Goal: Task Accomplishment & Management: Manage account settings

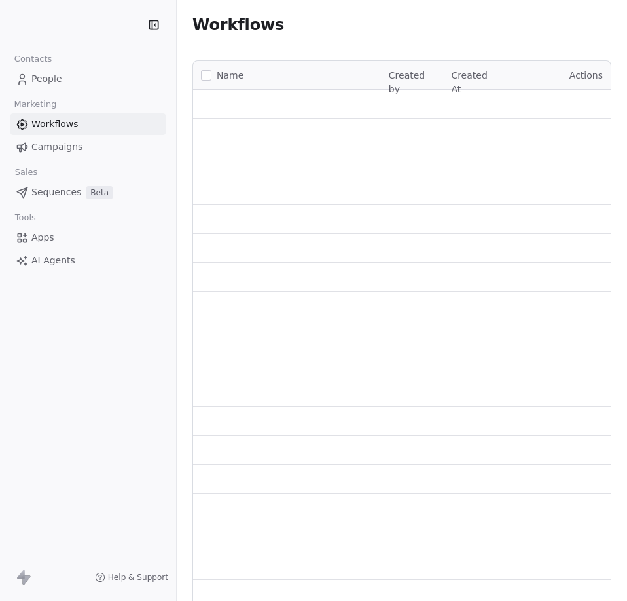
click at [58, 68] on link "People" at bounding box center [87, 79] width 155 height 22
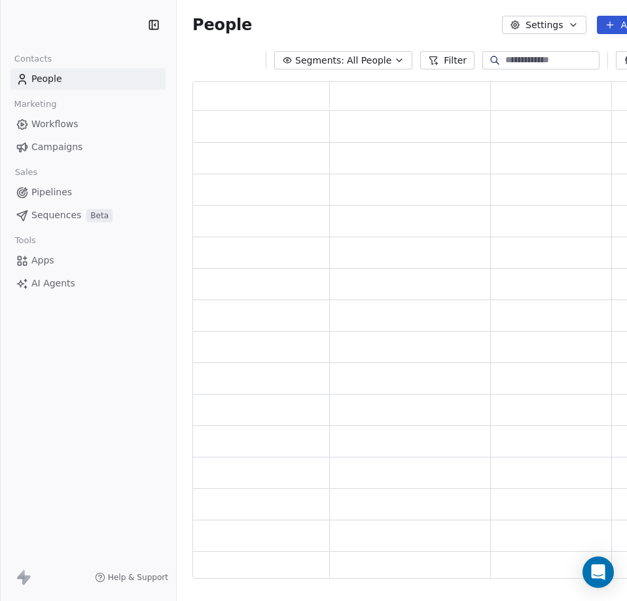
scroll to position [487, 497]
click at [523, 64] on input at bounding box center [552, 60] width 92 height 13
paste input "**********"
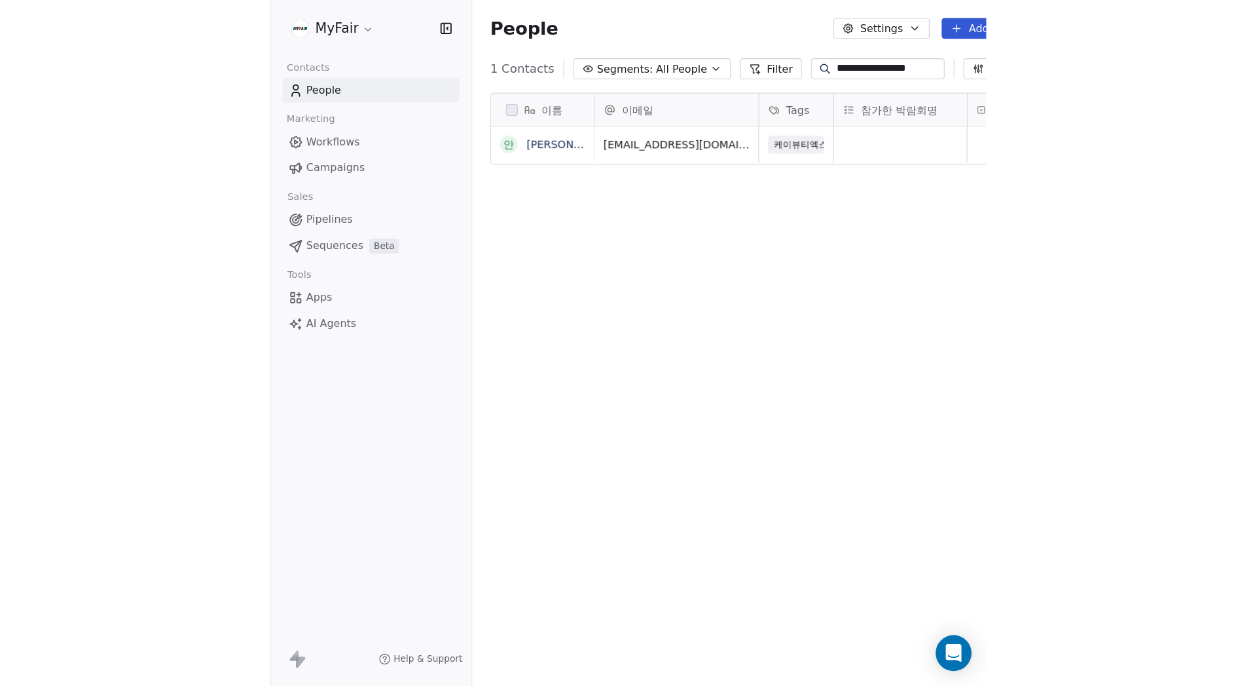
scroll to position [519, 513]
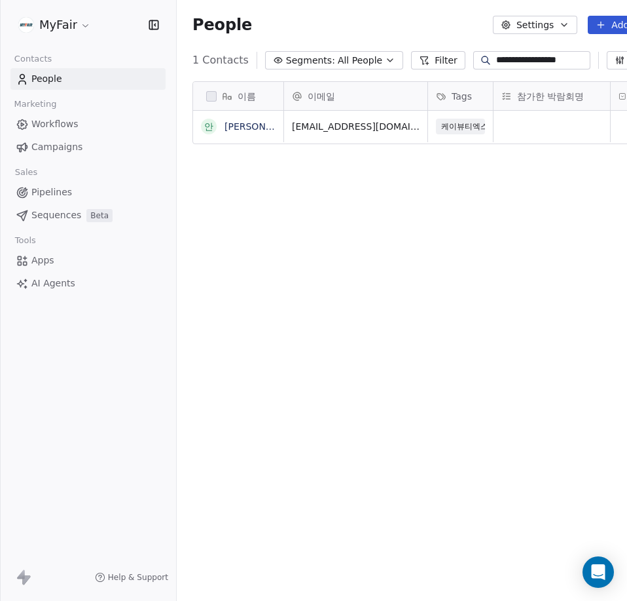
type input "**********"
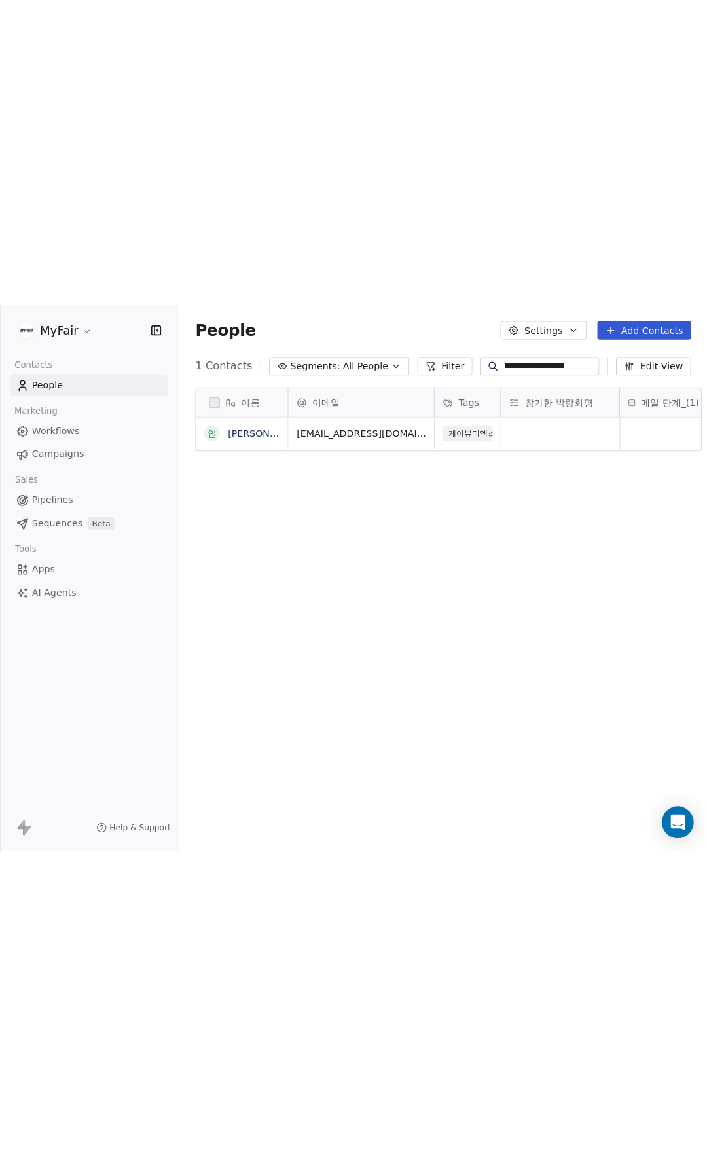
scroll to position [1009, 521]
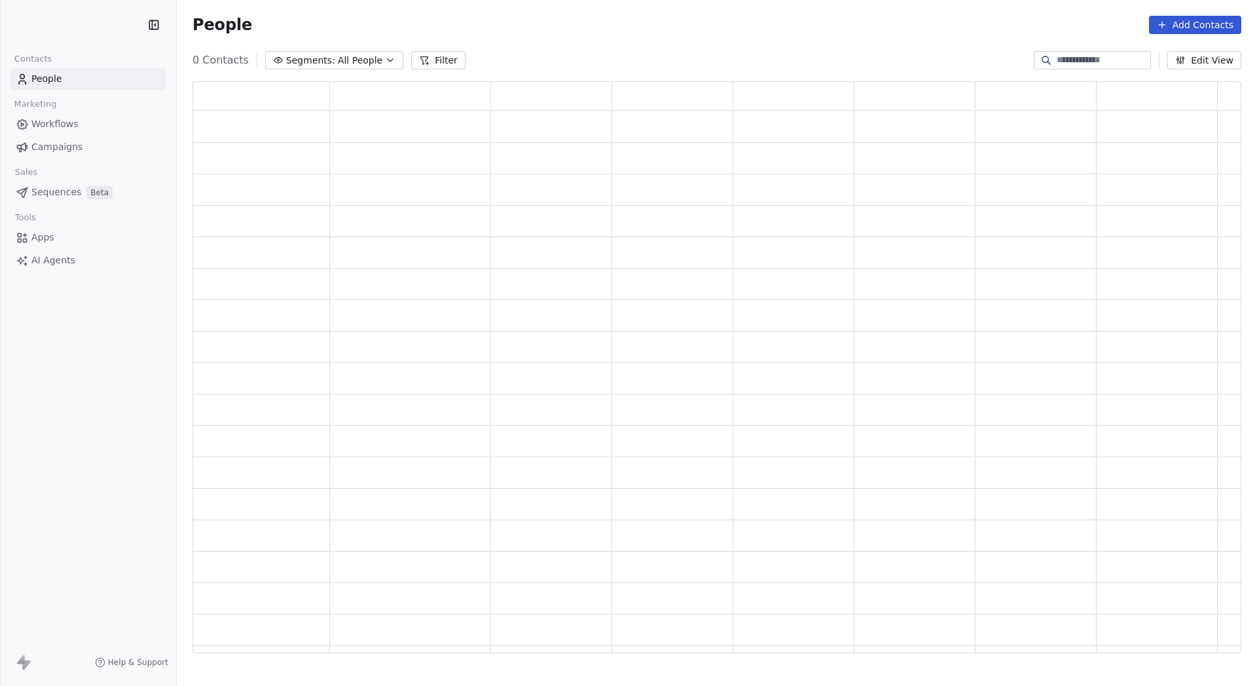
scroll to position [563, 1039]
click at [67, 148] on span "Campaigns" at bounding box center [56, 147] width 51 height 14
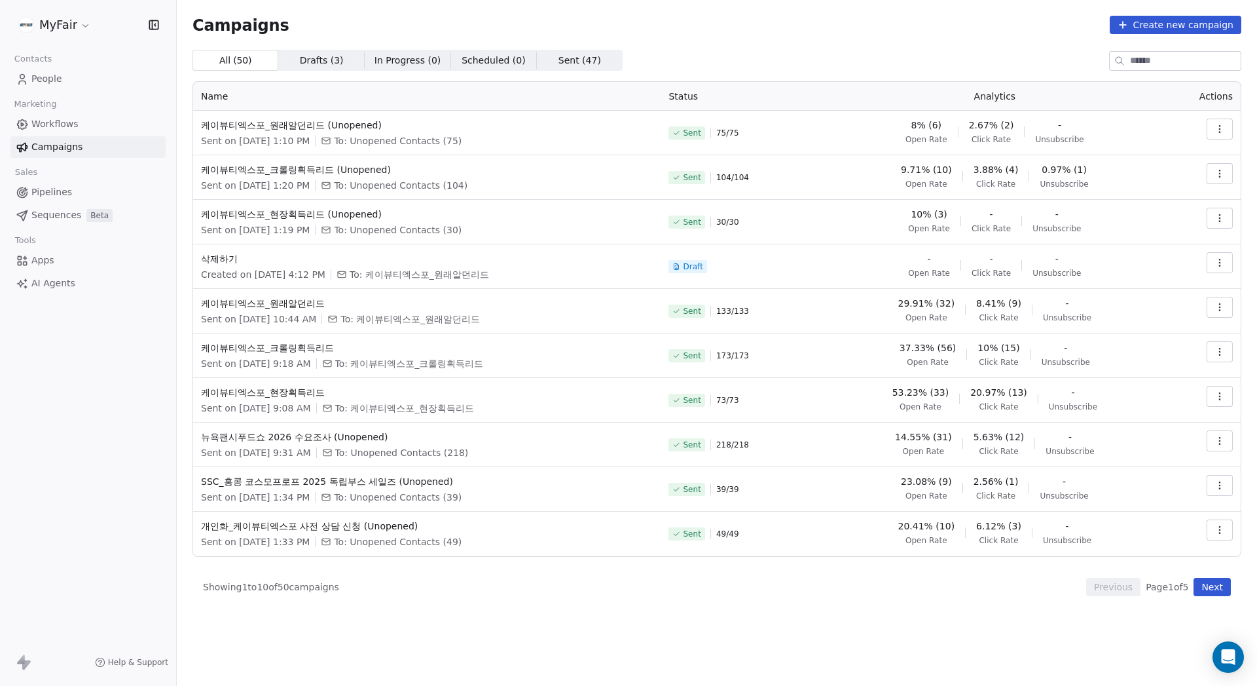
click at [1212, 587] on button "Next" at bounding box center [1212, 587] width 37 height 18
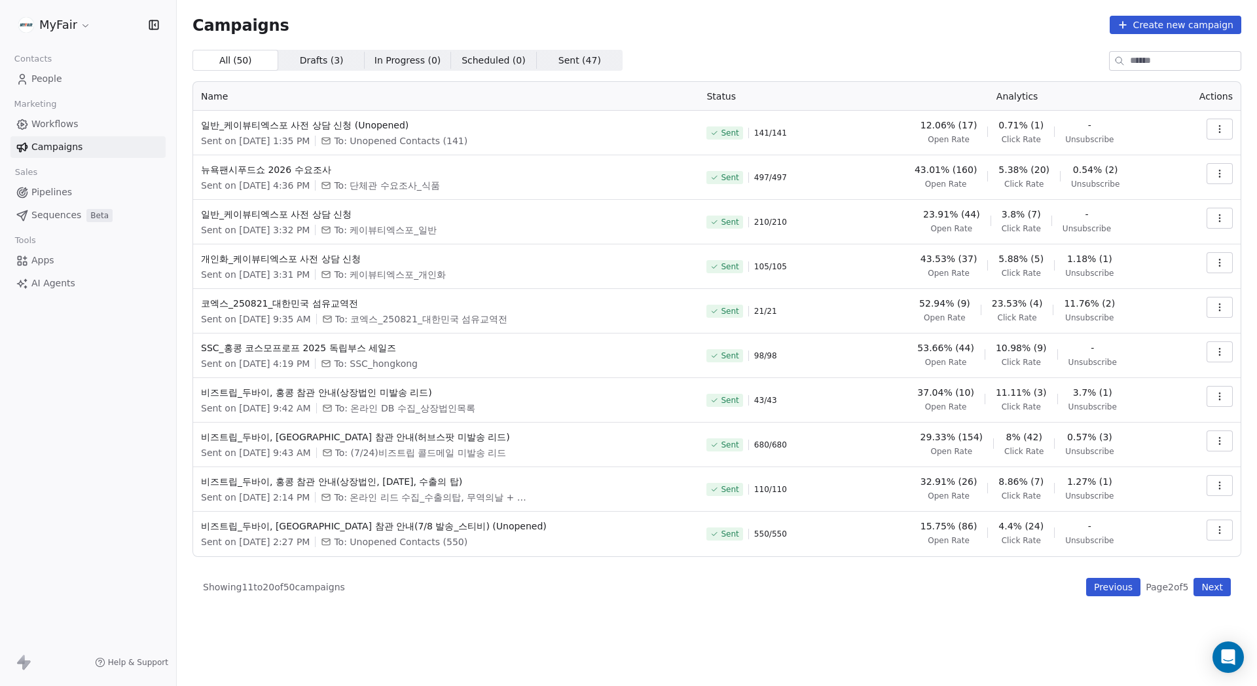
click at [1212, 588] on button "Next" at bounding box center [1212, 587] width 37 height 18
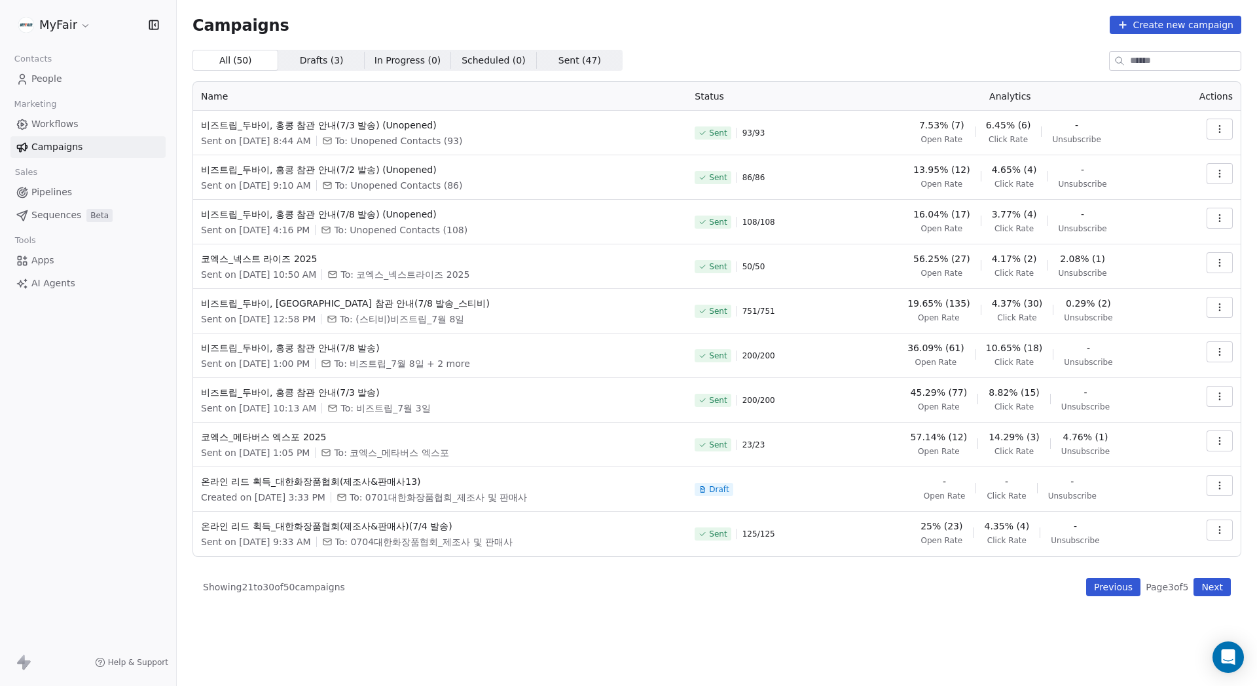
drag, startPoint x: 1202, startPoint y: 585, endPoint x: 1177, endPoint y: 589, distance: 24.5
click at [1202, 585] on button "Next" at bounding box center [1212, 587] width 37 height 18
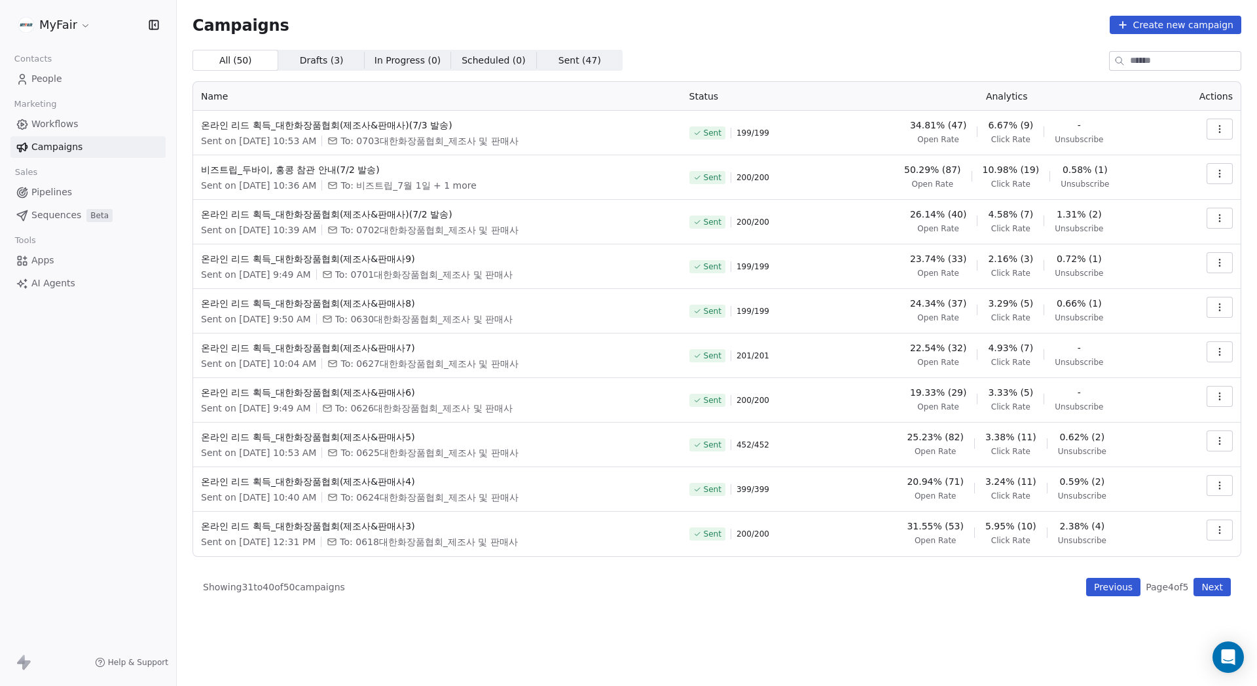
click at [1111, 589] on button "Previous" at bounding box center [1113, 587] width 54 height 18
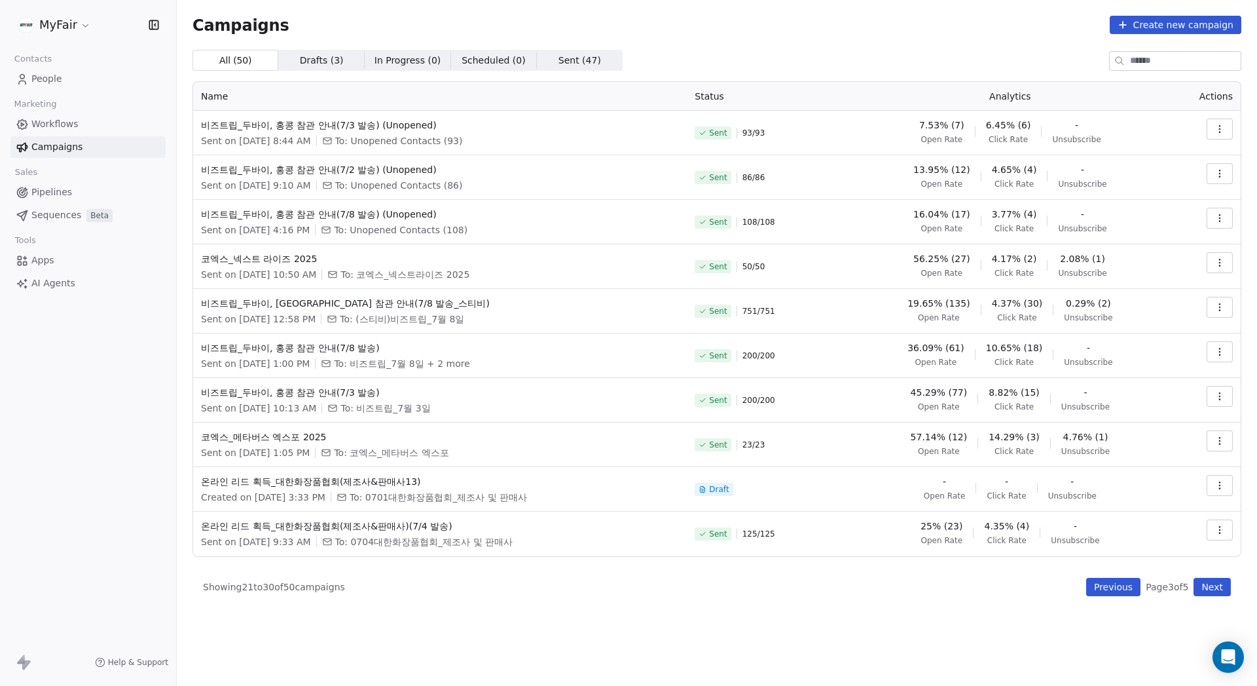
click at [1111, 589] on button "Previous" at bounding box center [1113, 587] width 54 height 18
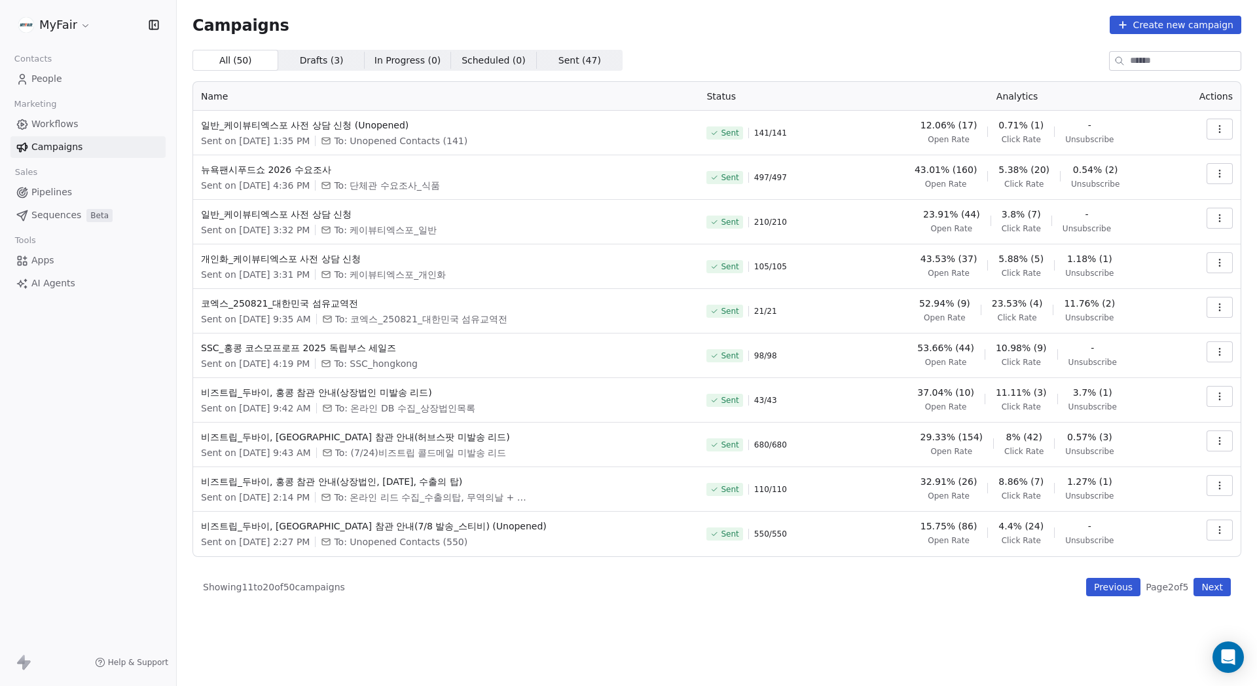
click at [1111, 589] on button "Previous" at bounding box center [1113, 587] width 54 height 18
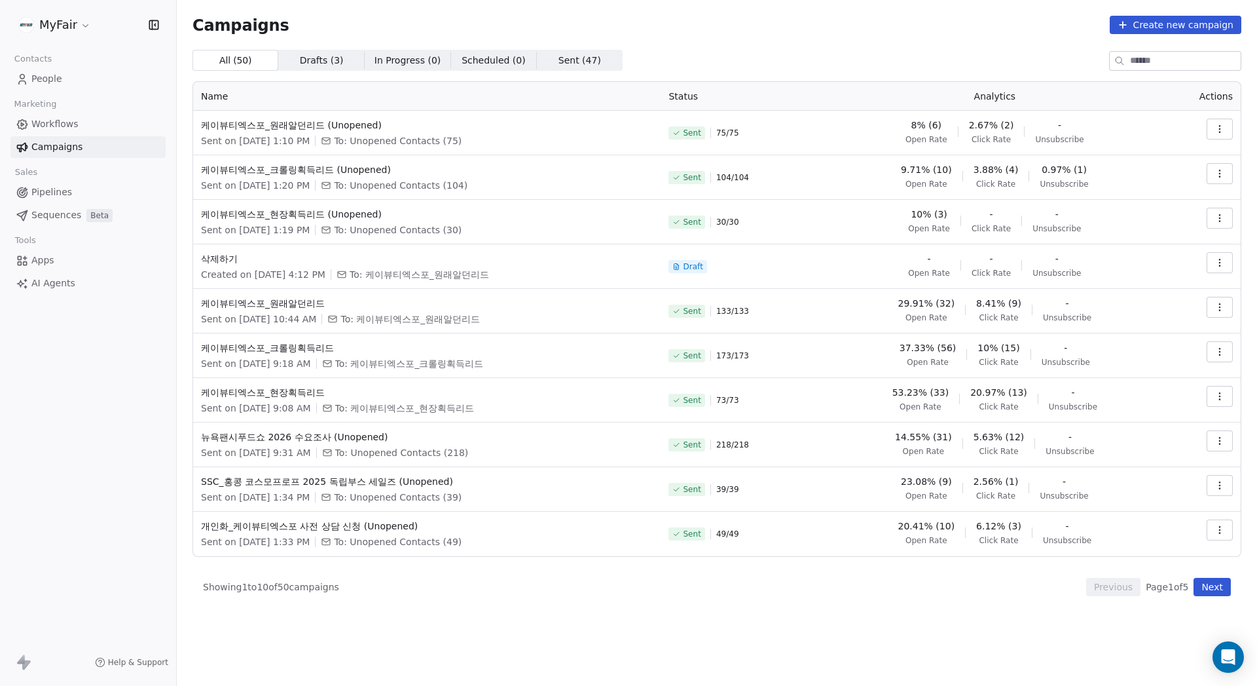
click at [1193, 577] on div "All ( 50 ) All ( 50 ) Drafts ( 3 ) Drafts ( 3 ) In Progress ( 0 ) In Progress (…" at bounding box center [717, 323] width 1049 height 546
click at [1204, 582] on button "Next" at bounding box center [1212, 587] width 37 height 18
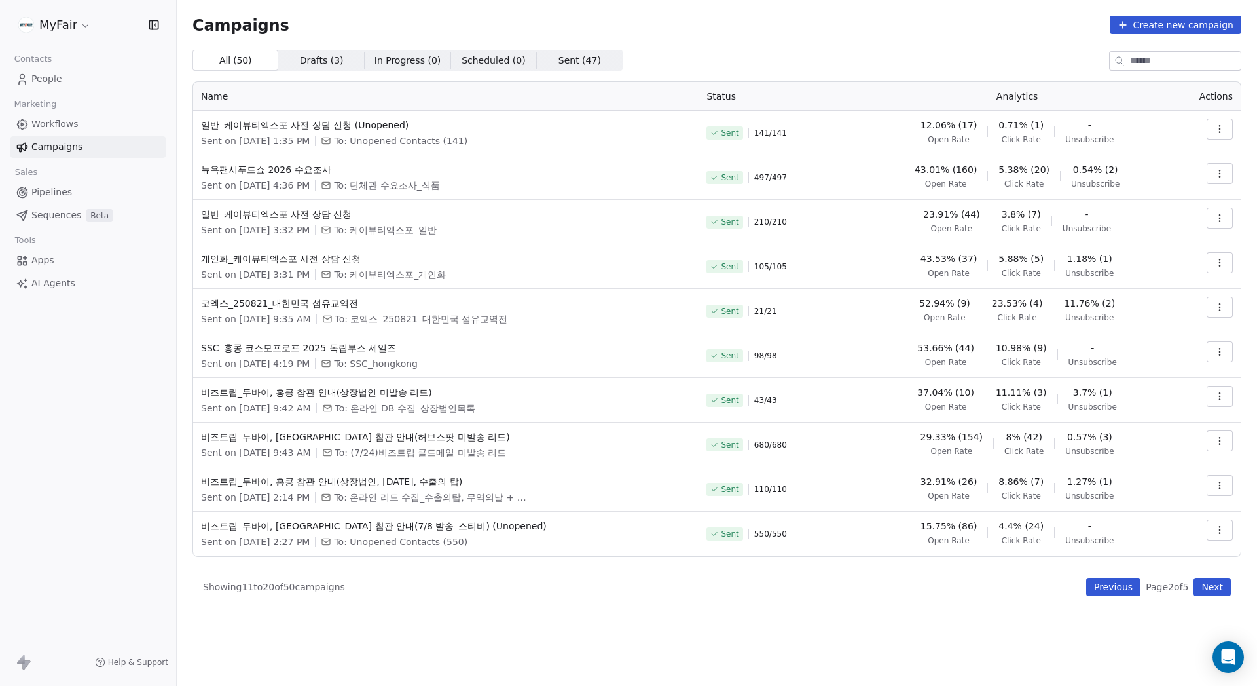
click at [67, 122] on span "Workflows" at bounding box center [54, 124] width 47 height 14
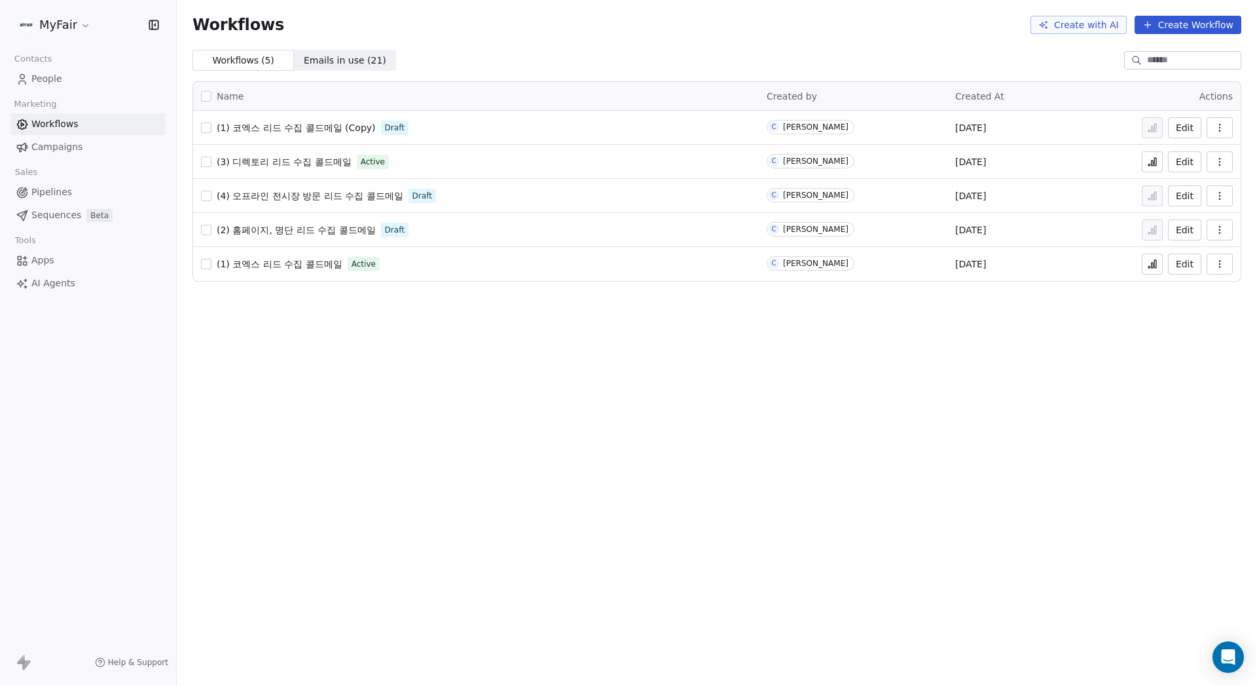
click at [307, 161] on span "(3) 디렉토리 리드 수집 콜드메일" at bounding box center [284, 162] width 135 height 10
click at [1157, 158] on icon at bounding box center [1156, 162] width 2 height 8
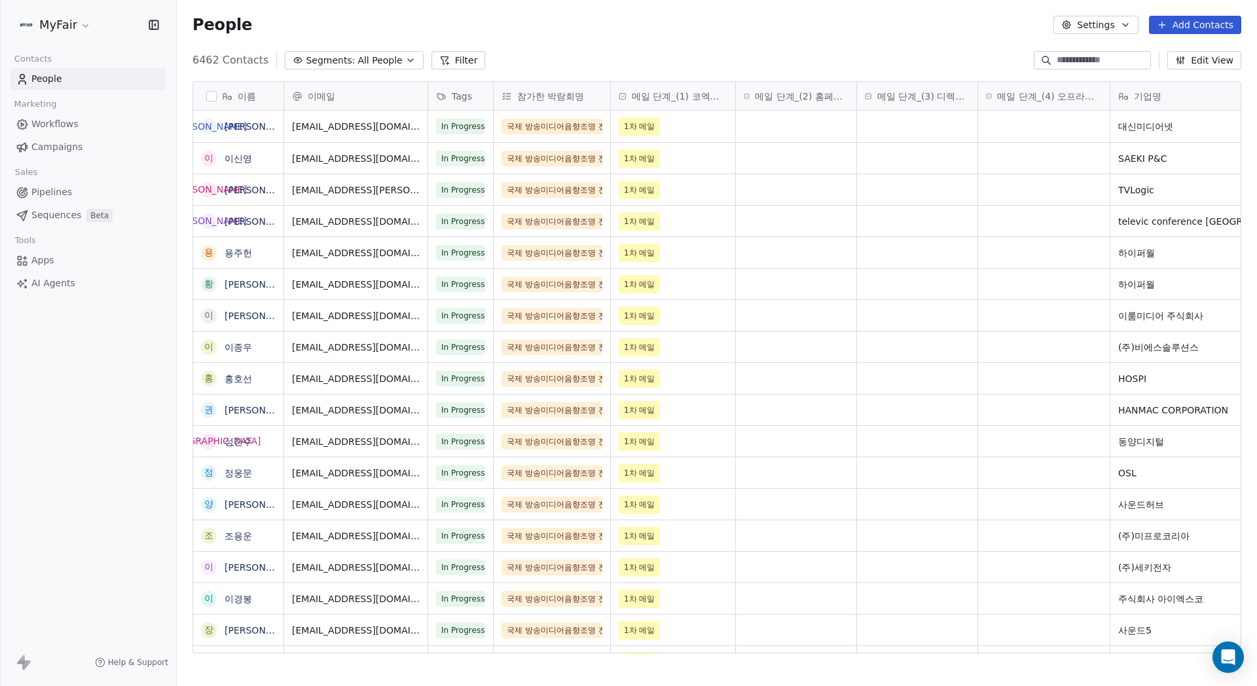
scroll to position [594, 1071]
click at [671, 46] on div "People Settings Add Contacts" at bounding box center [717, 25] width 1081 height 50
click at [371, 58] on span "All People" at bounding box center [380, 61] width 45 height 14
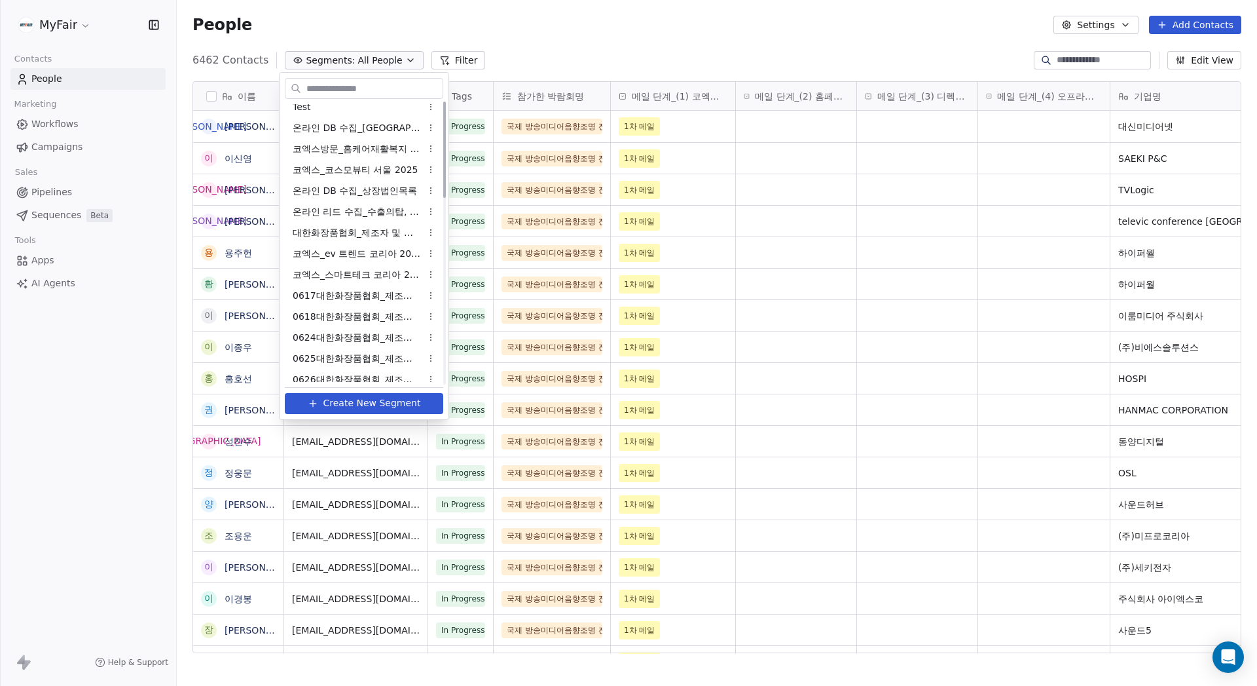
scroll to position [0, 0]
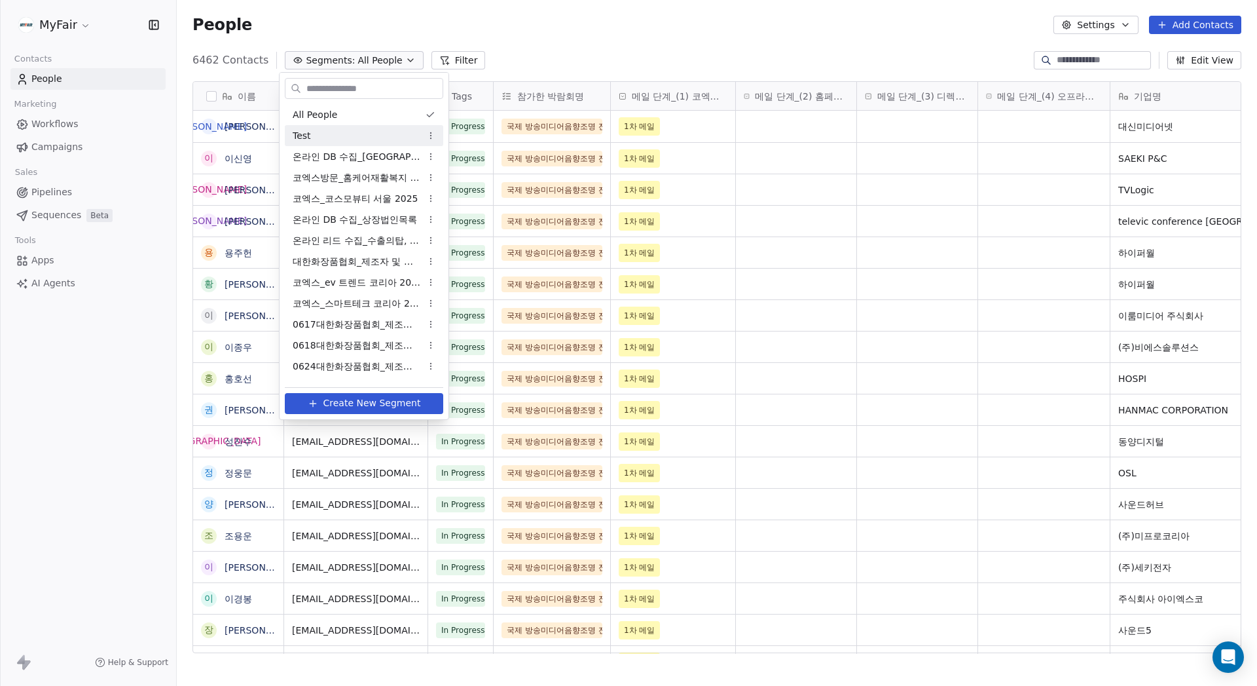
click at [621, 28] on html "MyFair Contacts People Marketing Workflows Campaigns Sales Pipelines Sequences …" at bounding box center [628, 343] width 1257 height 686
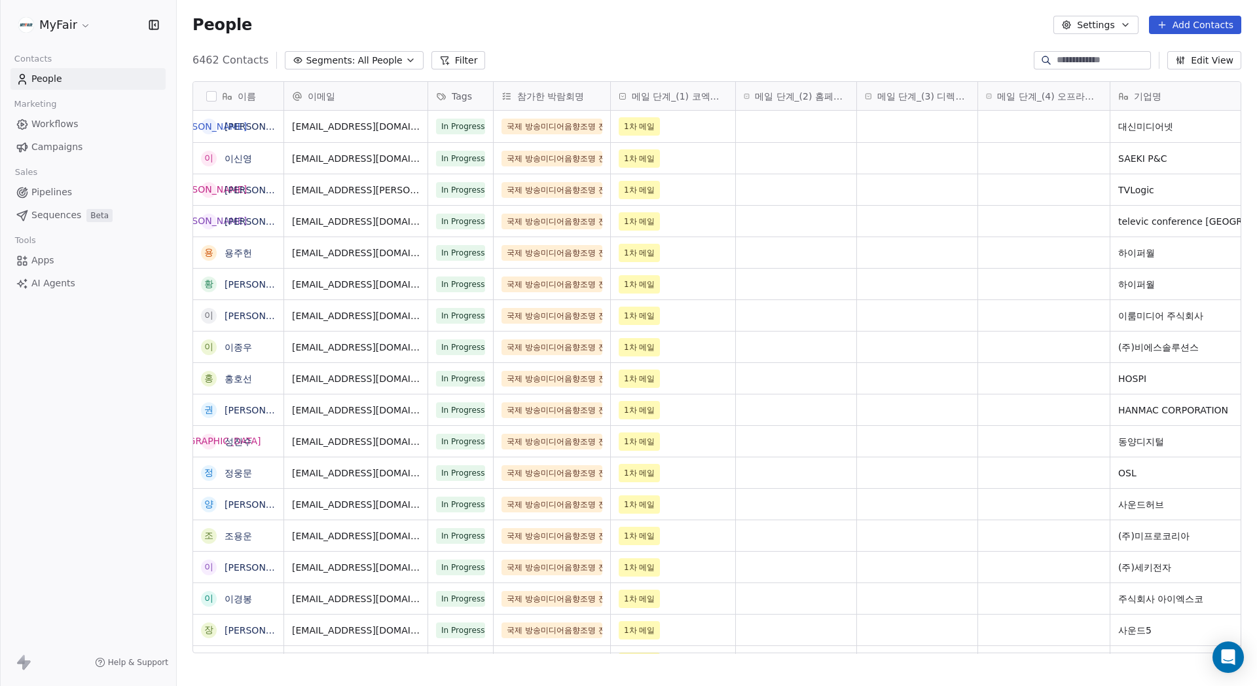
click at [58, 134] on link "Workflows" at bounding box center [87, 124] width 155 height 22
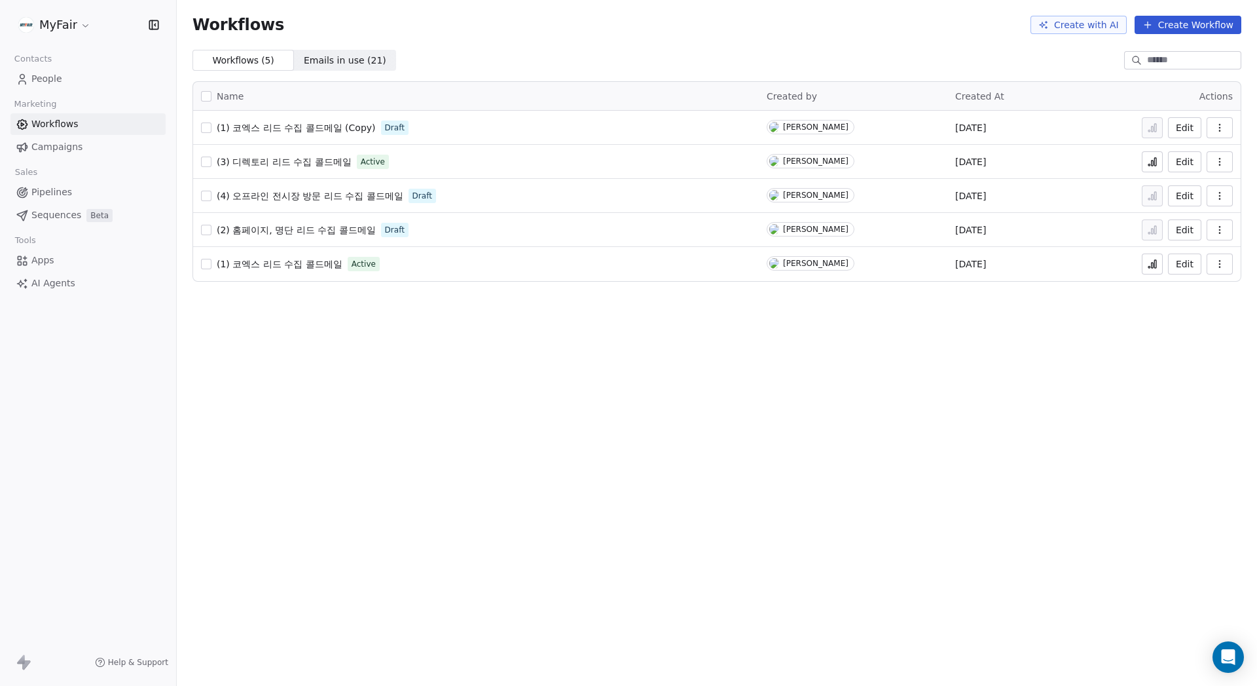
click at [90, 139] on link "Campaigns" at bounding box center [87, 147] width 155 height 22
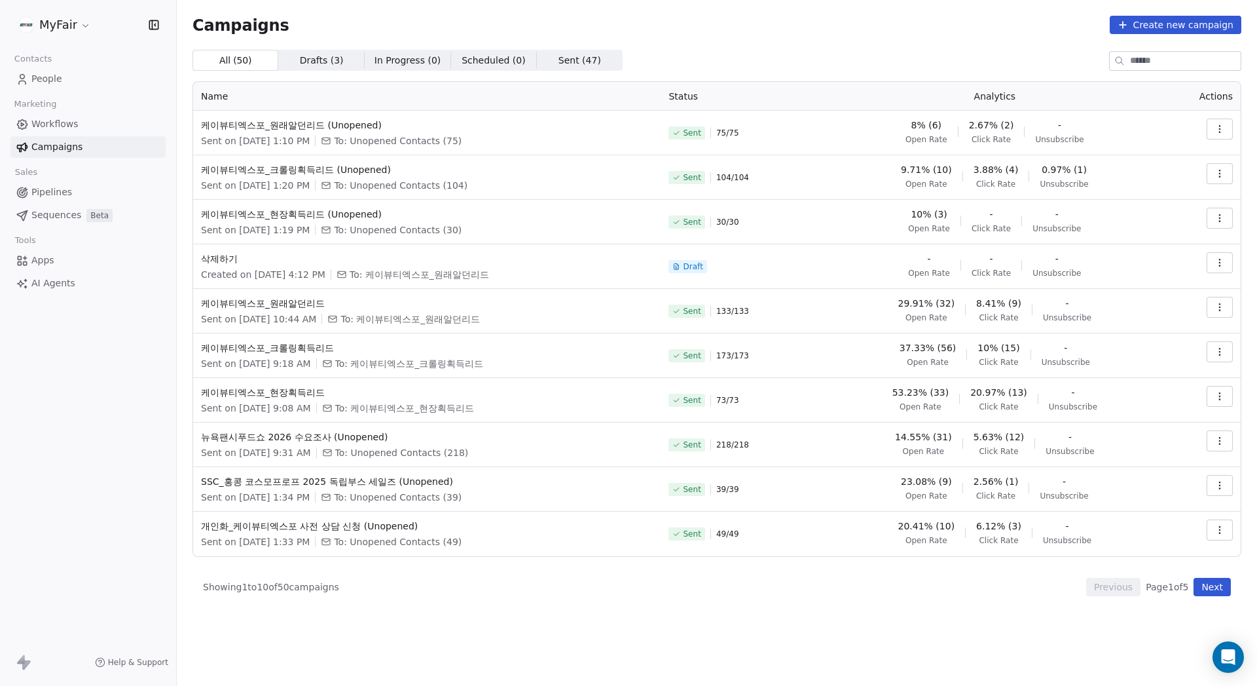
click at [88, 126] on link "Workflows" at bounding box center [87, 124] width 155 height 22
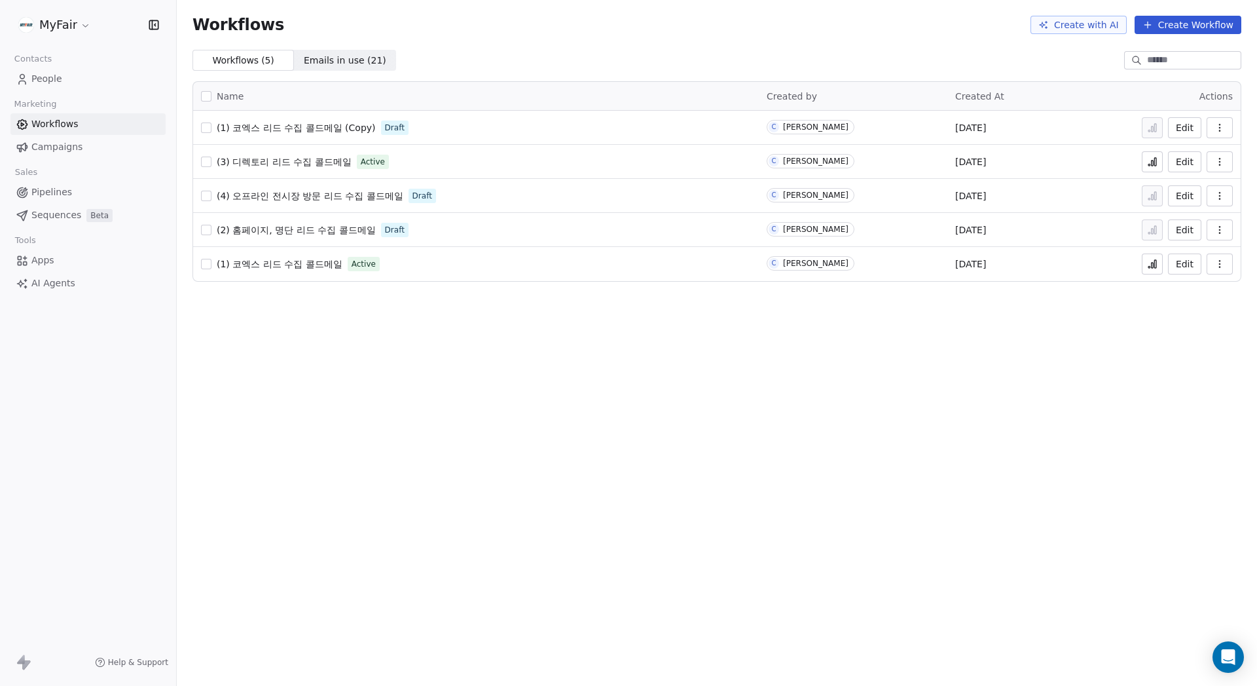
click at [318, 160] on span "(3) 디렉토리 리드 수집 콜드메일" at bounding box center [284, 162] width 135 height 10
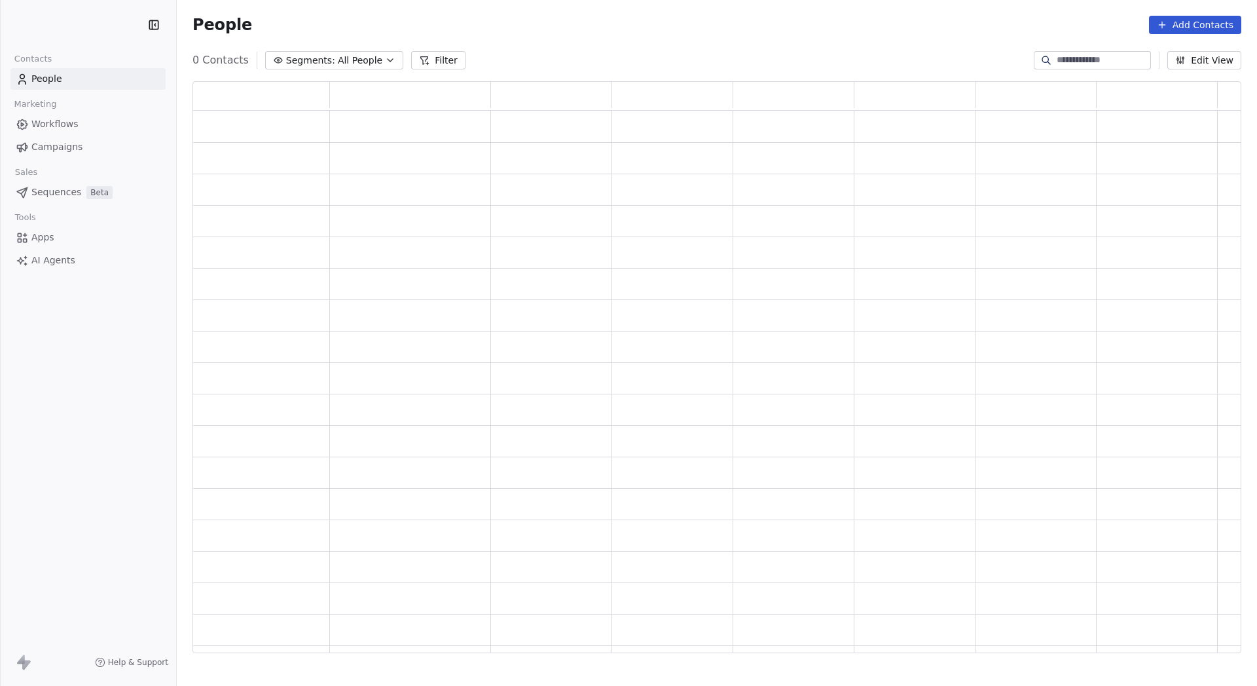
scroll to position [563, 1039]
click at [535, 20] on div "People Add Contacts" at bounding box center [717, 25] width 1049 height 18
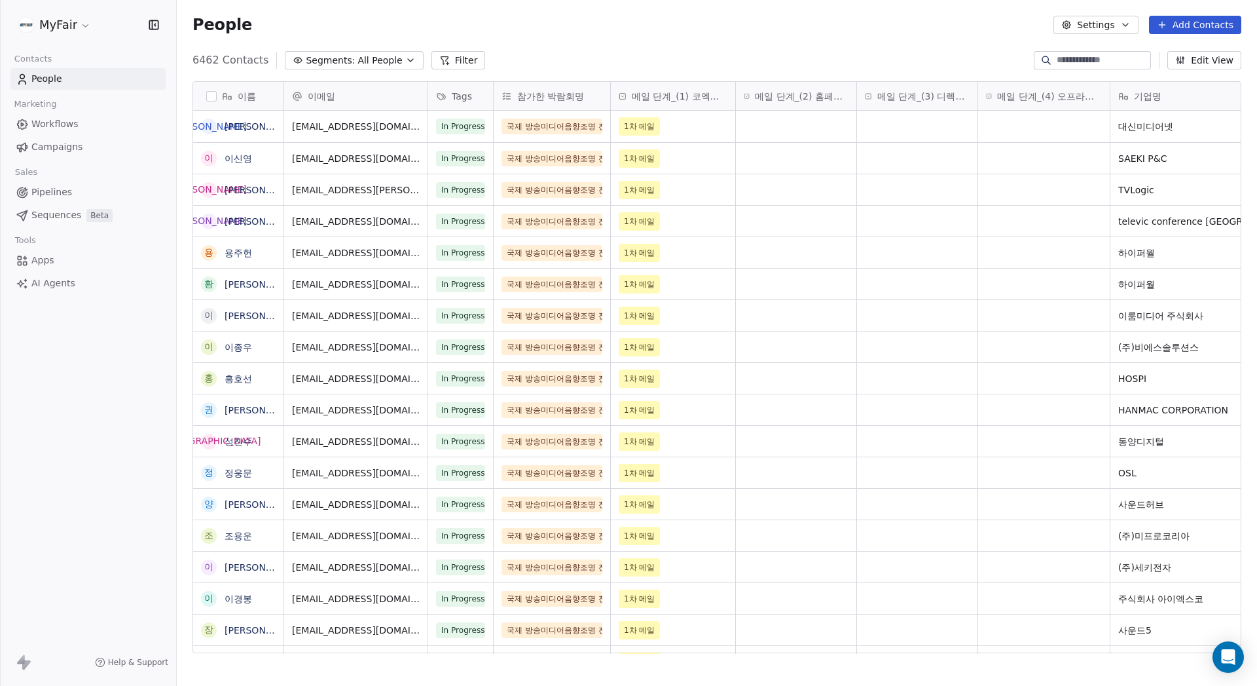
scroll to position [594, 1071]
click at [697, 58] on div "6462 Contacts Segments: All People Filter Edit View" at bounding box center [717, 60] width 1081 height 21
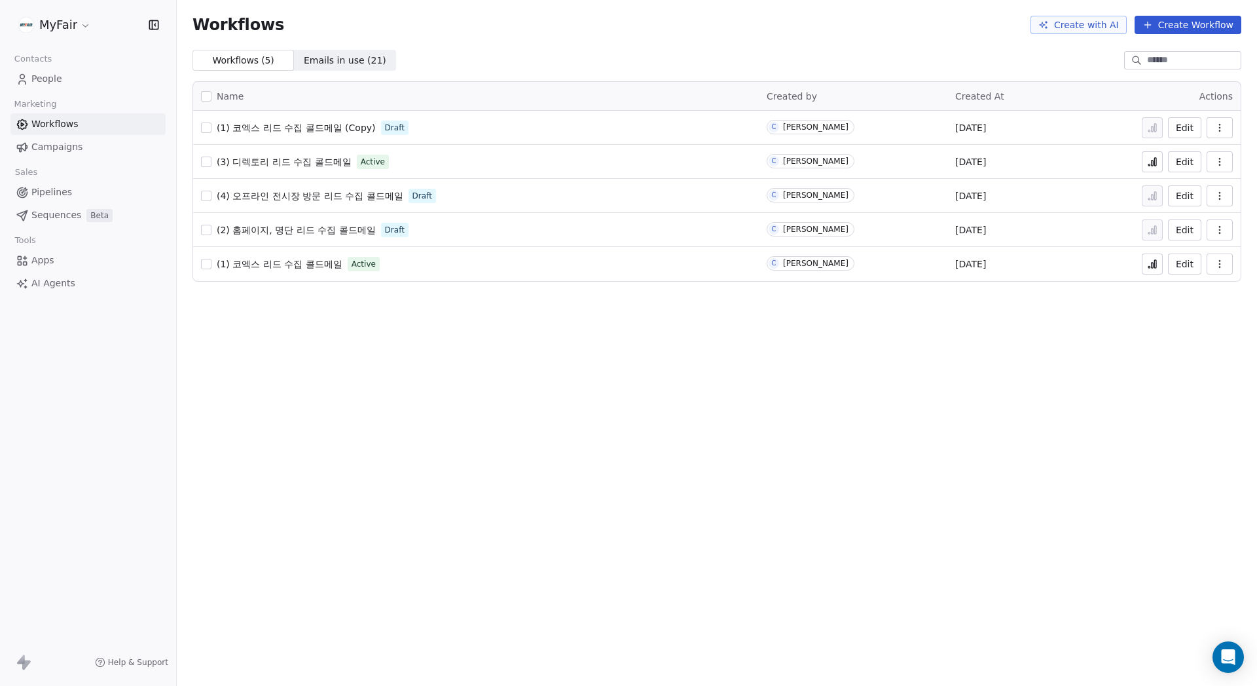
click at [547, 36] on div "Workflows Create with AI Create Workflow" at bounding box center [717, 25] width 1081 height 50
click at [1154, 161] on icon at bounding box center [1152, 162] width 10 height 10
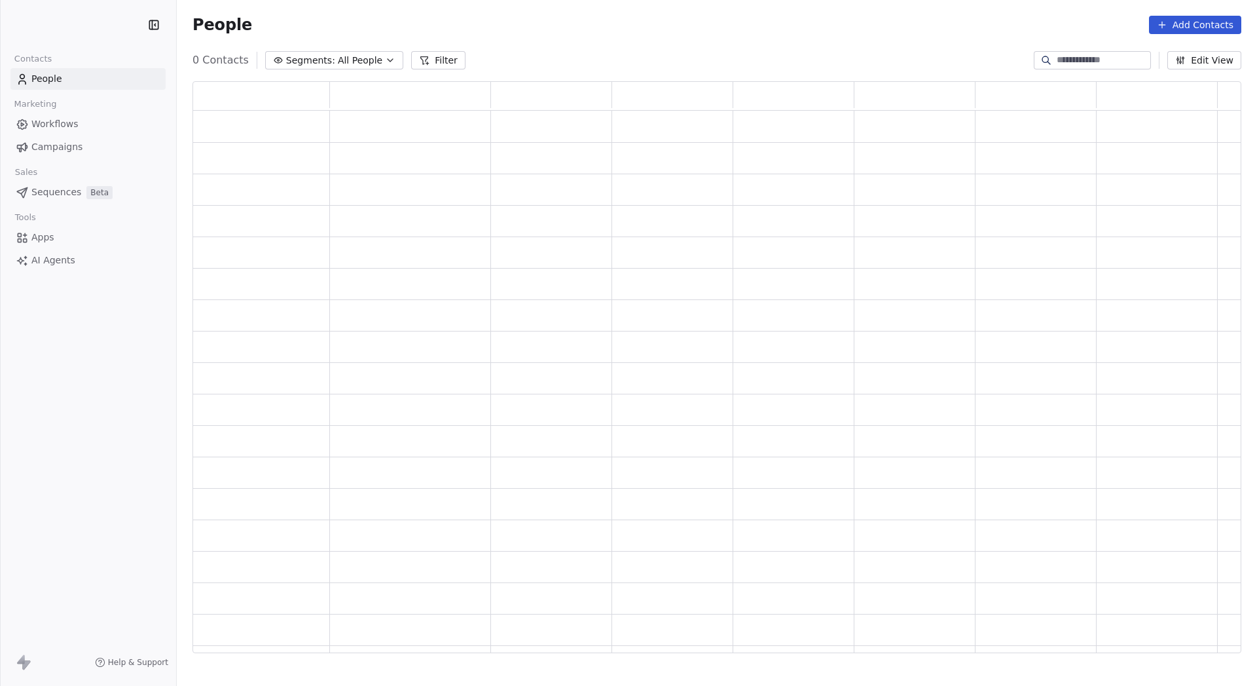
scroll to position [563, 1039]
click at [632, 48] on div "People Add Contacts" at bounding box center [717, 25] width 1081 height 50
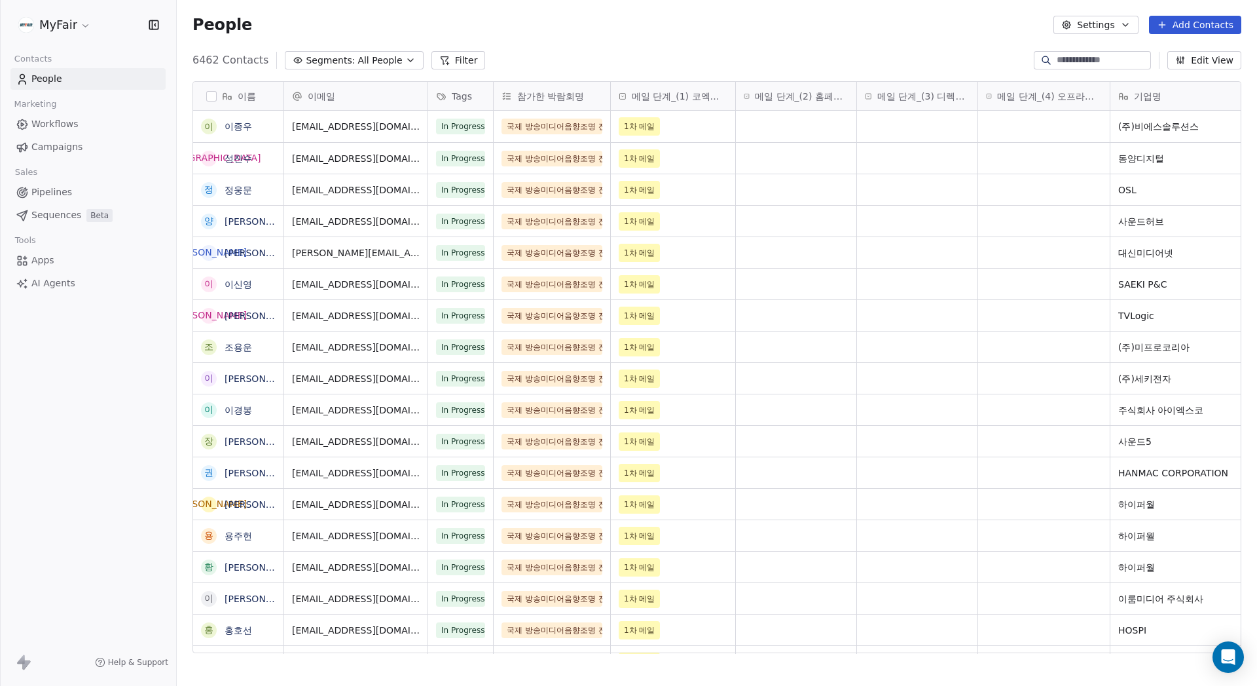
scroll to position [594, 1071]
click at [758, 22] on div "People Settings Add Contacts" at bounding box center [717, 25] width 1049 height 18
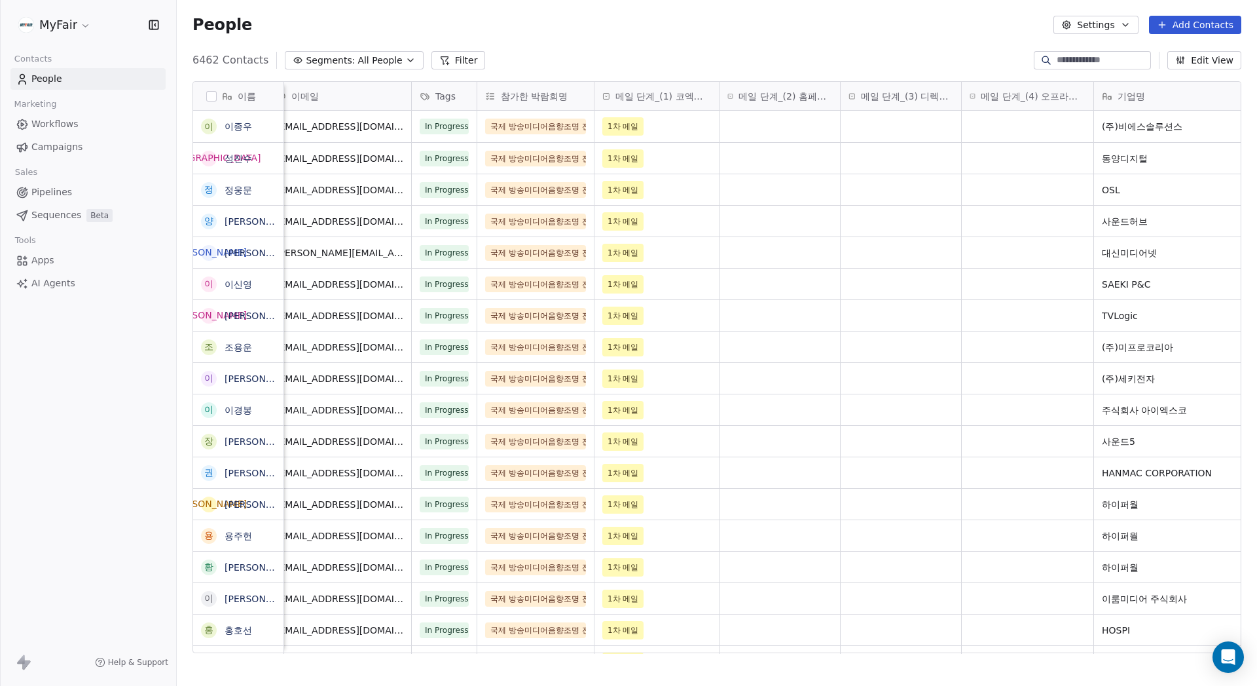
click at [1096, 22] on button "Settings" at bounding box center [1096, 25] width 84 height 18
click at [1131, 58] on span "Contact Properties" at bounding box center [1132, 53] width 85 height 14
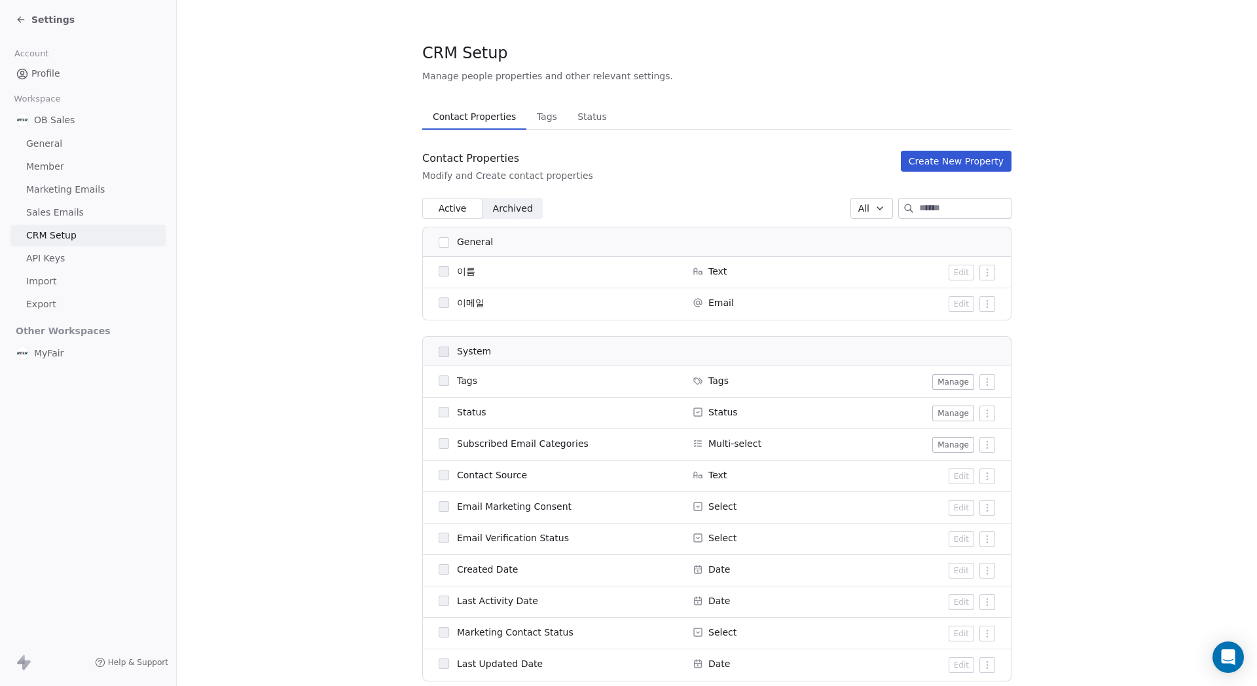
click at [950, 157] on button "Create New Property" at bounding box center [956, 161] width 111 height 21
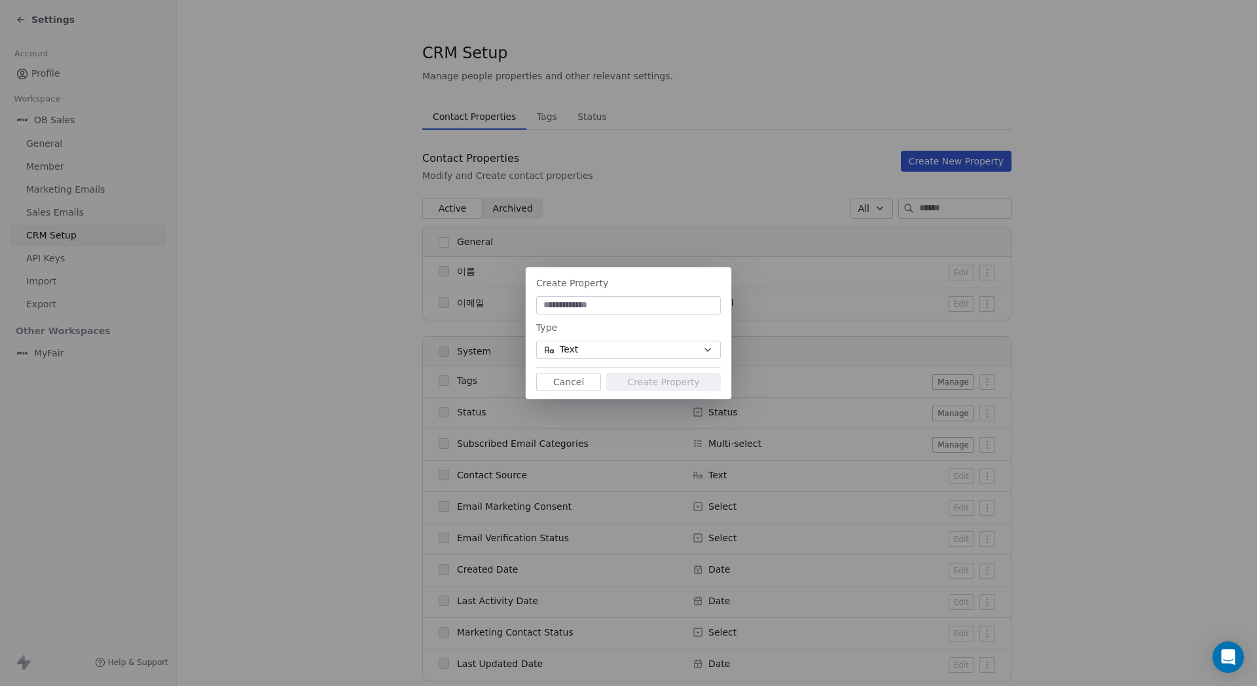
click at [616, 302] on input at bounding box center [628, 305] width 179 height 13
type input "*"
click at [644, 129] on div "Create Property Type Text Cancel Create Property" at bounding box center [628, 343] width 1257 height 686
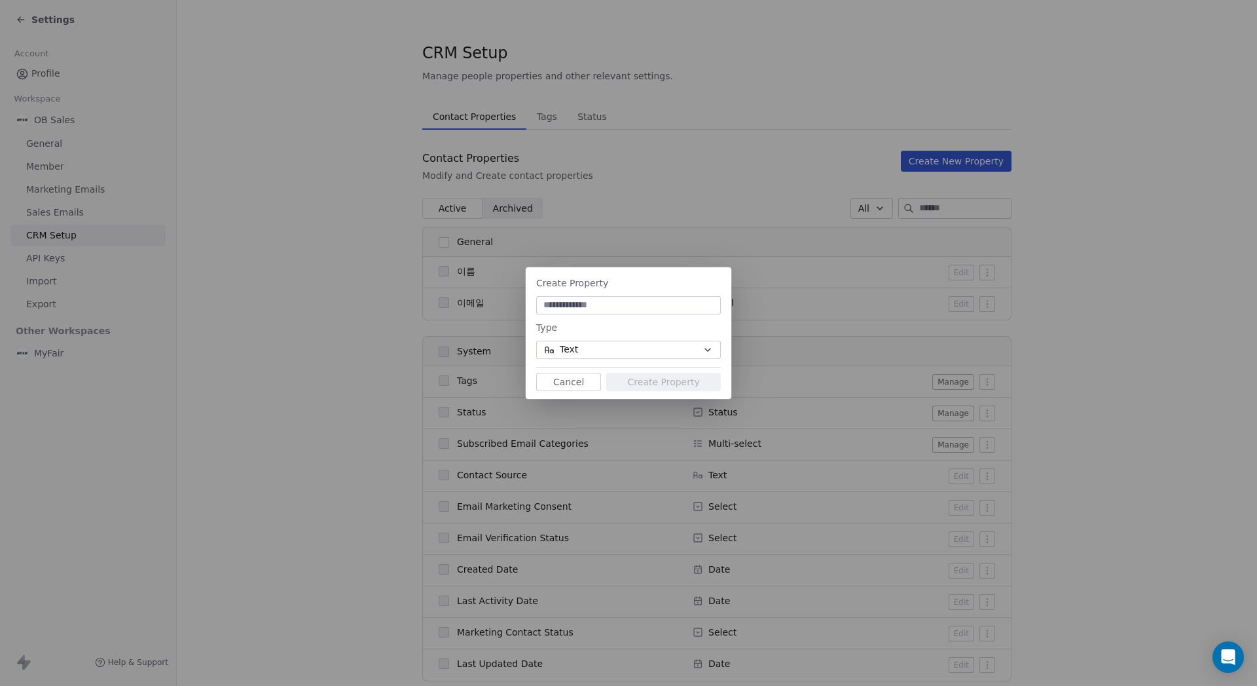
click at [563, 381] on button "Cancel" at bounding box center [568, 382] width 65 height 18
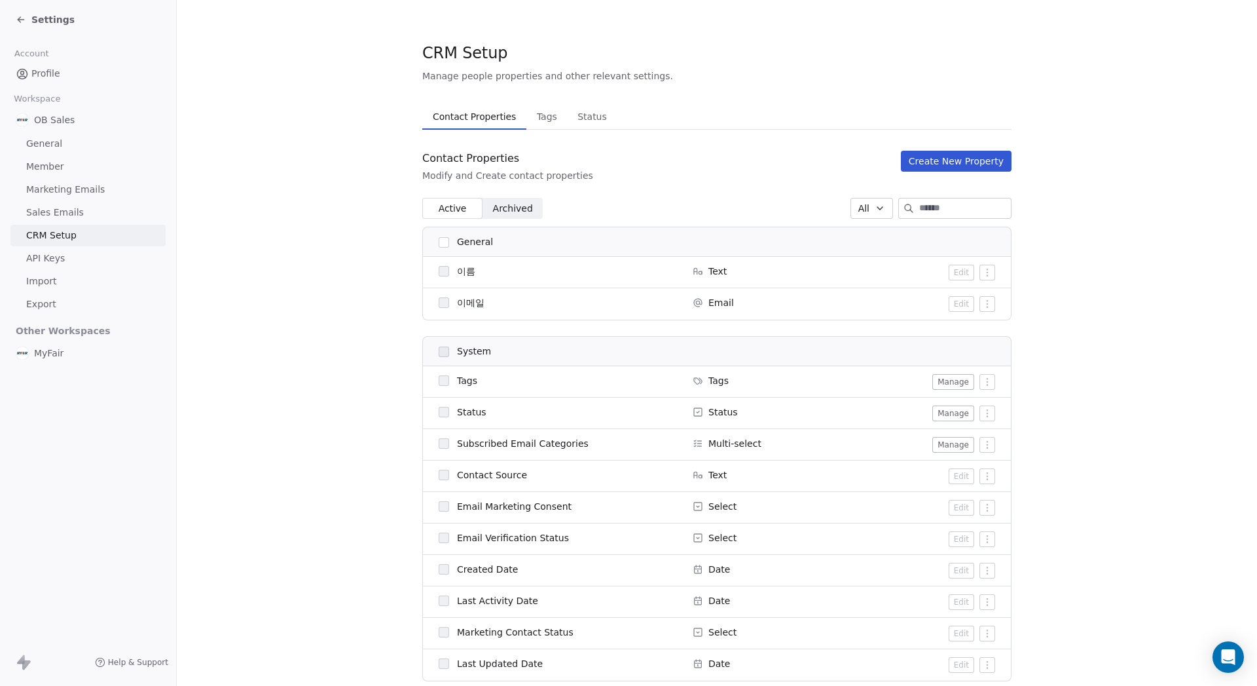
click at [636, 119] on div "Contact Properties Contact Properties Tags Tags Status Status" at bounding box center [716, 116] width 589 height 26
click at [539, 113] on span "Tags" at bounding box center [547, 116] width 31 height 18
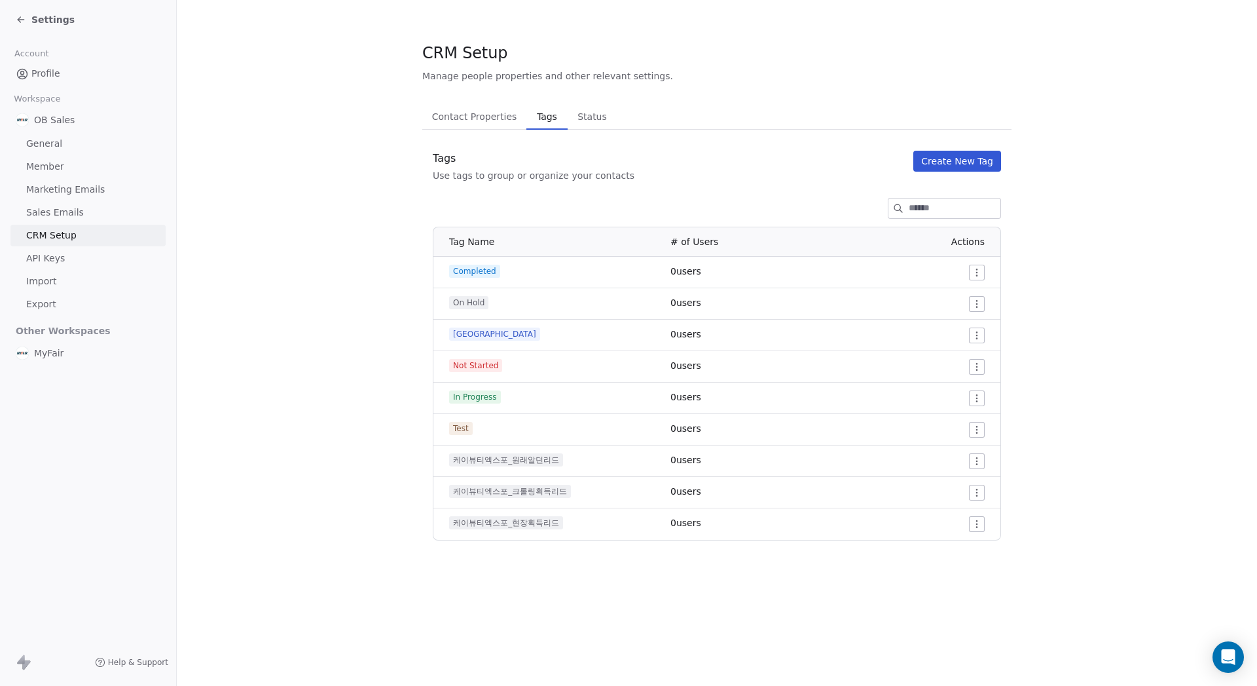
drag, startPoint x: 687, startPoint y: 144, endPoint x: 519, endPoint y: 356, distance: 270.4
click at [687, 145] on div "Contact Properties Contact Properties Tags Tags Status Status Tags Use tags to …" at bounding box center [716, 321] width 589 height 437
click at [944, 155] on button "Create New Tag" at bounding box center [958, 161] width 88 height 21
drag, startPoint x: 664, startPoint y: 192, endPoint x: 623, endPoint y: 404, distance: 216.0
click at [664, 194] on div "Create New Tag Name Color Choose Color Cancel Create Tag" at bounding box center [628, 343] width 1257 height 686
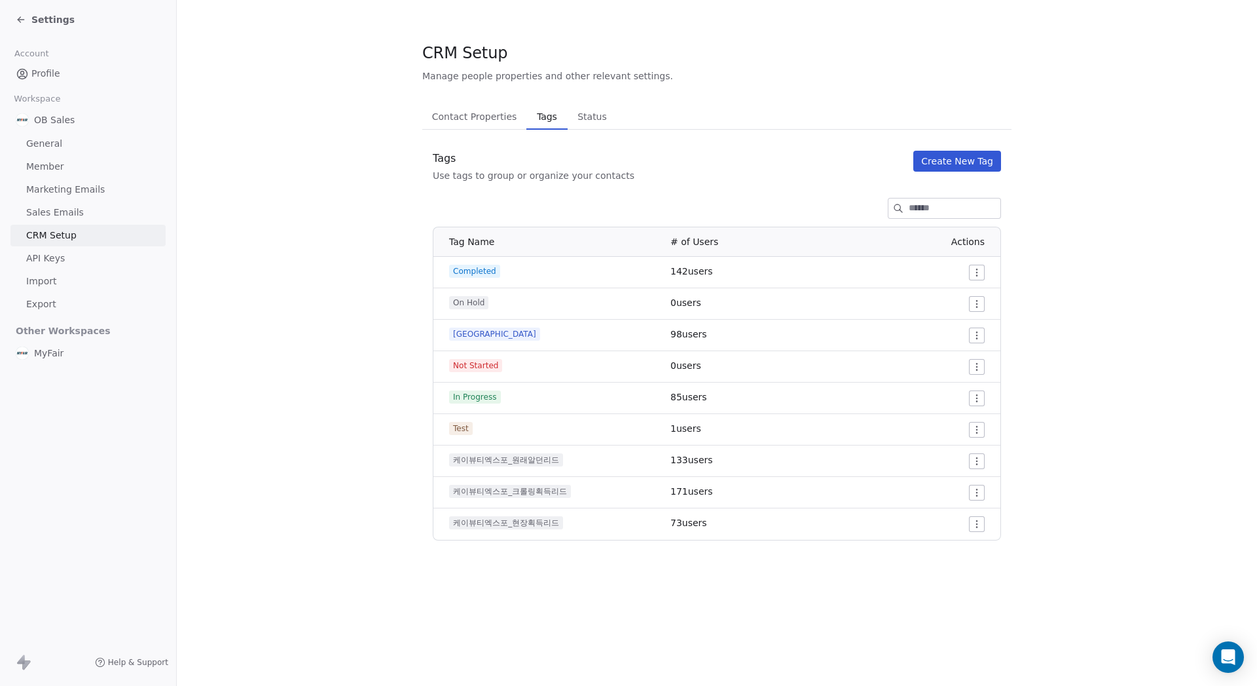
drag, startPoint x: 727, startPoint y: 399, endPoint x: 753, endPoint y: 400, distance: 26.2
click at [749, 400] on td "85 users" at bounding box center [752, 397] width 178 height 31
click at [760, 401] on td "85 users" at bounding box center [752, 397] width 178 height 31
drag, startPoint x: 619, startPoint y: 423, endPoint x: 744, endPoint y: 428, distance: 125.2
click at [739, 428] on tr "Test 1 users" at bounding box center [717, 429] width 567 height 31
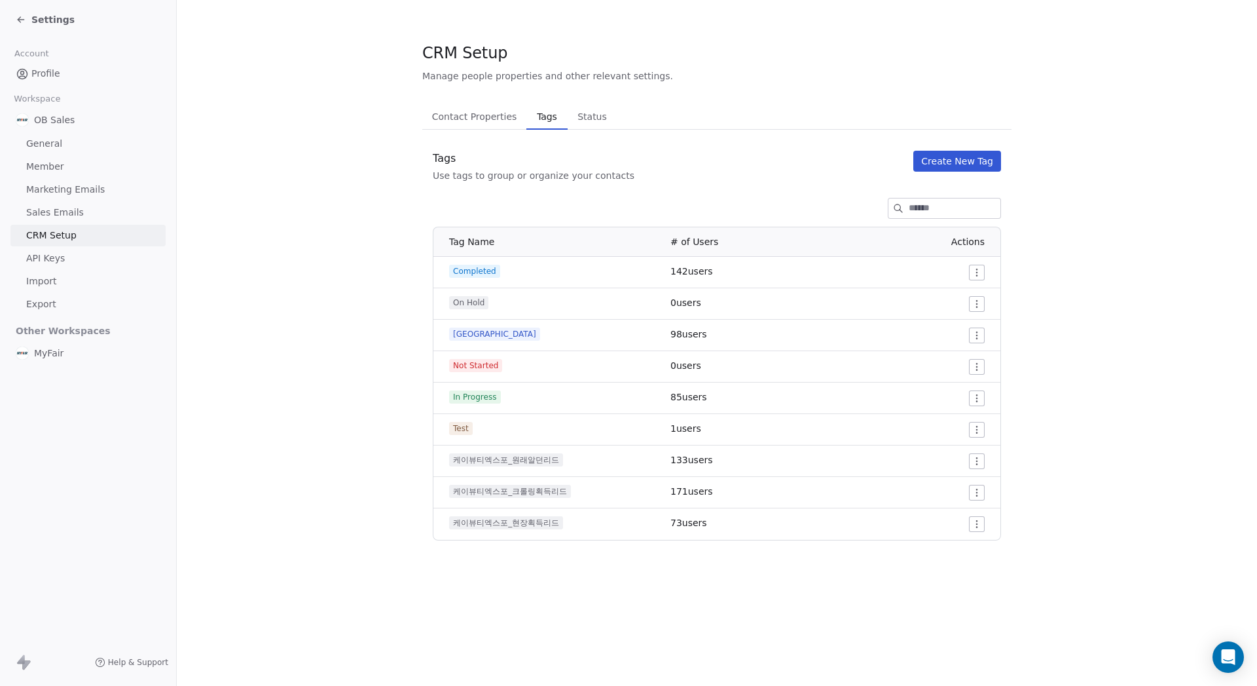
click at [748, 428] on td "1 users" at bounding box center [752, 429] width 178 height 31
click at [728, 423] on td "1 users" at bounding box center [752, 429] width 178 height 31
drag, startPoint x: 766, startPoint y: 426, endPoint x: 795, endPoint y: 426, distance: 29.5
click at [766, 426] on td "1 users" at bounding box center [752, 429] width 178 height 31
click at [982, 163] on button "Create New Tag" at bounding box center [958, 161] width 88 height 21
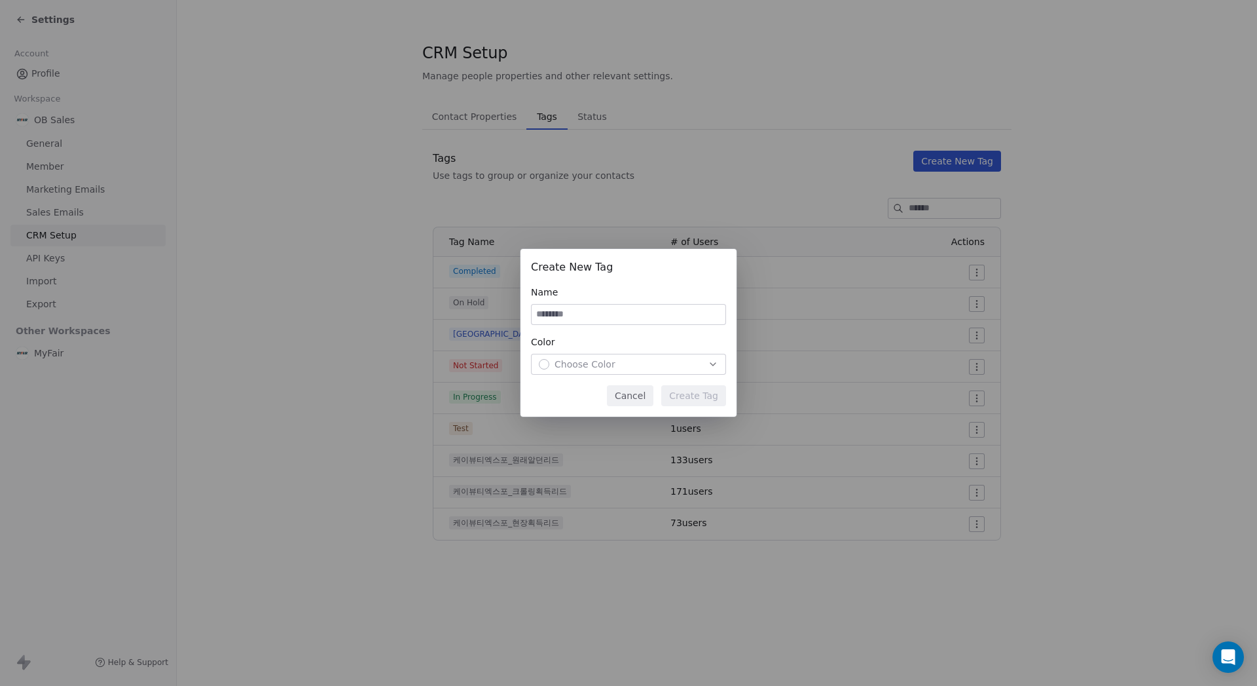
click at [614, 326] on div "Create New Tag Name Color Choose Color" at bounding box center [628, 316] width 195 height 115
click at [613, 316] on input at bounding box center [629, 315] width 194 height 20
click at [593, 312] on input at bounding box center [629, 315] width 194 height 20
type input "**********"
click at [604, 365] on span "Choose Color" at bounding box center [585, 364] width 61 height 13
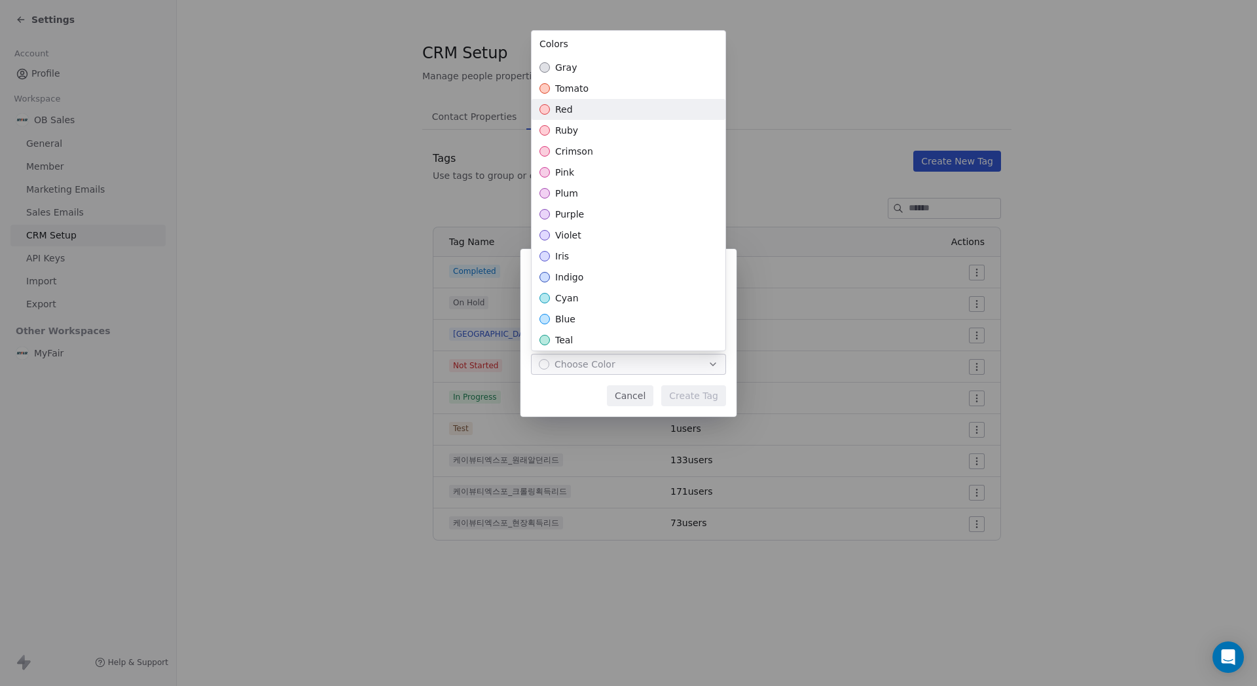
click at [607, 111] on div "red" at bounding box center [629, 109] width 194 height 21
click at [683, 399] on div "**********" at bounding box center [628, 343] width 1257 height 230
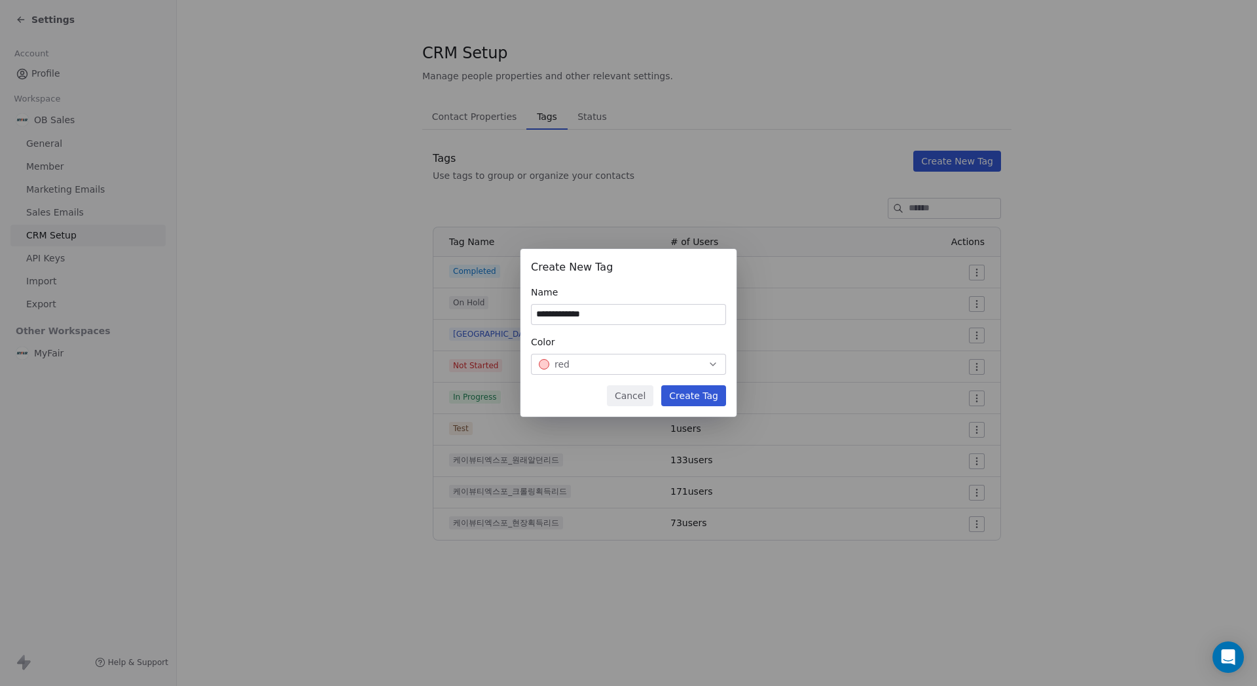
click at [686, 398] on button "Create Tag" at bounding box center [693, 395] width 65 height 21
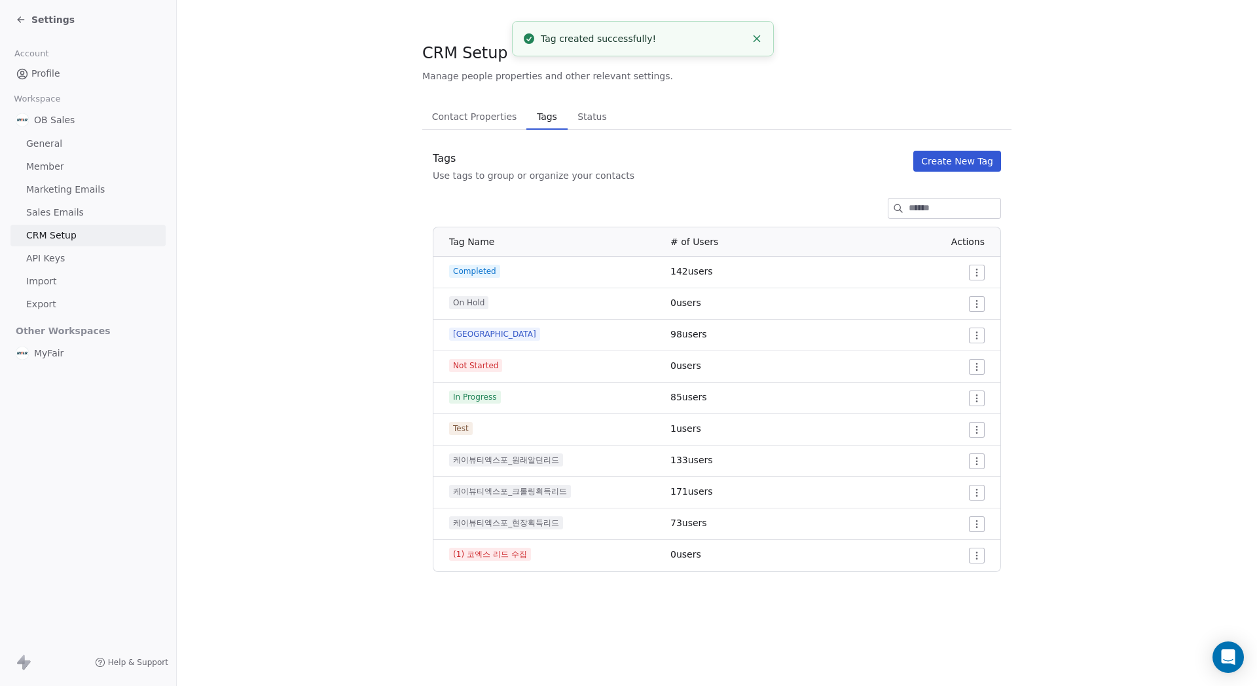
click at [966, 163] on button "Create New Tag" at bounding box center [958, 161] width 88 height 21
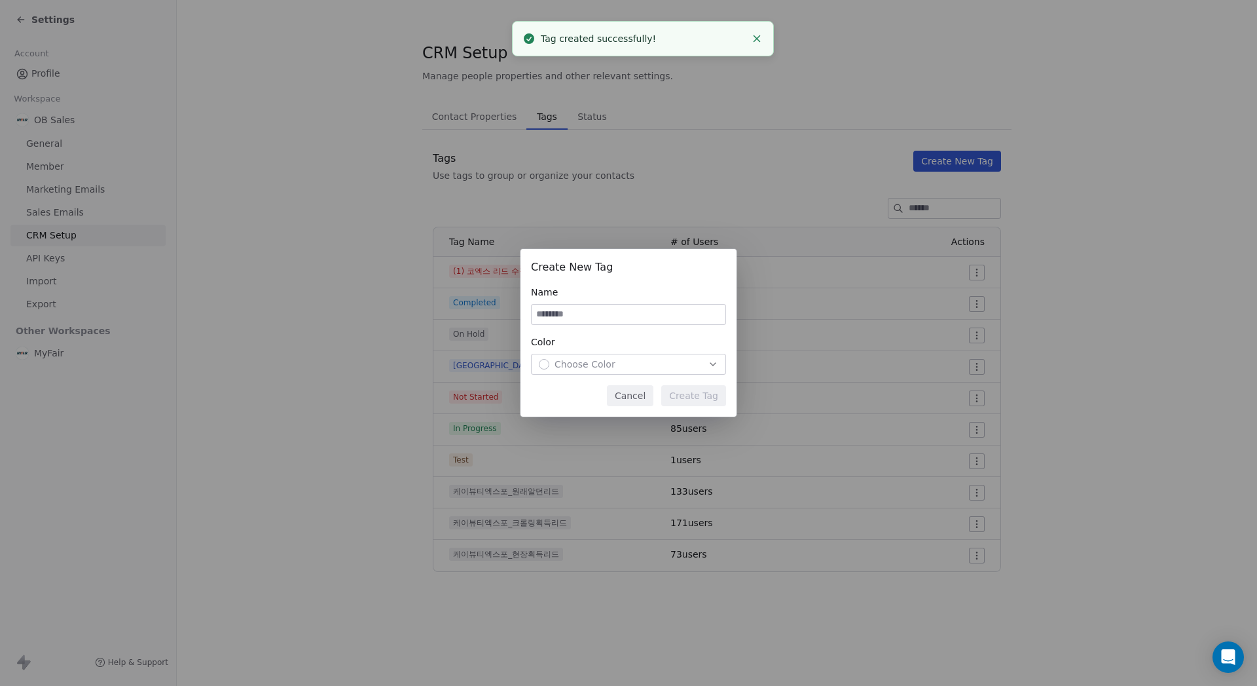
click at [581, 308] on input at bounding box center [629, 315] width 194 height 20
click at [646, 319] on input at bounding box center [629, 315] width 194 height 20
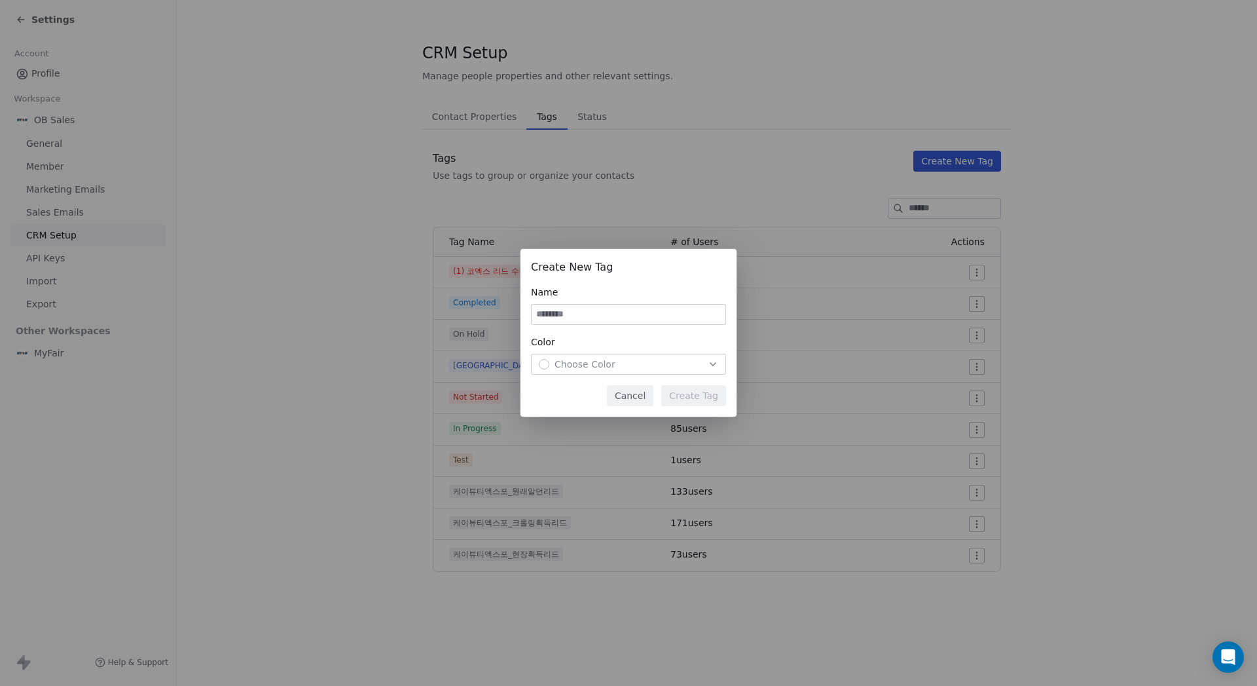
type input "*"
click at [646, 366] on div "Choose Color" at bounding box center [628, 364] width 179 height 13
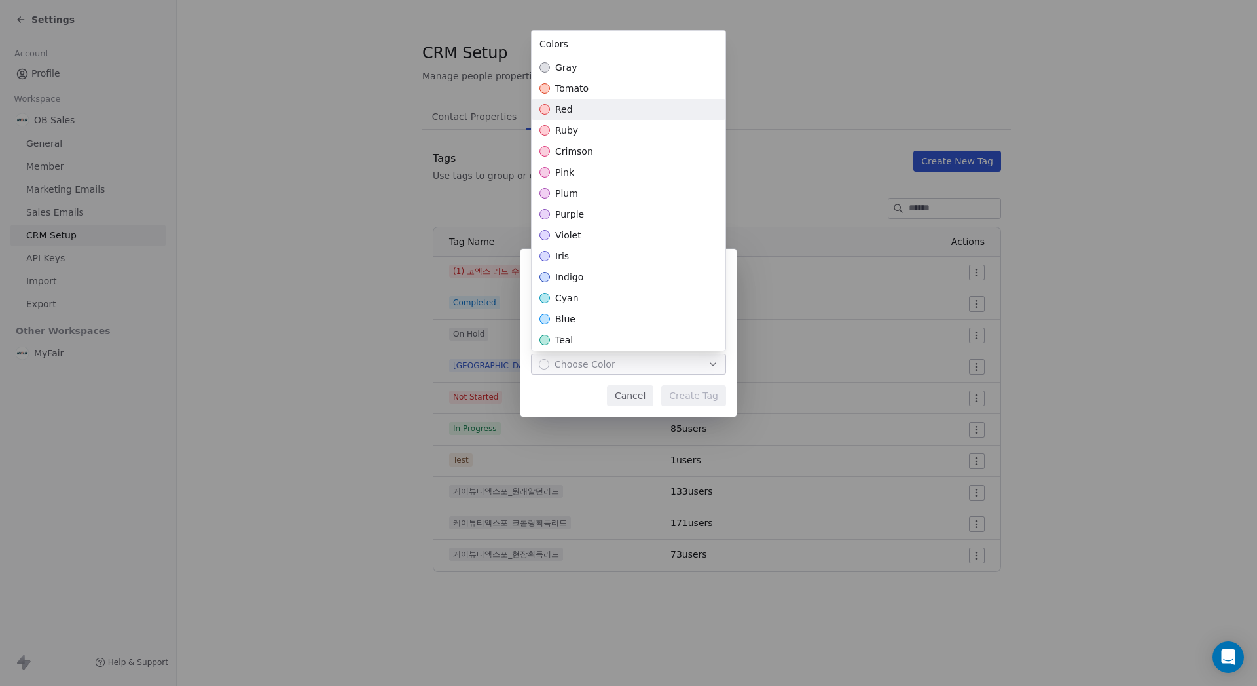
click at [610, 103] on div "red" at bounding box center [629, 109] width 194 height 21
click at [556, 383] on div "**********" at bounding box center [628, 343] width 1257 height 230
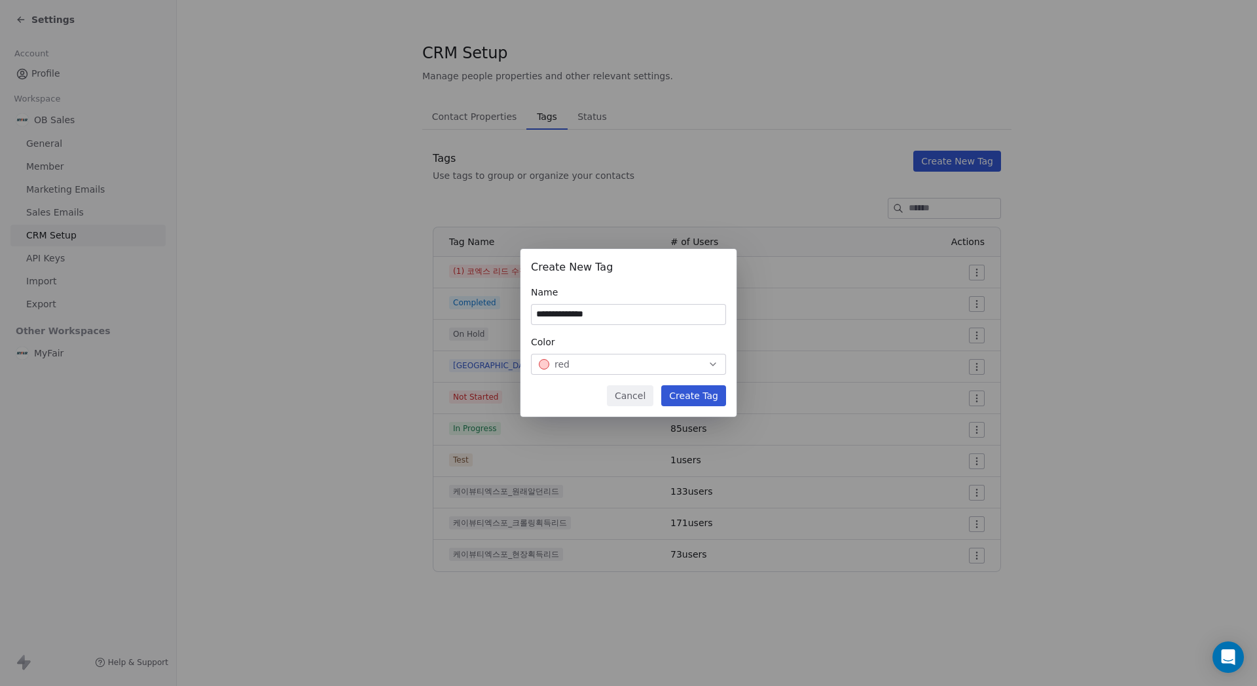
click at [619, 319] on input "**********" at bounding box center [629, 315] width 194 height 20
click at [645, 318] on input "**********" at bounding box center [629, 315] width 194 height 20
type input "**********"
click at [654, 338] on div "Color" at bounding box center [628, 341] width 195 height 13
click at [698, 397] on button "Create Tag" at bounding box center [693, 395] width 65 height 21
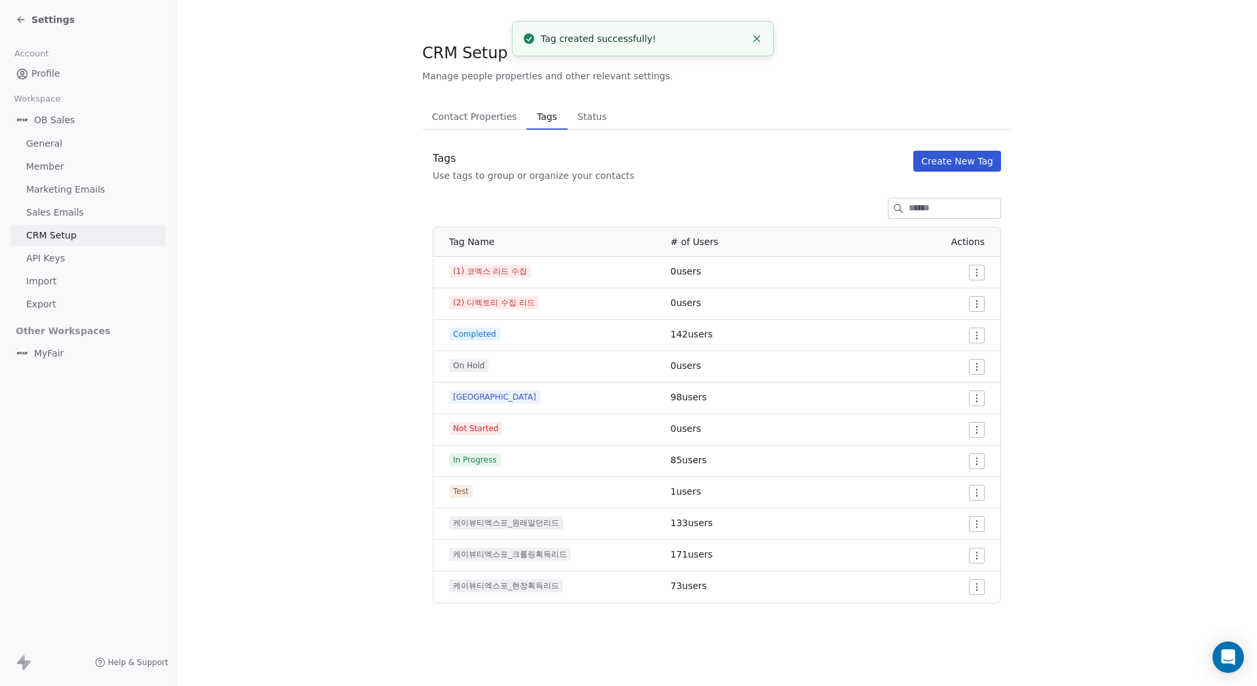
click at [709, 176] on div "Tags Use tags to group or organize your contacts Create New Tag" at bounding box center [716, 166] width 589 height 31
click at [723, 188] on div "Tags Use tags to group or organize your contacts Create New Tag Tag Name # of U…" at bounding box center [716, 377] width 589 height 453
click at [716, 175] on div "Tags Use tags to group or organize your contacts Create New Tag" at bounding box center [716, 166] width 589 height 31
click at [717, 169] on div "Tags Use tags to group or organize your contacts Create New Tag" at bounding box center [716, 166] width 589 height 31
click at [692, 204] on div at bounding box center [716, 208] width 589 height 21
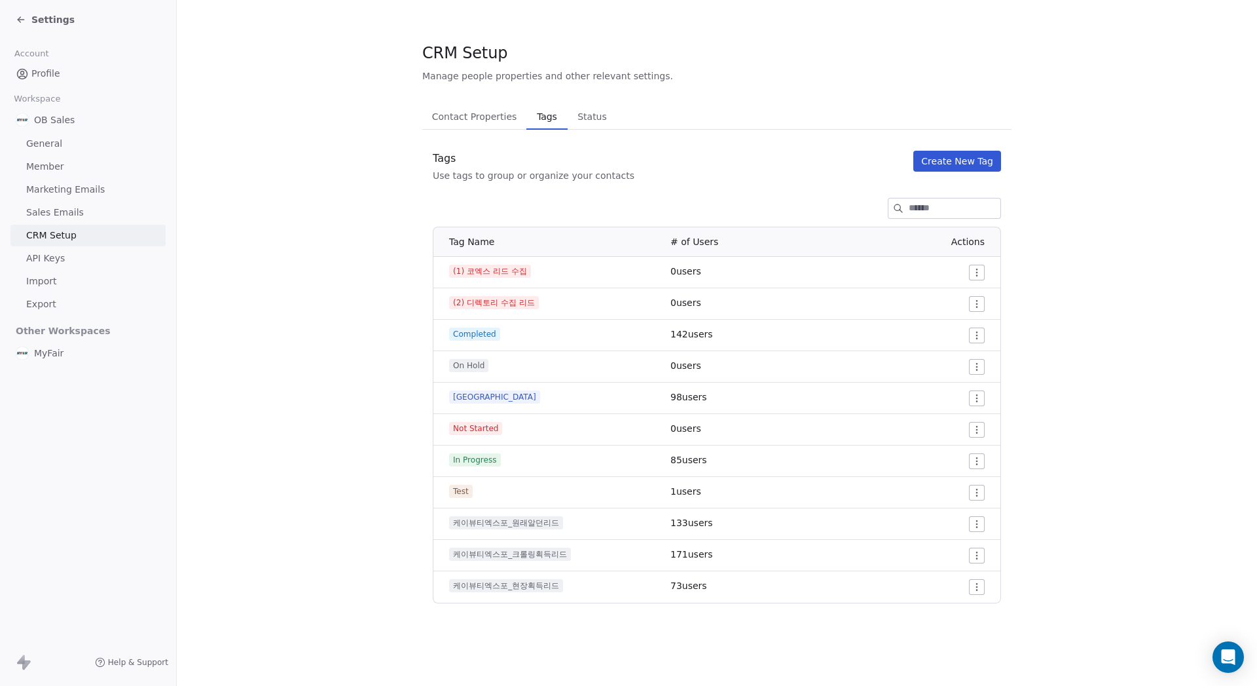
click at [688, 205] on div at bounding box center [716, 208] width 589 height 21
click at [688, 204] on div at bounding box center [716, 208] width 589 height 21
click at [686, 192] on div "Tags Use tags to group or organize your contacts Create New Tag Tag Name # of U…" at bounding box center [716, 377] width 589 height 453
click at [692, 204] on div at bounding box center [716, 208] width 589 height 21
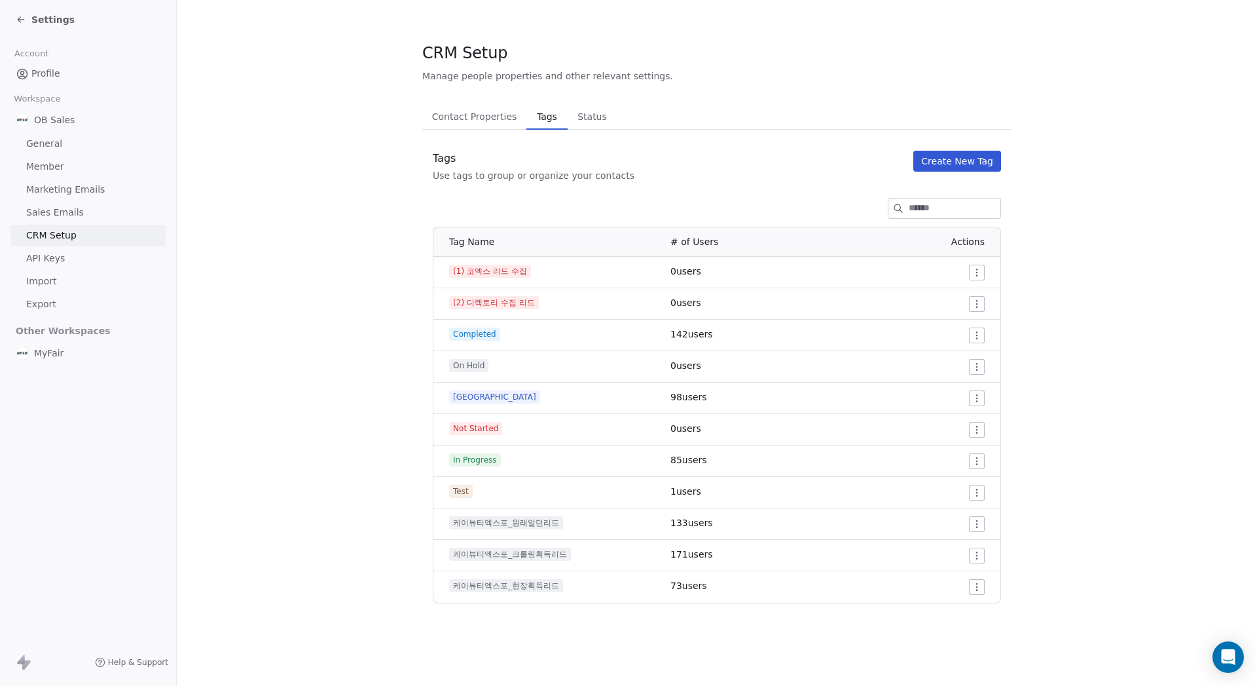
click at [667, 109] on div "Contact Properties Contact Properties Tags Tags Status Status" at bounding box center [716, 116] width 589 height 26
click at [672, 111] on div "Contact Properties Contact Properties Tags Tags Status Status" at bounding box center [716, 116] width 589 height 26
click at [692, 110] on div "Contact Properties Contact Properties Tags Tags Status Status" at bounding box center [716, 116] width 589 height 26
click at [763, 166] on div "Tags Use tags to group or organize your contacts Create New Tag" at bounding box center [716, 166] width 589 height 31
click at [958, 162] on button "Create New Tag" at bounding box center [958, 161] width 88 height 21
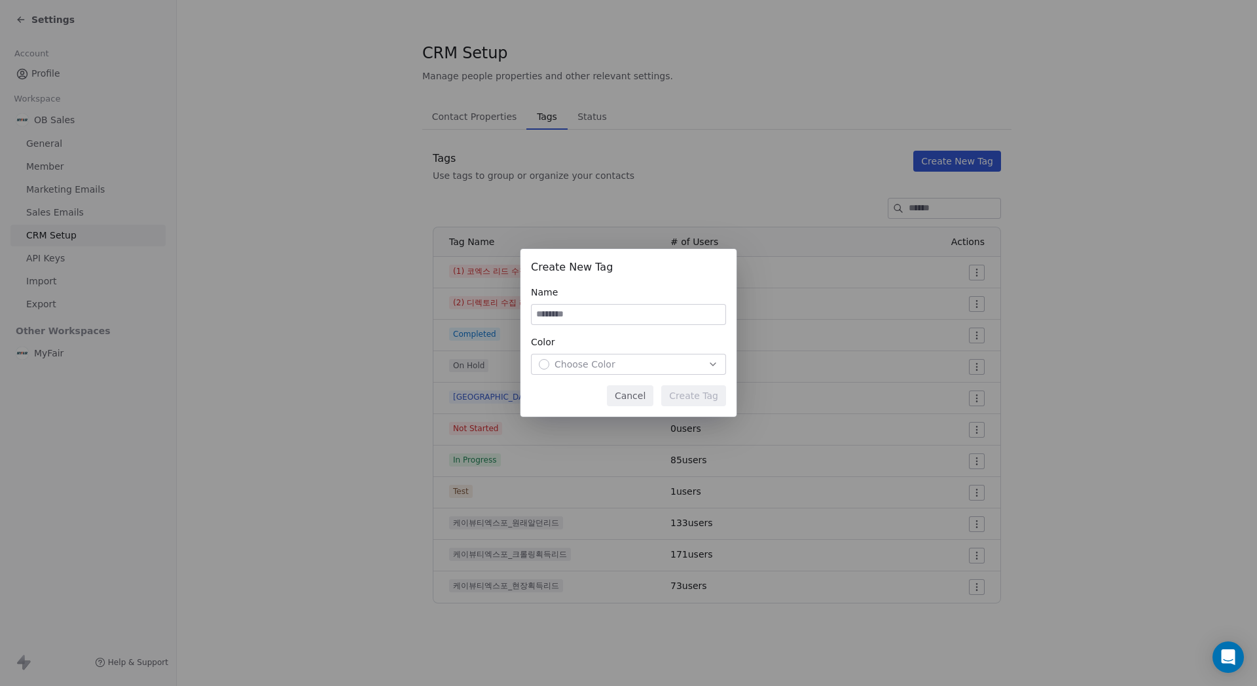
click at [577, 316] on input at bounding box center [629, 315] width 194 height 20
click at [646, 363] on div "Choose Color" at bounding box center [628, 364] width 179 height 13
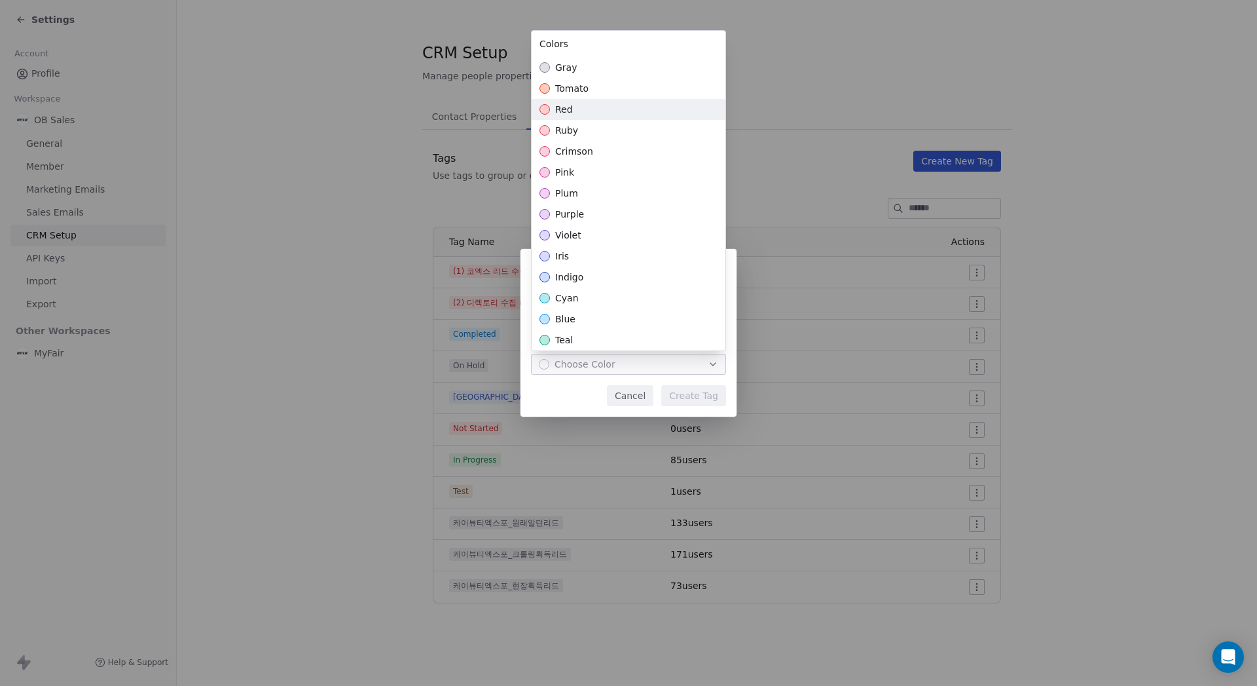
click at [582, 105] on div "red" at bounding box center [629, 109] width 194 height 21
click at [697, 392] on div "**********" at bounding box center [628, 343] width 1257 height 230
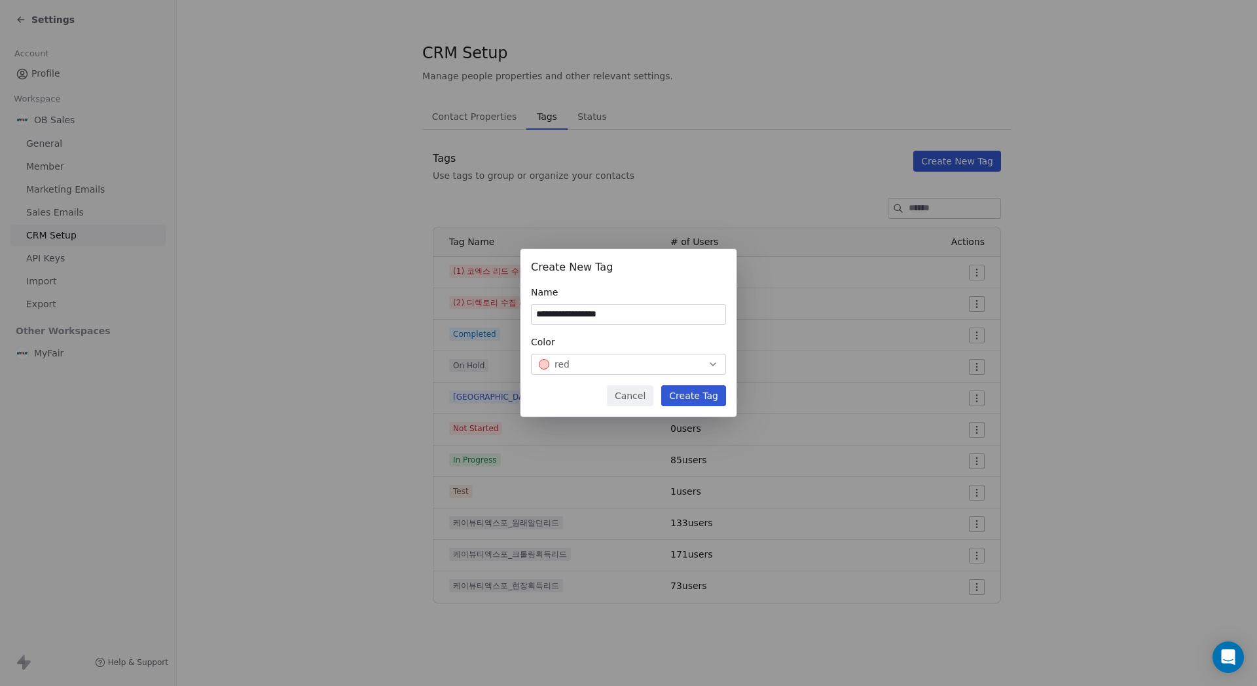
click at [544, 316] on input "**********" at bounding box center [629, 315] width 194 height 20
type input "**********"
click at [682, 393] on button "Create Tag" at bounding box center [693, 395] width 65 height 21
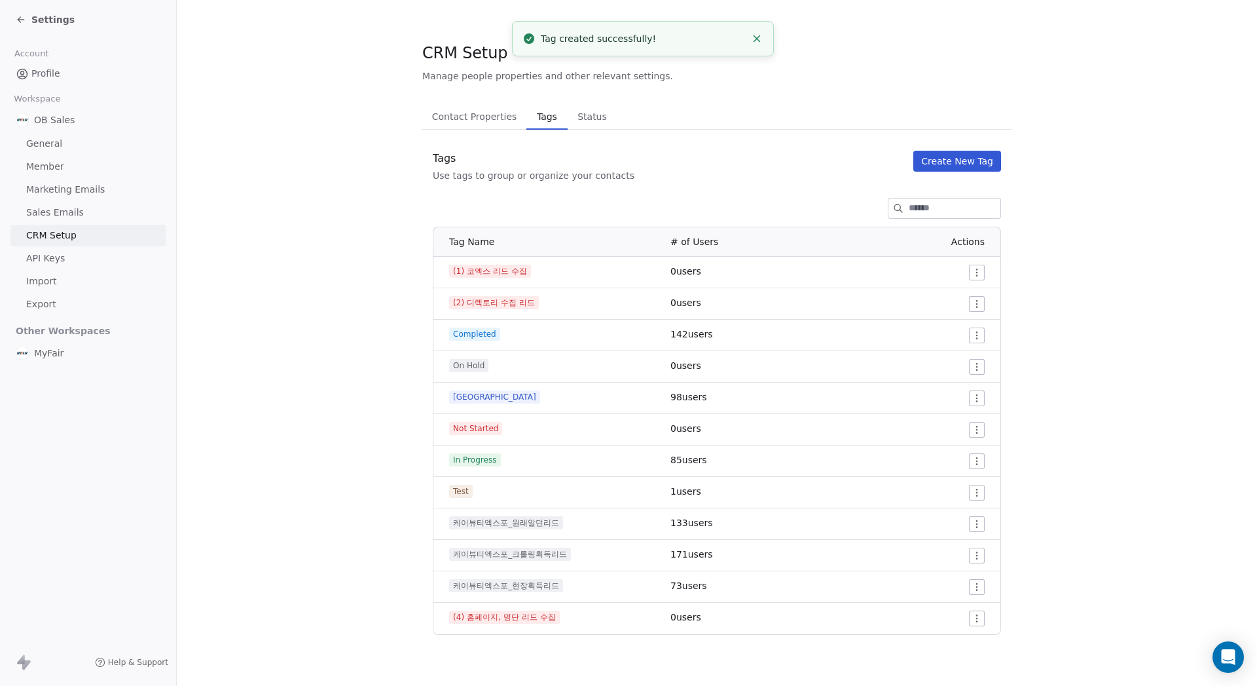
click at [978, 300] on html "Settings Account Profile Workspace OB Sales General Member Marketing Emails Sal…" at bounding box center [628, 343] width 1257 height 686
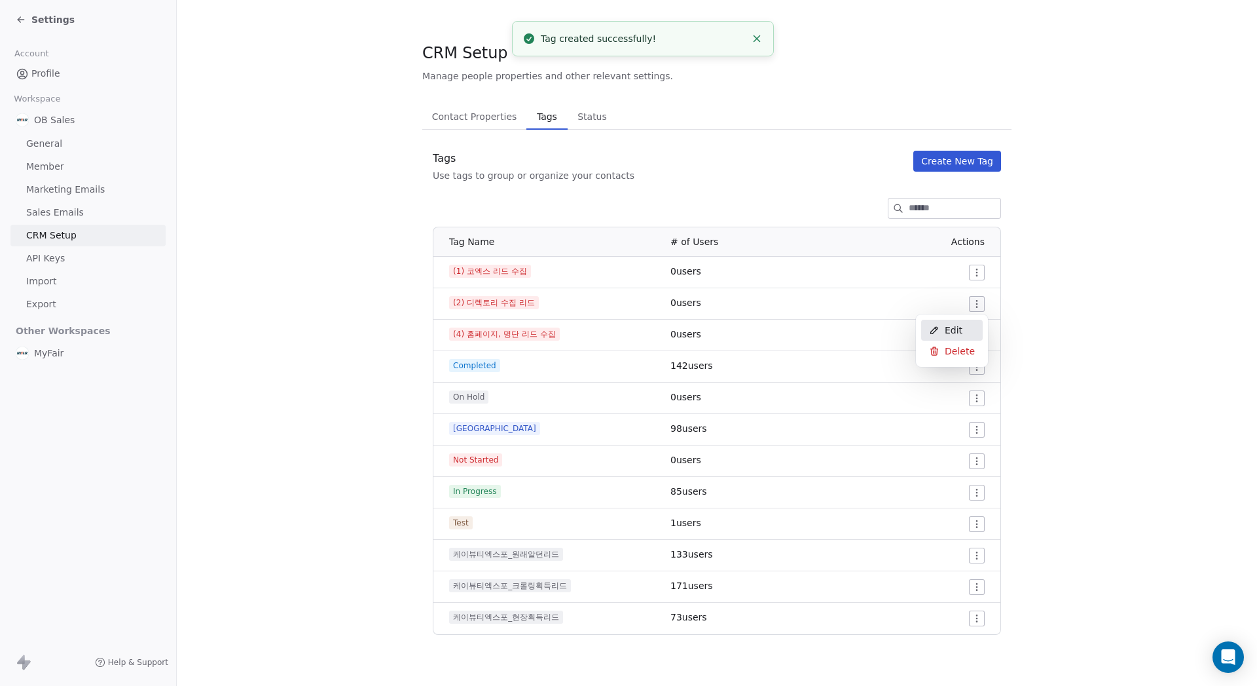
click at [931, 333] on icon at bounding box center [934, 330] width 7 height 7
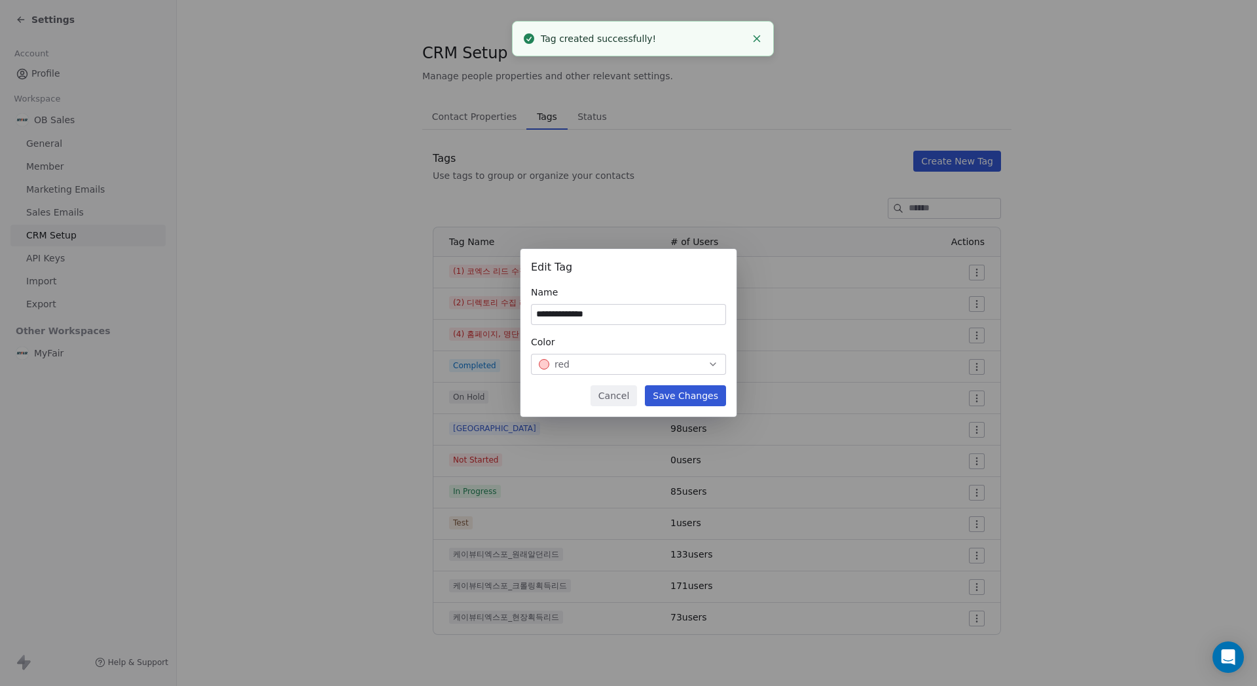
click at [549, 313] on input "**********" at bounding box center [629, 315] width 194 height 20
click at [546, 320] on input "**********" at bounding box center [629, 315] width 194 height 20
type input "**********"
click at [697, 388] on button "Save Changes" at bounding box center [685, 395] width 81 height 21
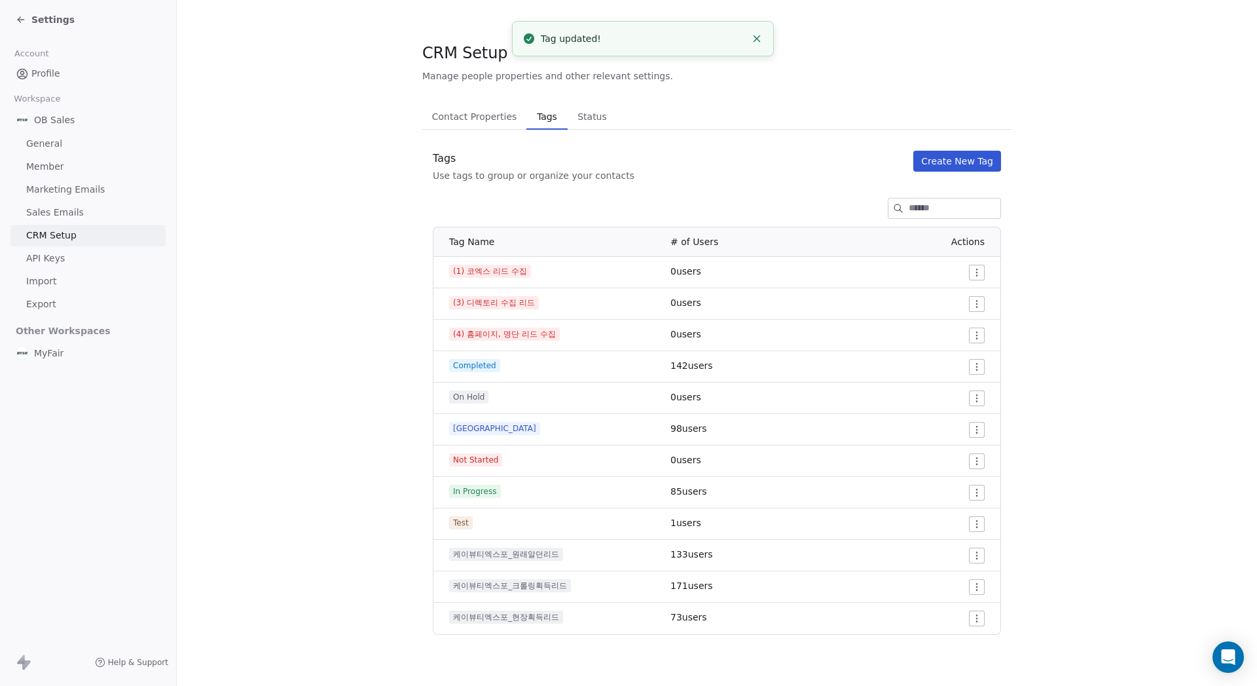
click at [966, 159] on button "Create New Tag" at bounding box center [958, 161] width 88 height 21
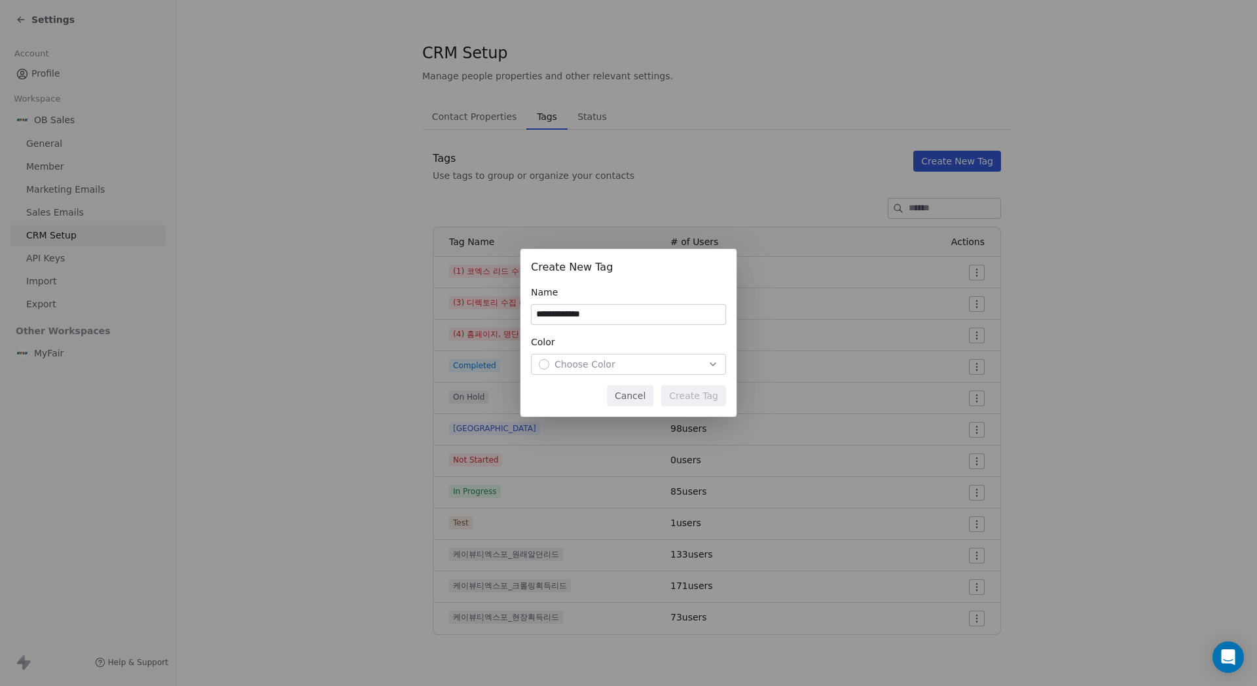
type input "**********"
click at [643, 372] on button "Choose Color" at bounding box center [628, 364] width 195 height 21
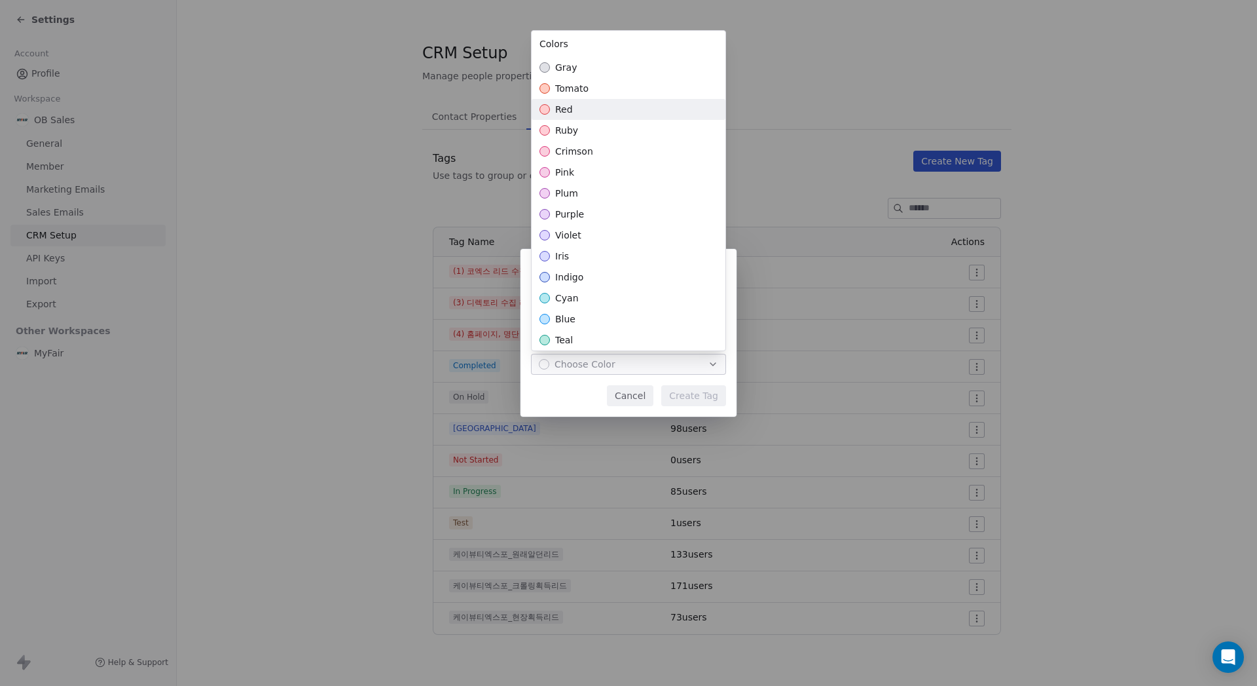
click at [606, 109] on div "red" at bounding box center [629, 109] width 194 height 21
click at [691, 387] on div "**********" at bounding box center [628, 343] width 1257 height 230
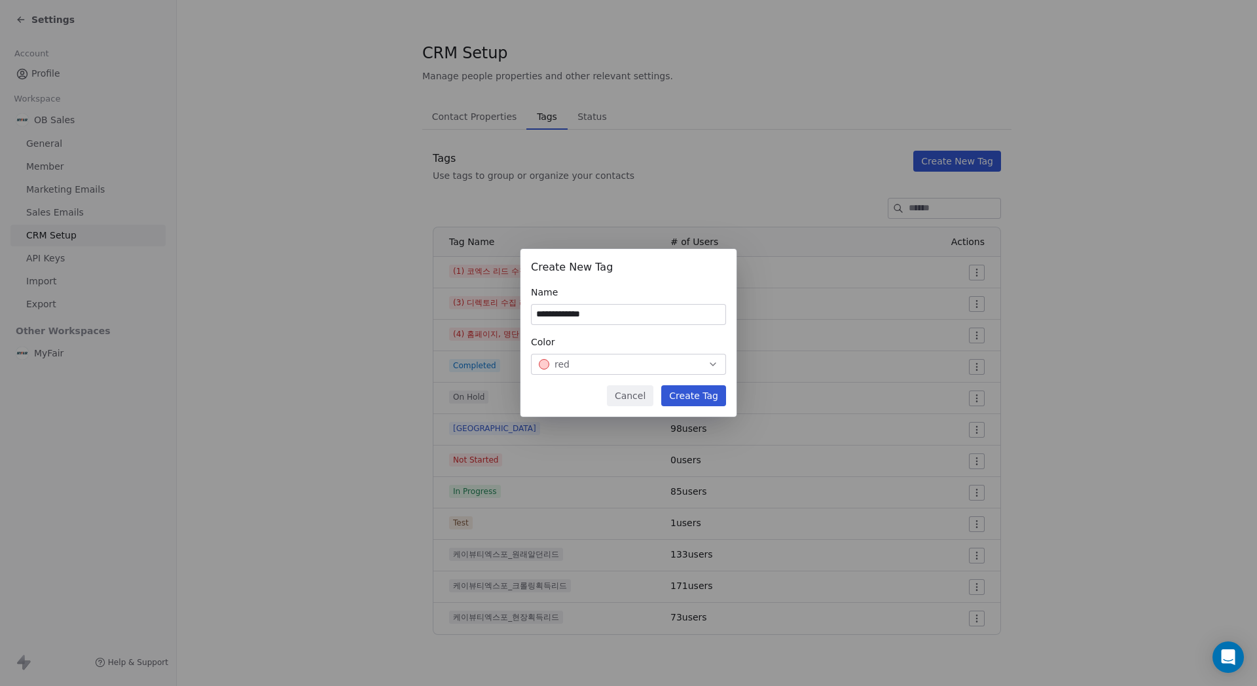
click at [692, 397] on button "Create Tag" at bounding box center [693, 395] width 65 height 21
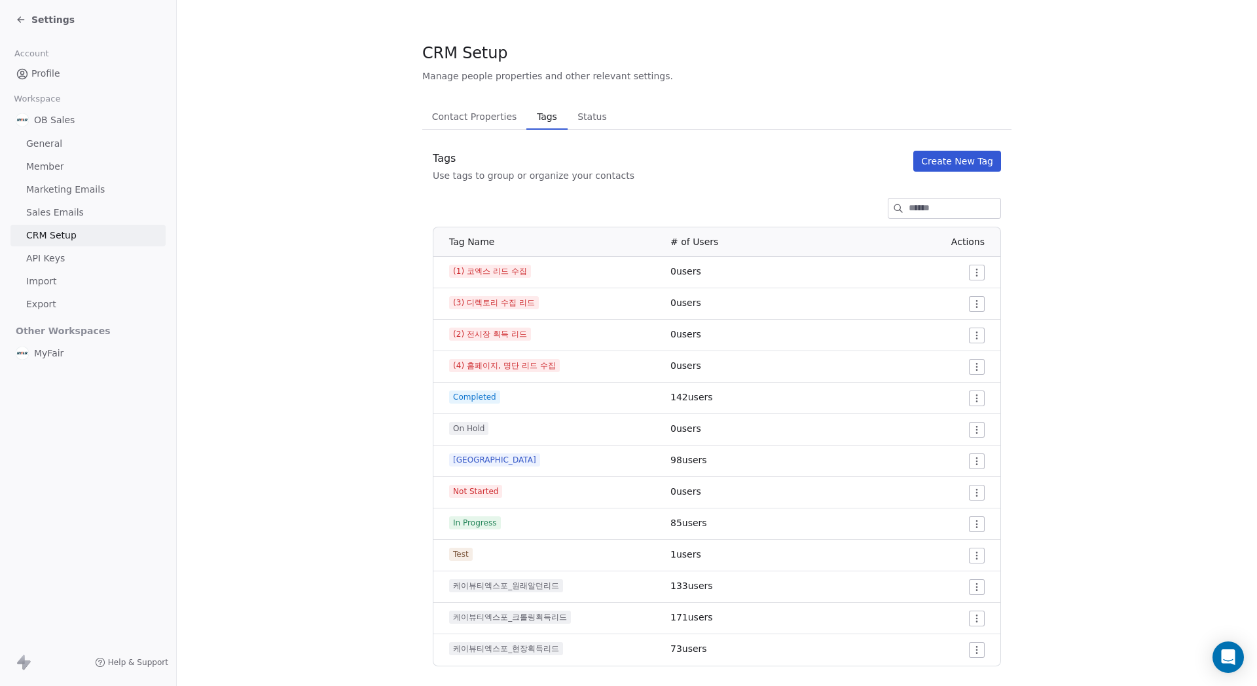
click at [975, 306] on html "Settings Account Profile Workspace OB Sales General Member Marketing Emails Sal…" at bounding box center [628, 343] width 1257 height 686
click at [955, 339] on div "Edit" at bounding box center [947, 330] width 62 height 21
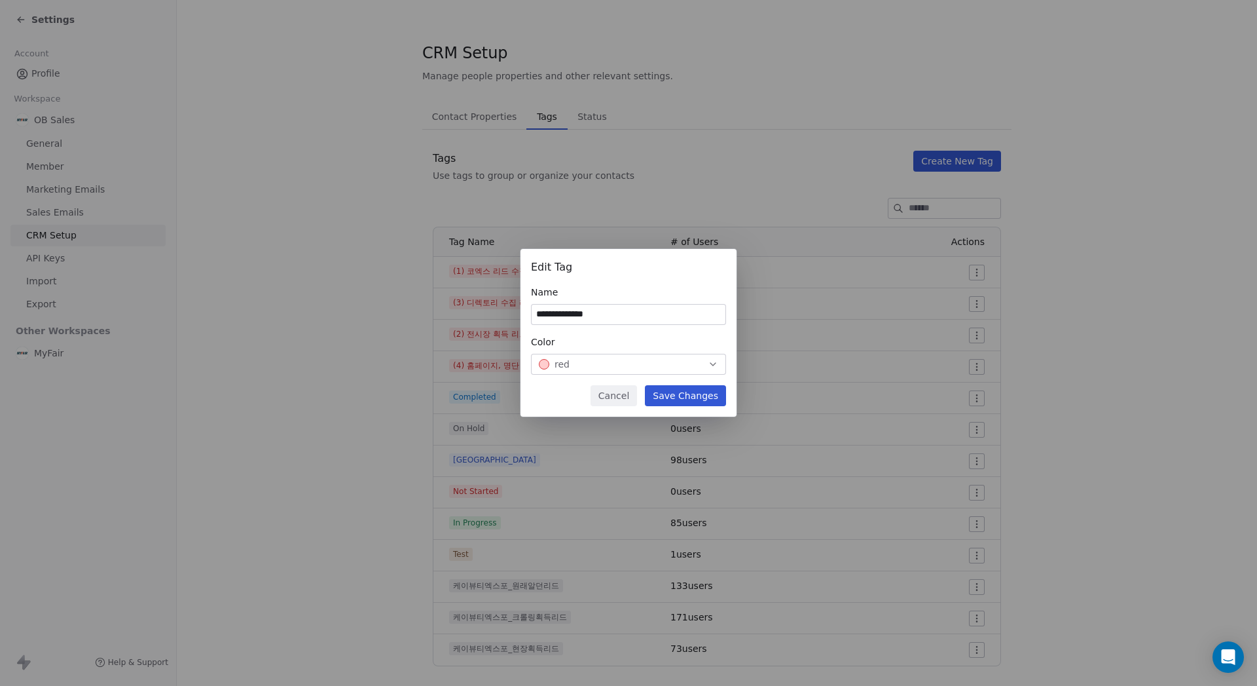
click at [608, 319] on input "**********" at bounding box center [629, 315] width 194 height 20
type input "**********"
click at [712, 399] on button "Save Changes" at bounding box center [685, 395] width 81 height 21
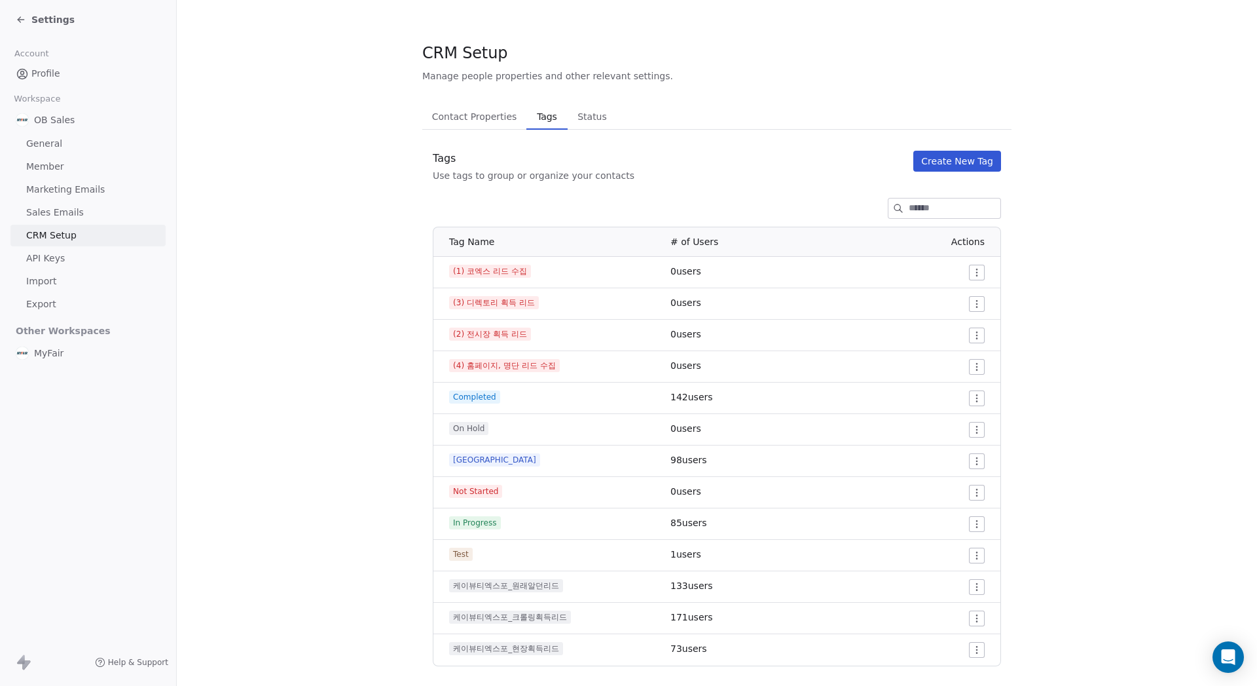
click at [1107, 297] on section "CRM Setup Manage people properties and other relevant settings. Contact Propert…" at bounding box center [717, 354] width 1081 height 708
click at [463, 337] on span "(2) 전시장 획득 리드" at bounding box center [490, 333] width 82 height 13
click at [453, 338] on span "(2) 전시장 획득 리드" at bounding box center [490, 333] width 82 height 13
click at [506, 337] on span "(2) 전시장 획득 리드" at bounding box center [490, 333] width 82 height 13
click at [593, 335] on div "(2) 전시장 획득 리드" at bounding box center [552, 333] width 206 height 13
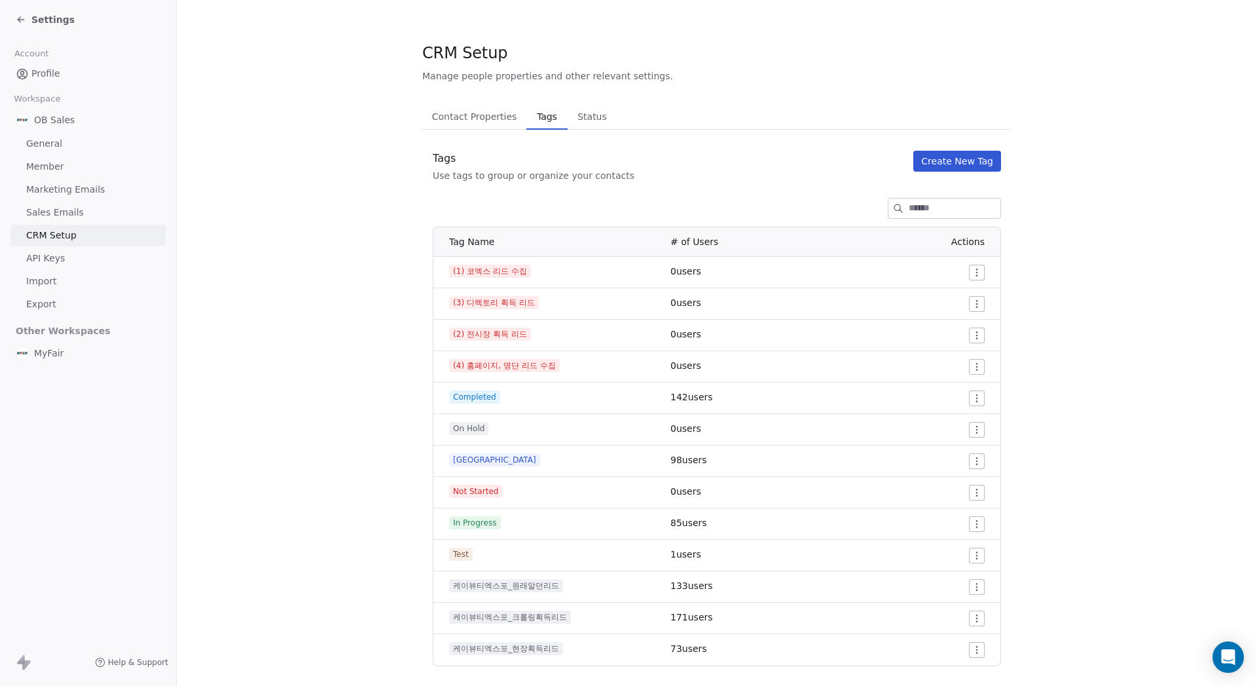
click at [971, 270] on html "Settings Account Profile Workspace OB Sales General Member Marketing Emails Sal…" at bounding box center [628, 343] width 1257 height 686
click at [942, 303] on span "Edit" at bounding box center [949, 298] width 18 height 13
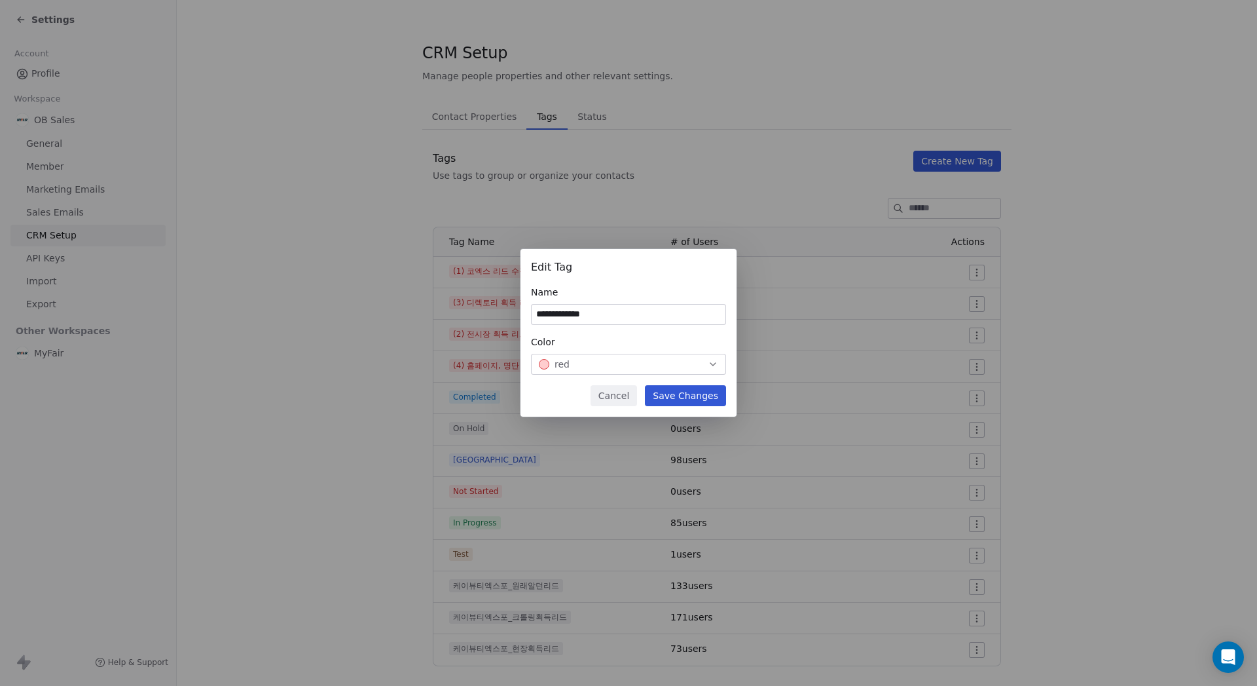
click at [658, 310] on input "**********" at bounding box center [629, 315] width 194 height 20
type input "**********"
click at [676, 392] on button "Save Changes" at bounding box center [685, 395] width 81 height 21
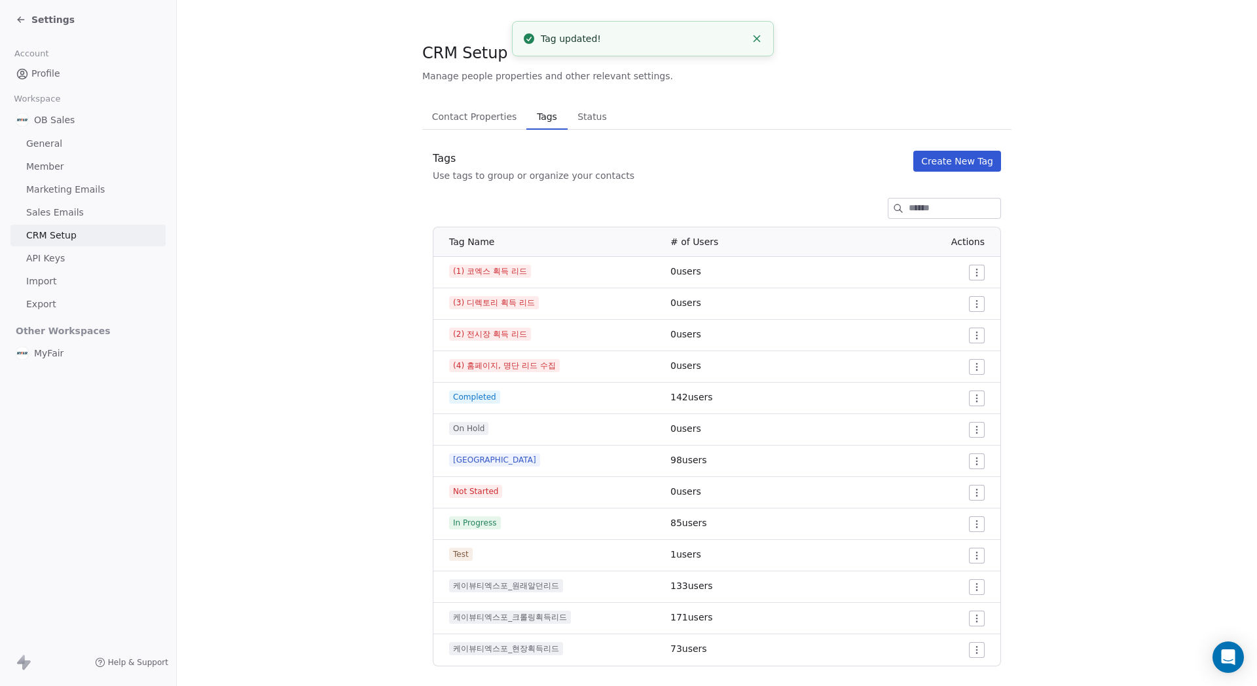
click at [528, 301] on span "(3) 디렉토리 획득 리드" at bounding box center [494, 302] width 90 height 13
drag, startPoint x: 557, startPoint y: 322, endPoint x: 522, endPoint y: 346, distance: 42.5
click at [550, 331] on td "(2) 전시장 획득 리드" at bounding box center [548, 335] width 229 height 31
click at [517, 348] on td "(2) 전시장 획득 리드" at bounding box center [548, 335] width 229 height 31
click at [976, 367] on html "Settings Account Profile Workspace OB Sales General Member Marketing Emails Sal…" at bounding box center [628, 343] width 1257 height 686
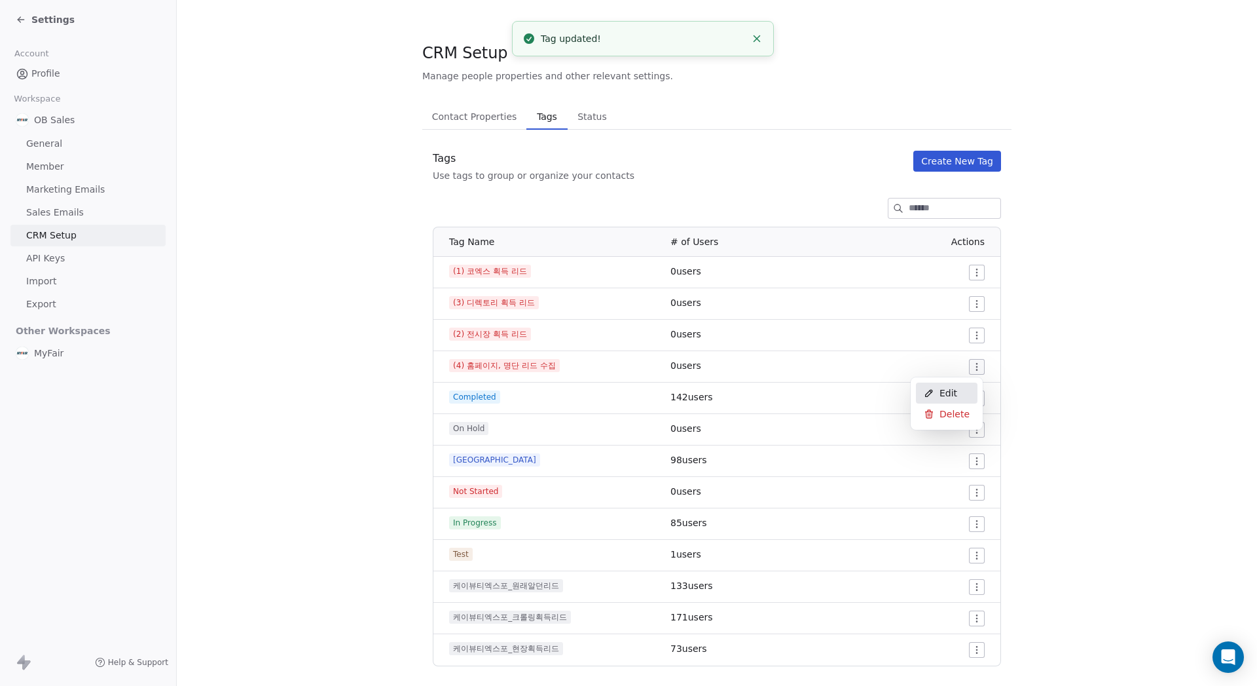
click at [938, 392] on div "Edit" at bounding box center [947, 392] width 62 height 21
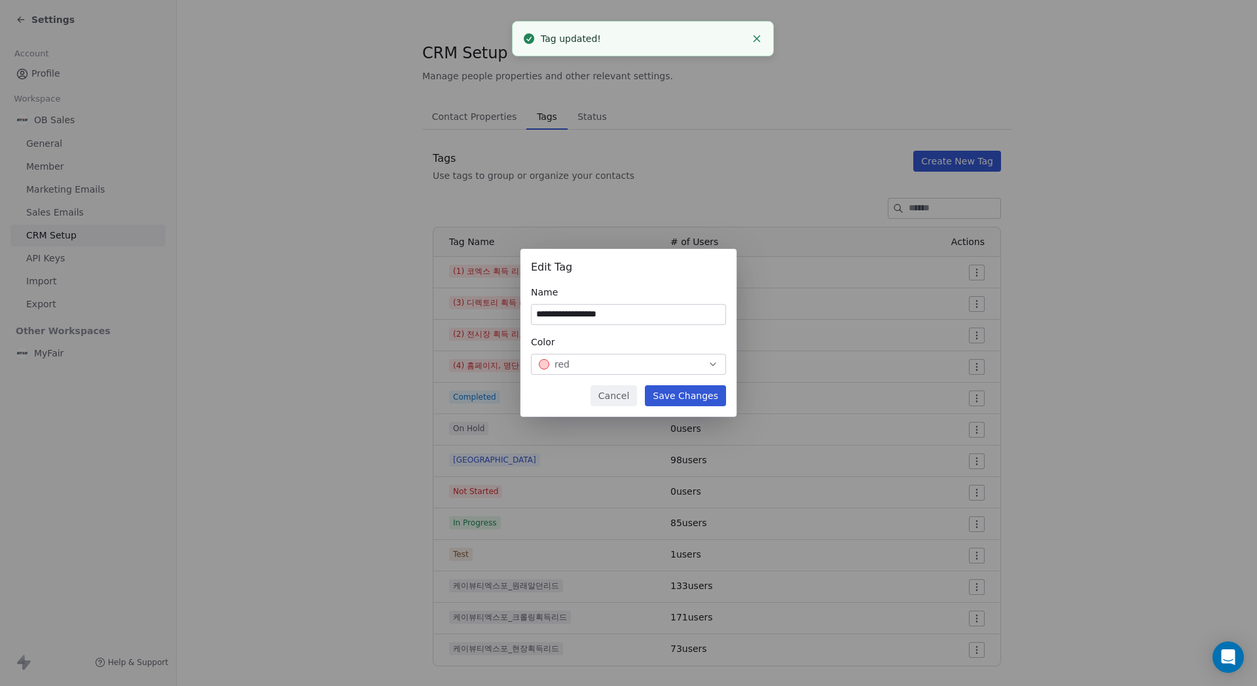
click at [667, 316] on input "**********" at bounding box center [629, 315] width 194 height 20
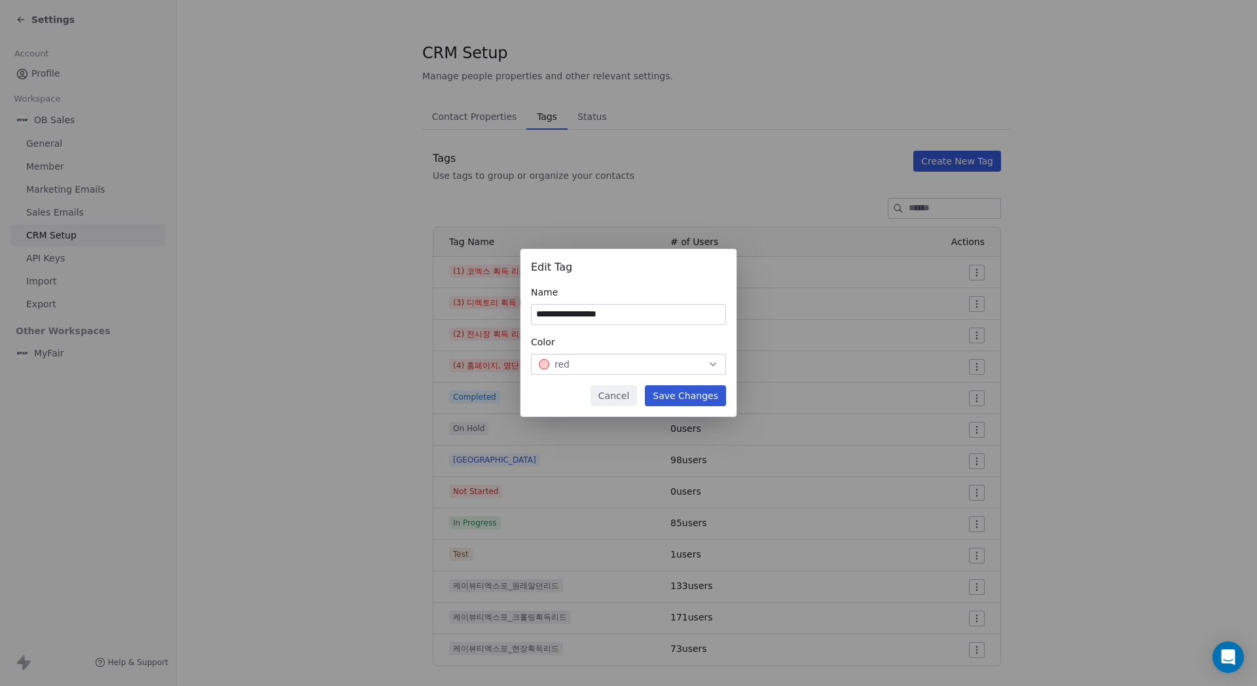
type input "**********"
click at [688, 400] on button "Save Changes" at bounding box center [685, 395] width 81 height 21
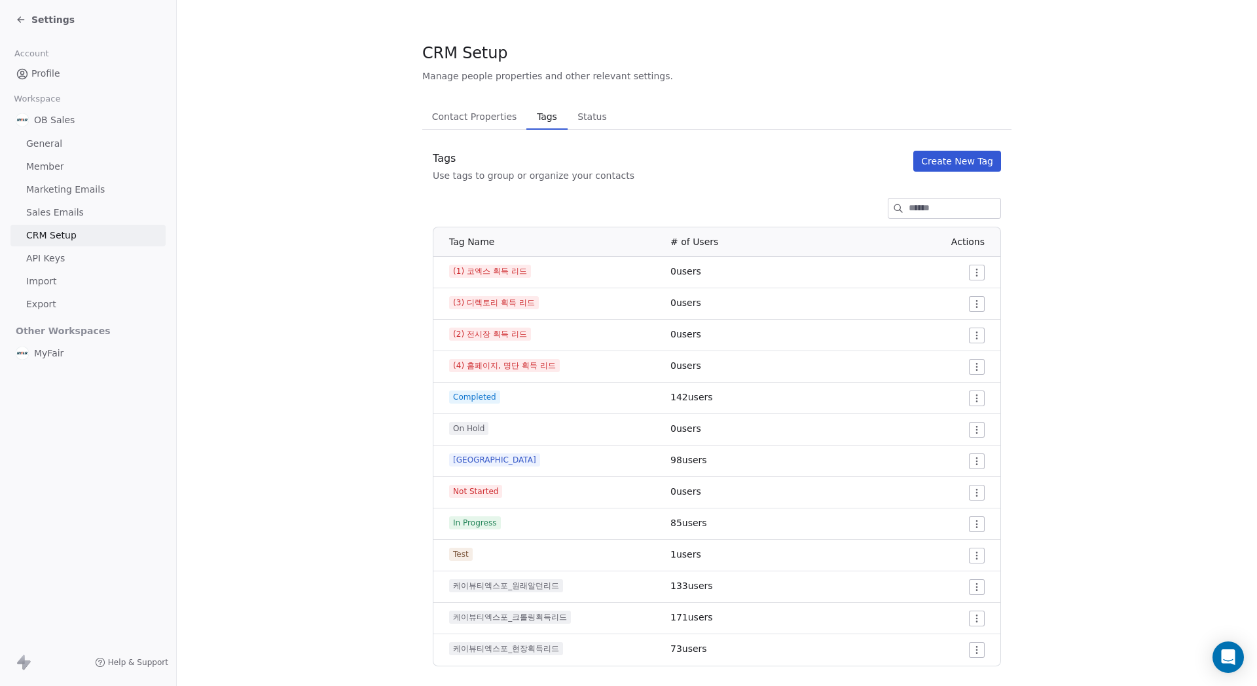
click at [1145, 379] on section "CRM Setup Manage people properties and other relevant settings. Contact Propert…" at bounding box center [717, 354] width 1081 height 708
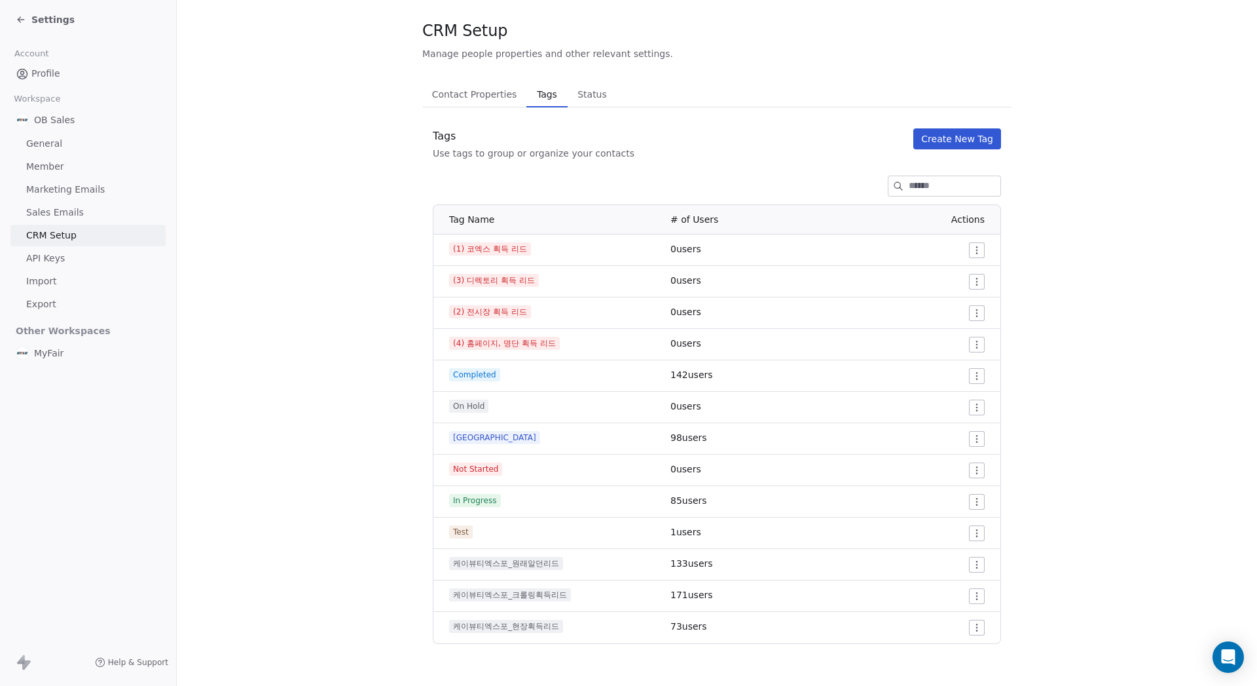
click at [653, 148] on div "Tags Use tags to group or organize your contacts Create New Tag" at bounding box center [716, 143] width 589 height 31
click at [30, 19] on div "Settings" at bounding box center [45, 19] width 59 height 13
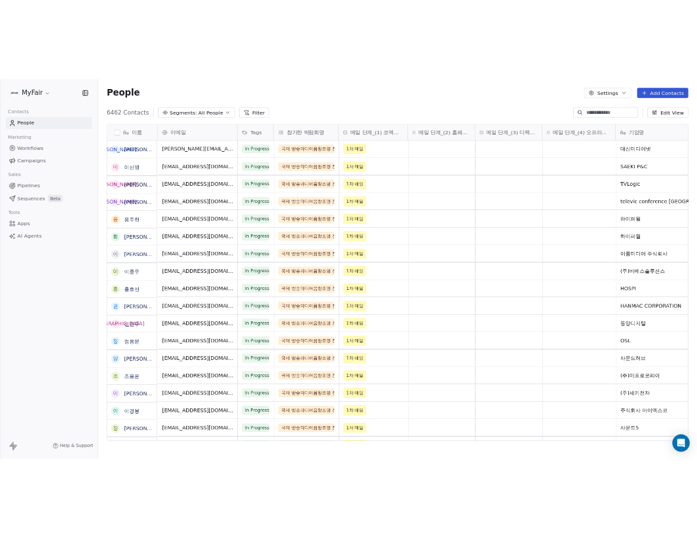
scroll to position [594, 1071]
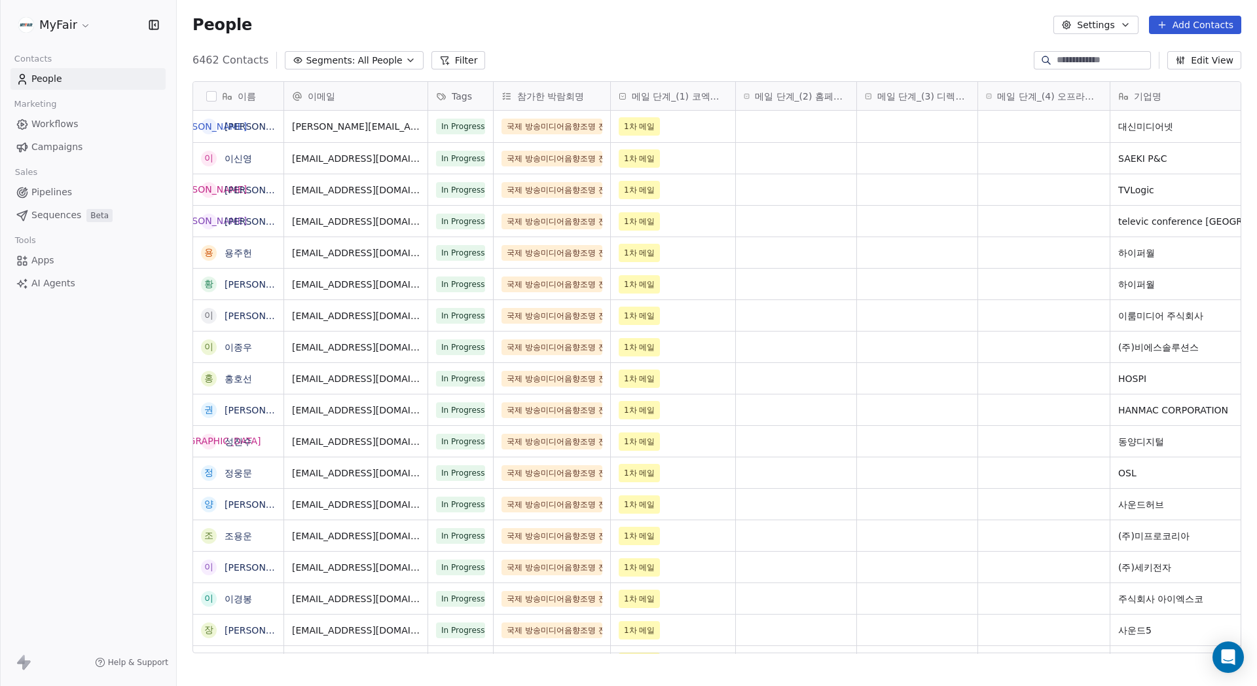
click at [636, 32] on div "People Settings Add Contacts" at bounding box center [717, 25] width 1049 height 18
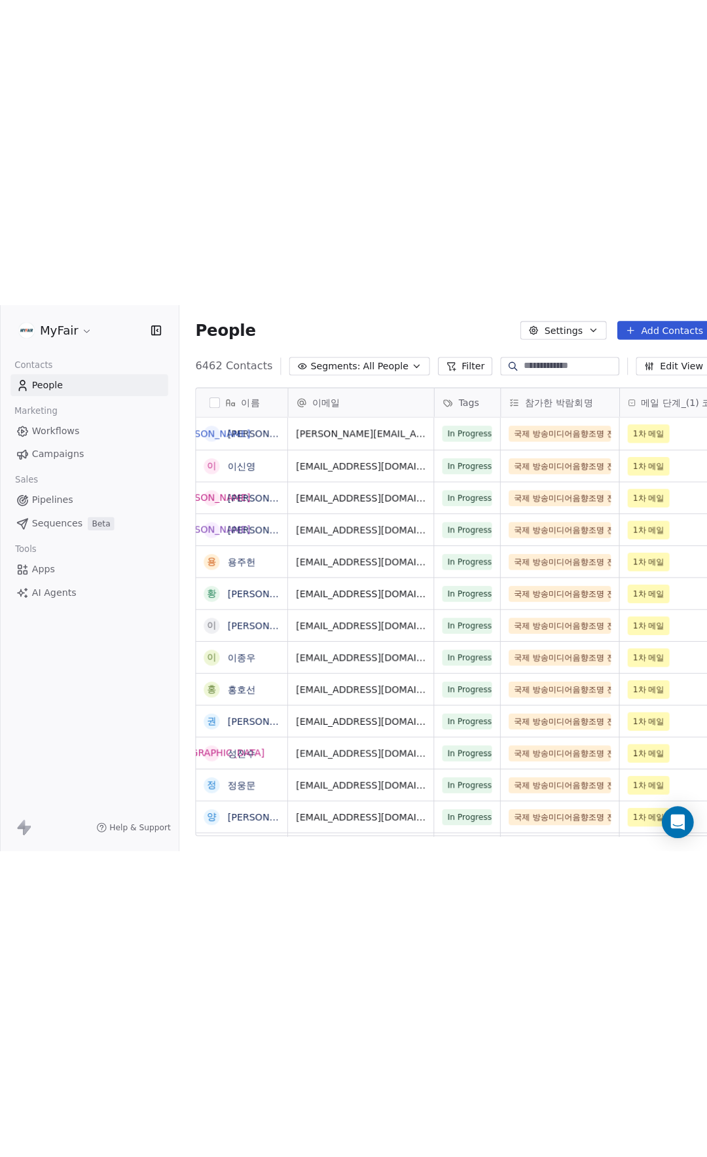
scroll to position [1009, 532]
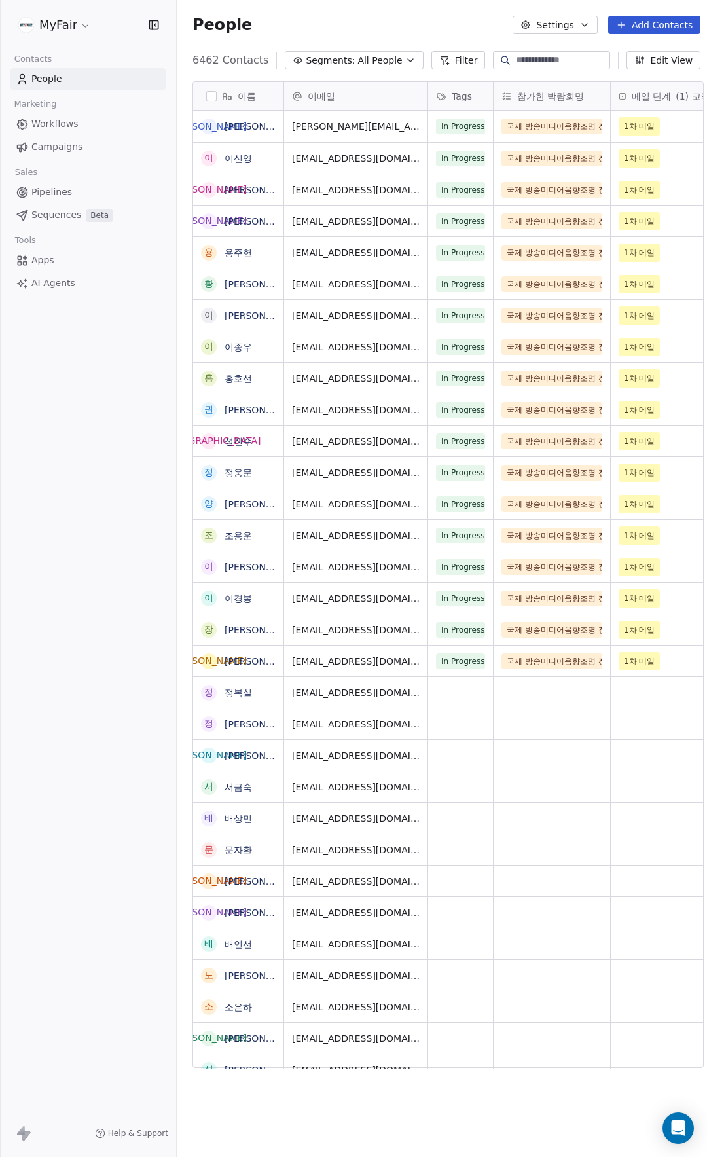
click at [579, 26] on button "Settings" at bounding box center [555, 25] width 84 height 18
click at [580, 56] on span "Contact Properties" at bounding box center [594, 53] width 85 height 14
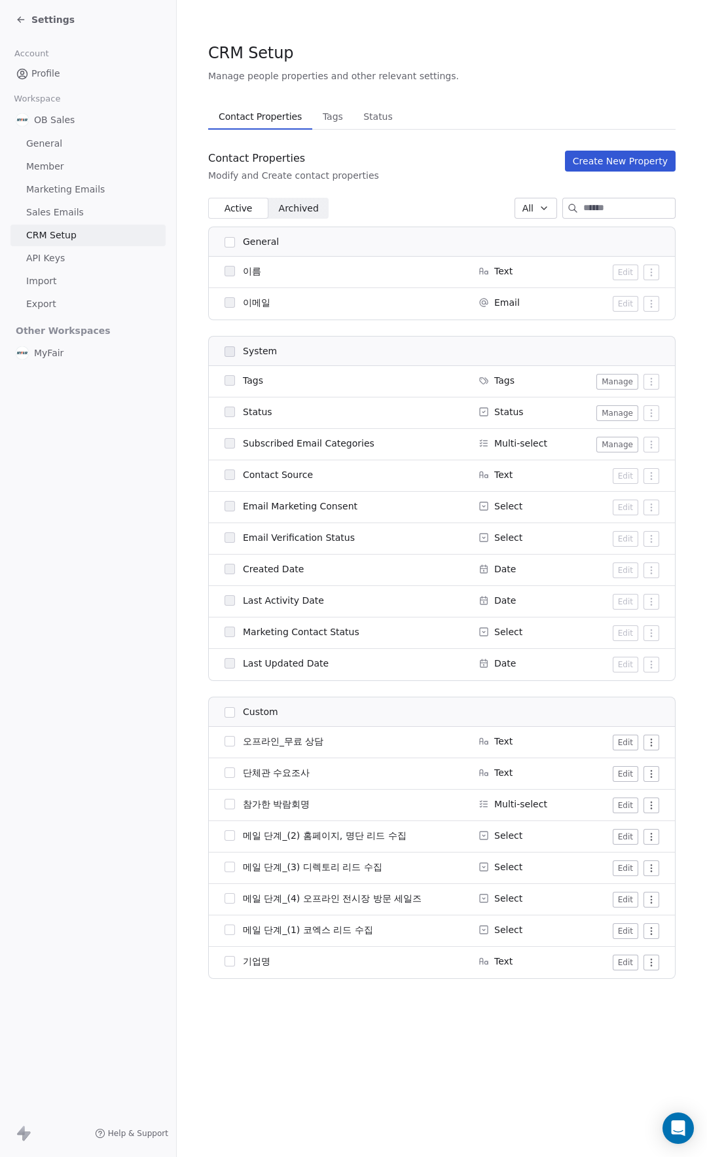
click at [333, 117] on span "Tags" at bounding box center [333, 116] width 31 height 18
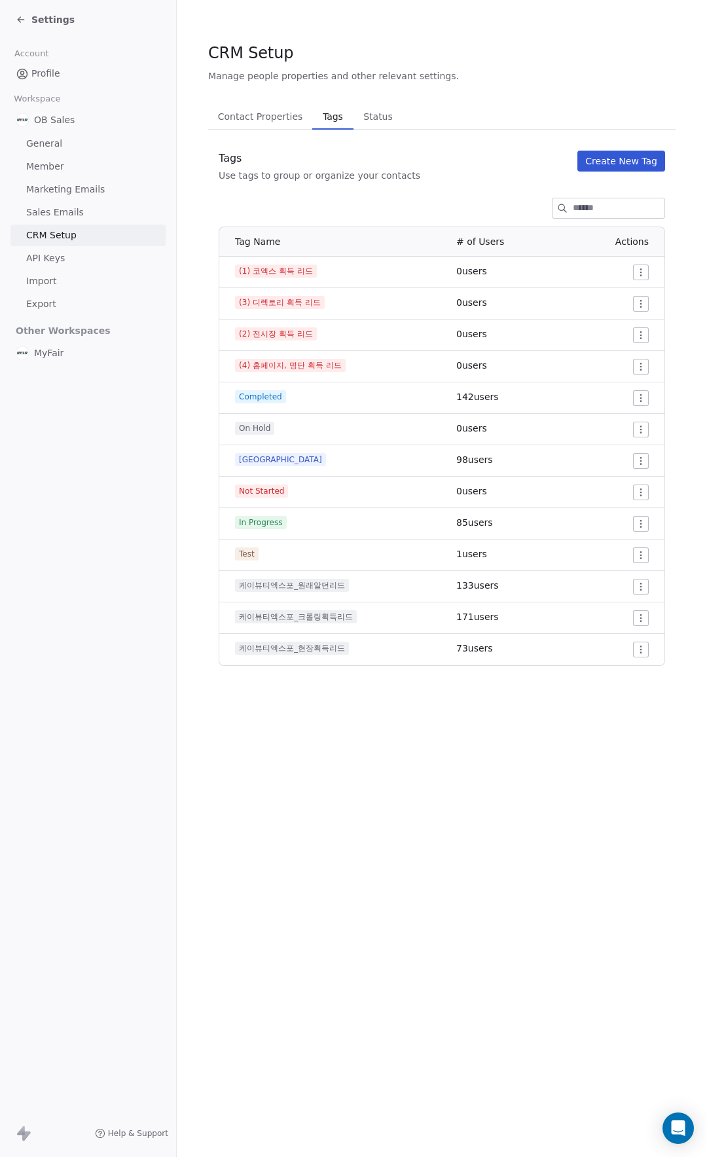
click at [385, 6] on section "CRM Setup Manage people properties and other relevant settings. Contact Propert…" at bounding box center [442, 354] width 530 height 708
click at [36, 22] on span "Settings" at bounding box center [52, 19] width 43 height 13
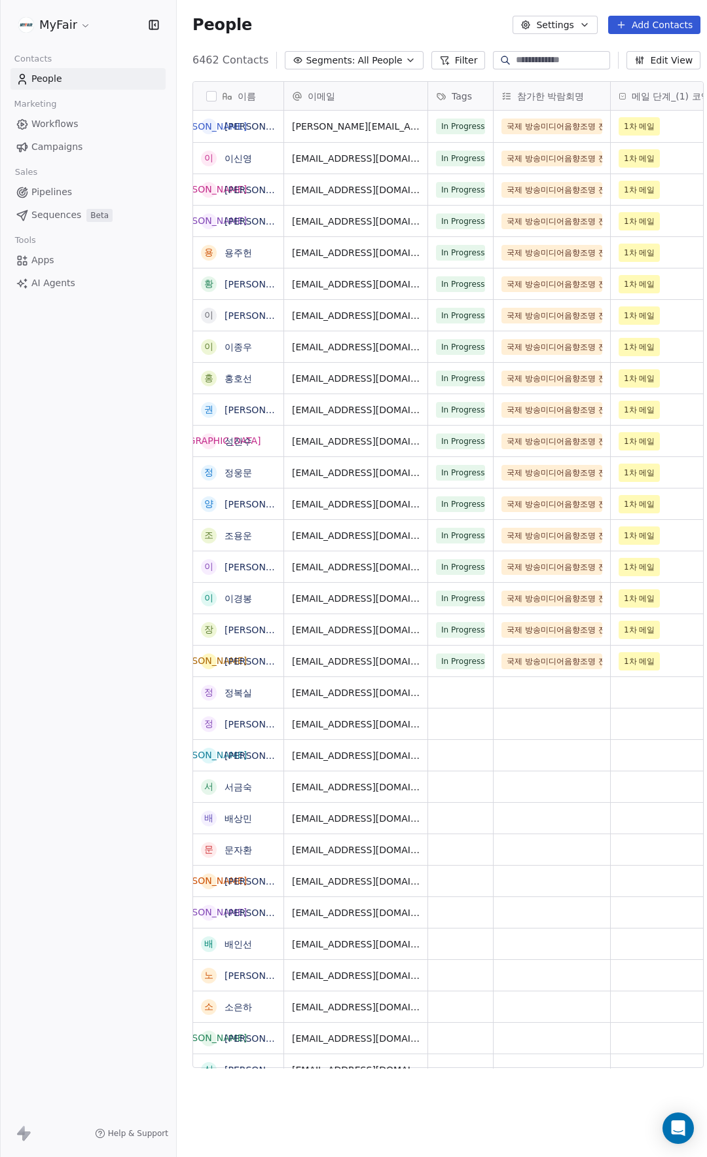
scroll to position [1009, 532]
click at [50, 117] on span "Workflows" at bounding box center [54, 124] width 47 height 14
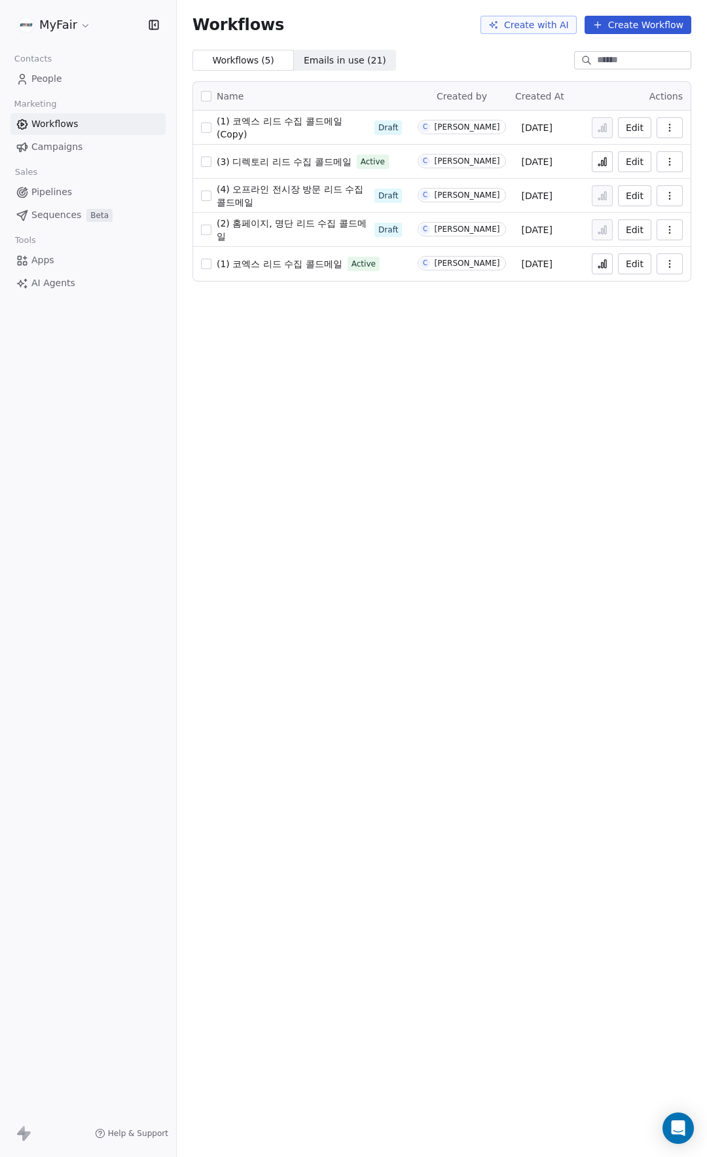
click at [675, 265] on button "button" at bounding box center [670, 263] width 26 height 21
drag, startPoint x: 335, startPoint y: 363, endPoint x: 336, endPoint y: 339, distance: 23.6
click at [335, 360] on div "Workflows Create with AI Create Workflow Workflows ( 5 ) Workflows ( 5 ) Emails…" at bounding box center [442, 578] width 530 height 1157
click at [324, 295] on div "Workflows Create with AI Create Workflow Workflows ( 5 ) Workflows ( 5 ) Emails…" at bounding box center [442, 578] width 530 height 1157
click at [670, 262] on icon "button" at bounding box center [670, 264] width 10 height 10
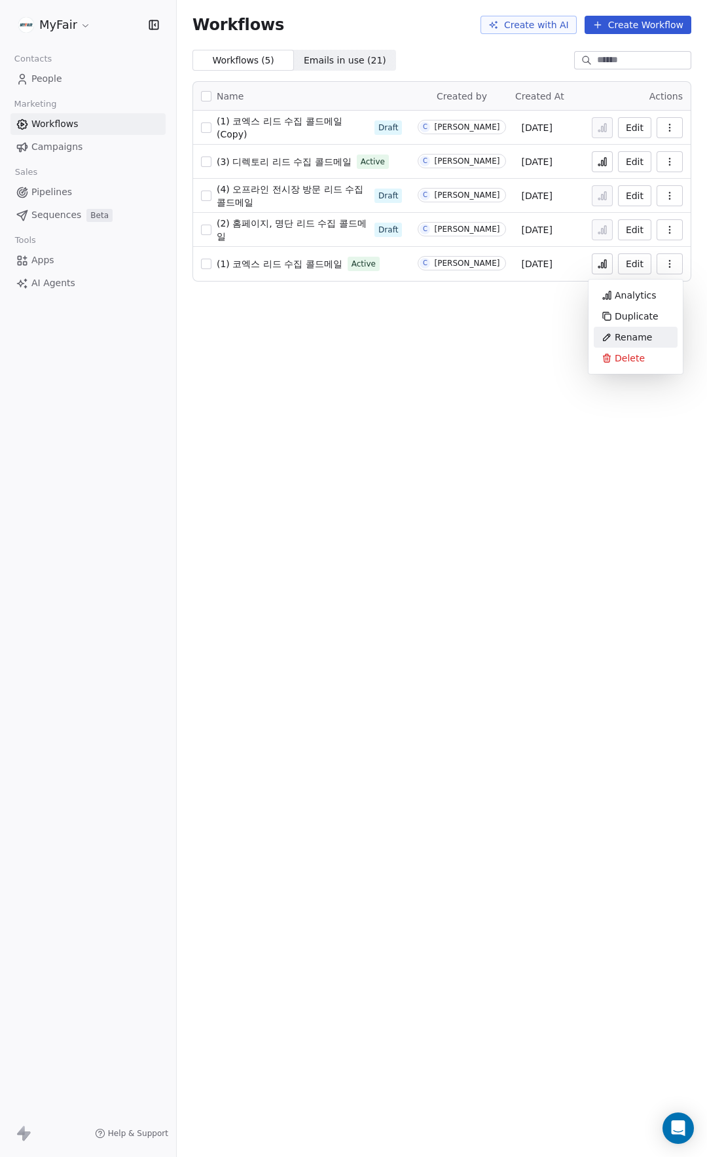
click at [642, 336] on span "Rename" at bounding box center [633, 337] width 37 height 13
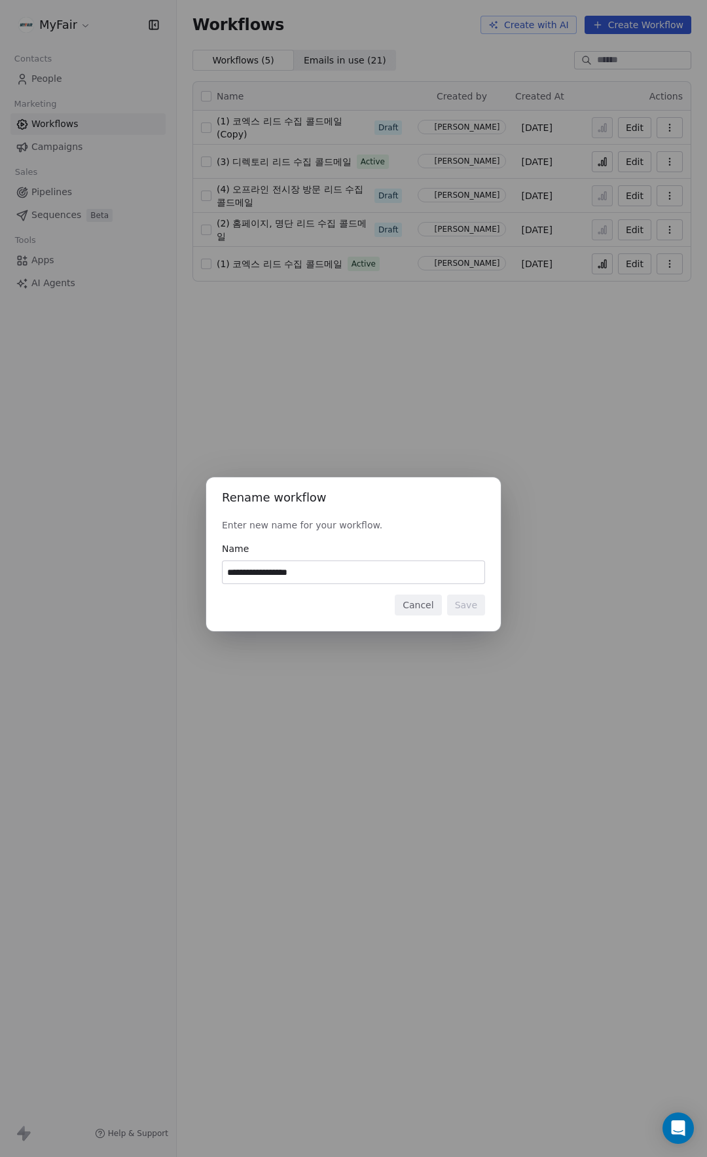
click at [315, 575] on input "**********" at bounding box center [354, 572] width 262 height 22
type input "**********"
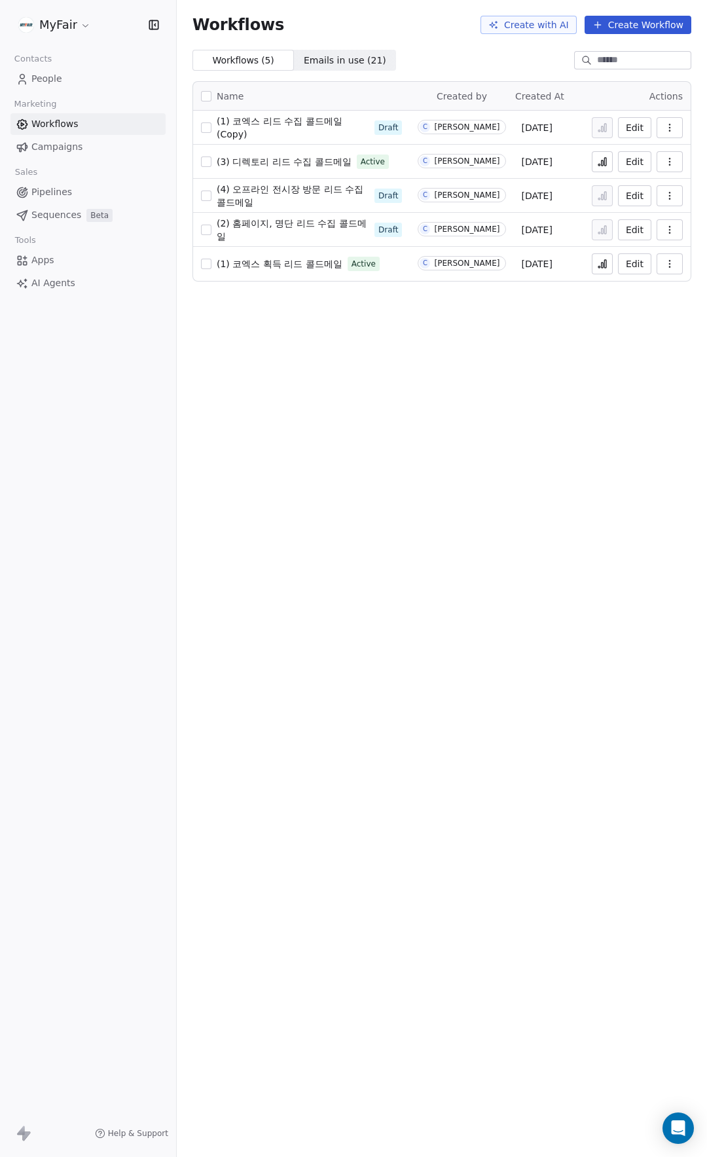
click at [678, 227] on button "button" at bounding box center [670, 229] width 26 height 21
click at [638, 303] on span "Rename" at bounding box center [633, 303] width 37 height 13
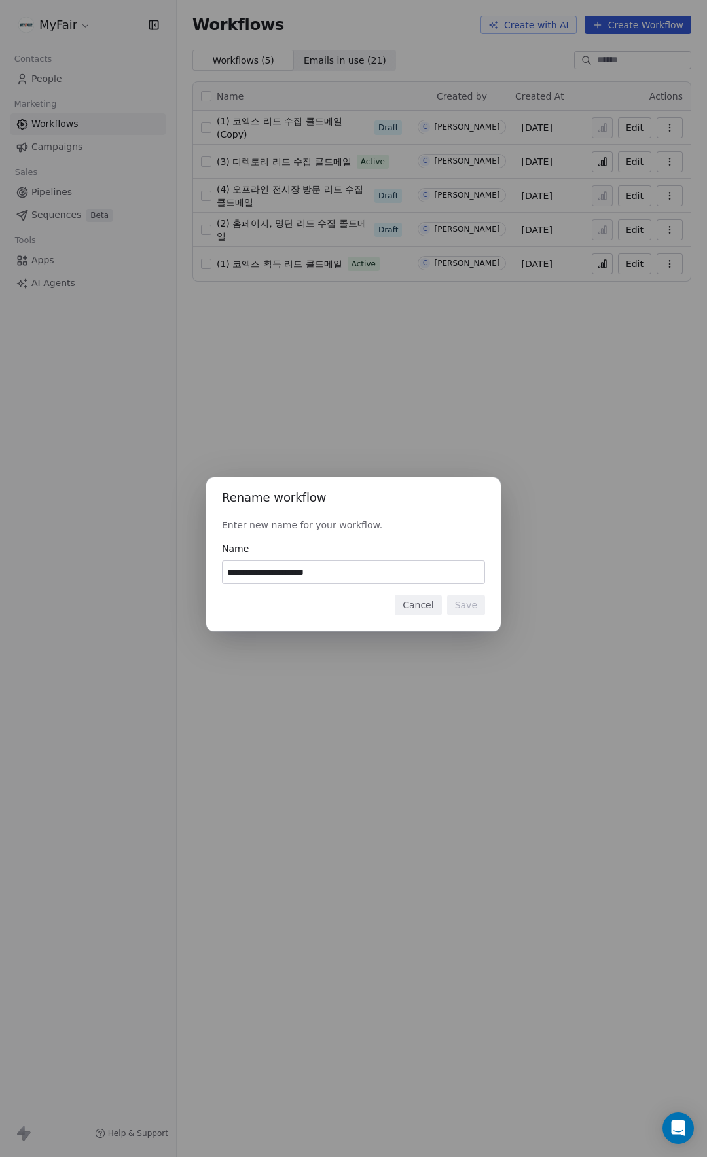
click at [232, 576] on input "**********" at bounding box center [354, 572] width 262 height 22
type input "**********"
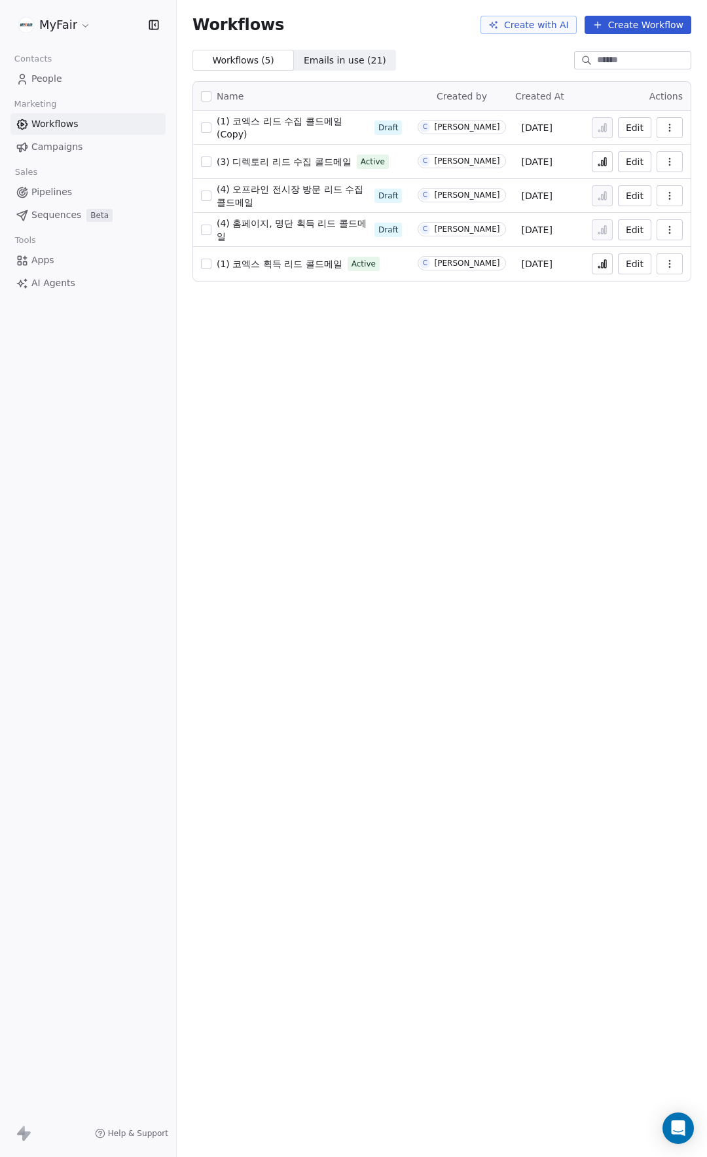
click at [664, 191] on button "button" at bounding box center [670, 195] width 26 height 21
click at [635, 266] on span "Rename" at bounding box center [633, 269] width 37 height 13
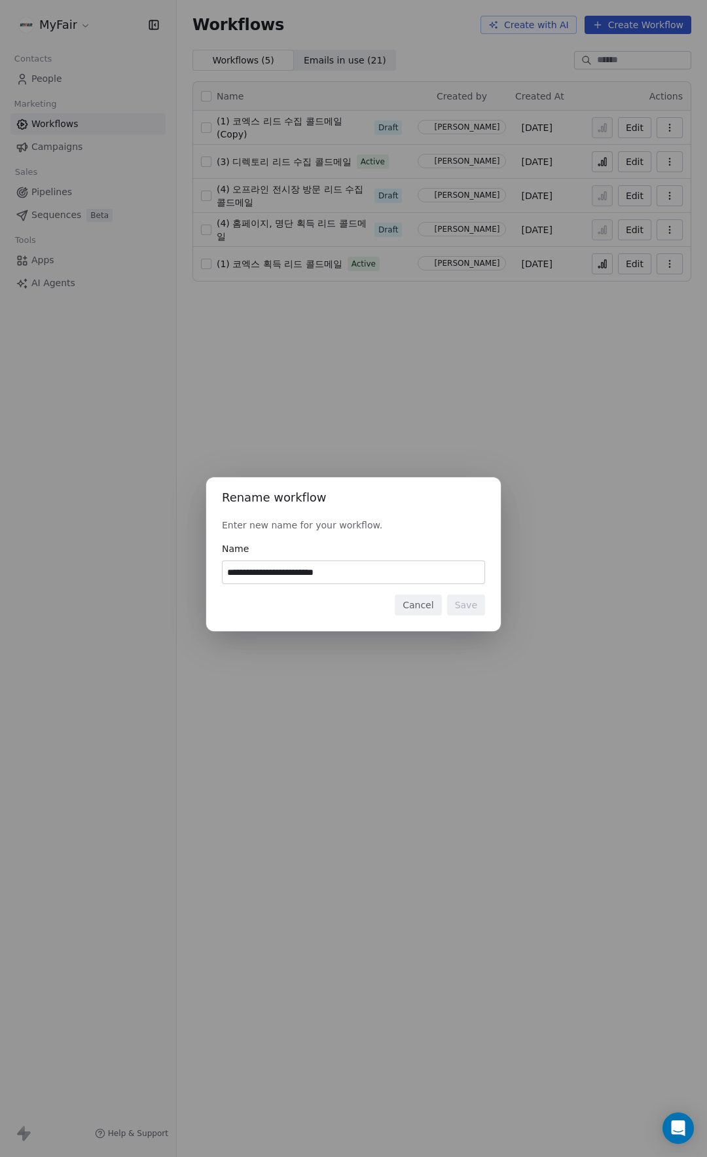
click at [231, 572] on input "**********" at bounding box center [354, 572] width 262 height 22
click at [316, 572] on input "**********" at bounding box center [354, 572] width 262 height 22
type input "**********"
click at [473, 599] on button "Save" at bounding box center [466, 605] width 38 height 21
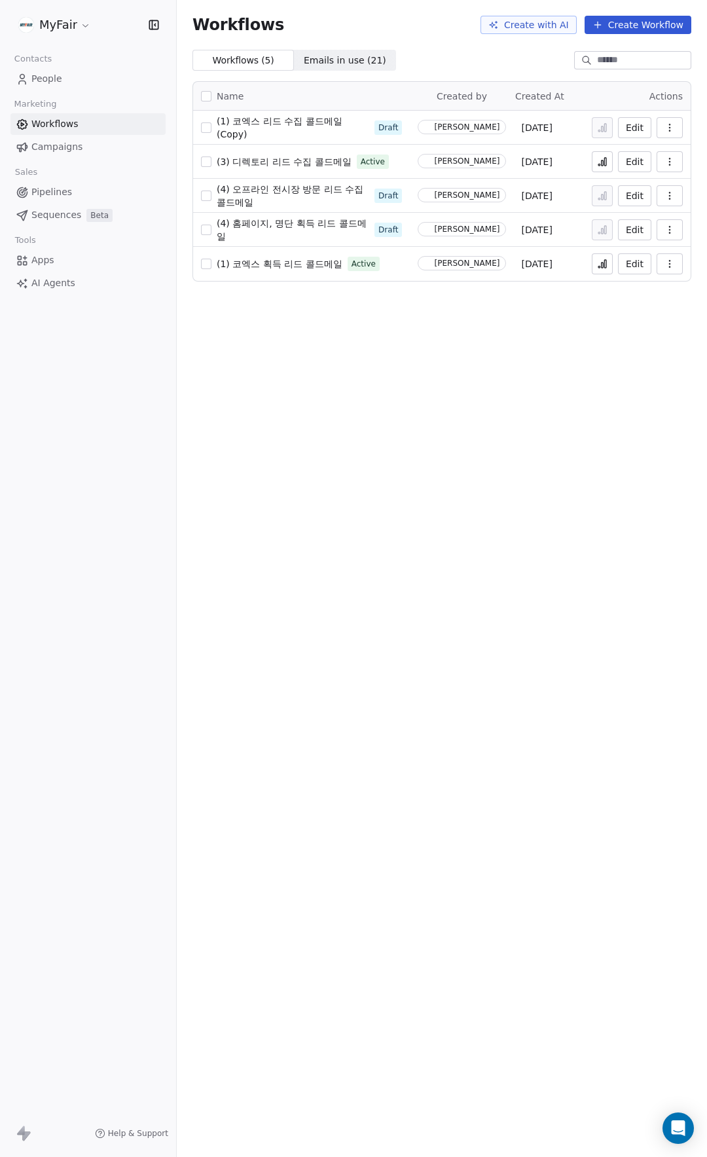
click at [426, 301] on div "Workflows Create with AI Create Workflow Workflows ( 5 ) Workflows ( 5 ) Emails…" at bounding box center [442, 578] width 530 height 1157
click at [358, 322] on div "Workflows Create with AI Create Workflow Workflows ( 5 ) Workflows ( 5 ) Emails…" at bounding box center [442, 578] width 530 height 1157
click at [318, 267] on span "(1) 코엑스 획득 리드 콜드메일" at bounding box center [280, 264] width 126 height 10
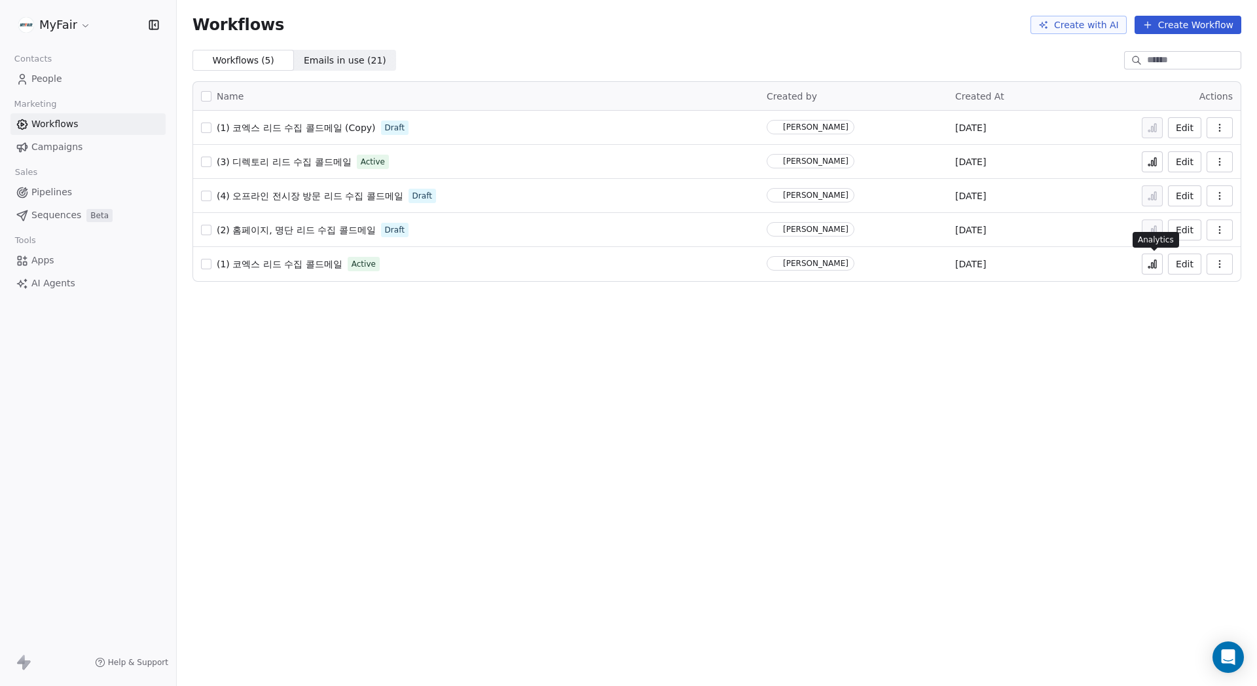
click at [1149, 259] on icon at bounding box center [1152, 264] width 10 height 10
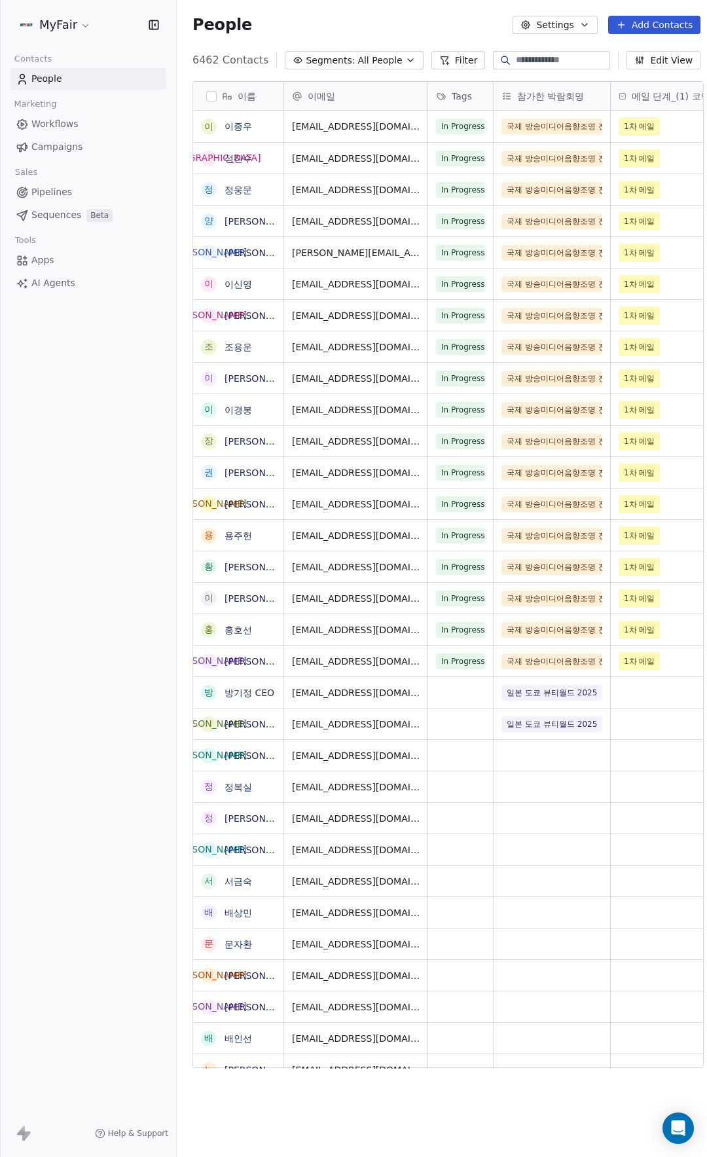
scroll to position [1009, 532]
click at [548, 27] on button "Settings" at bounding box center [555, 25] width 84 height 18
click at [564, 57] on span "Contact Properties" at bounding box center [594, 53] width 85 height 14
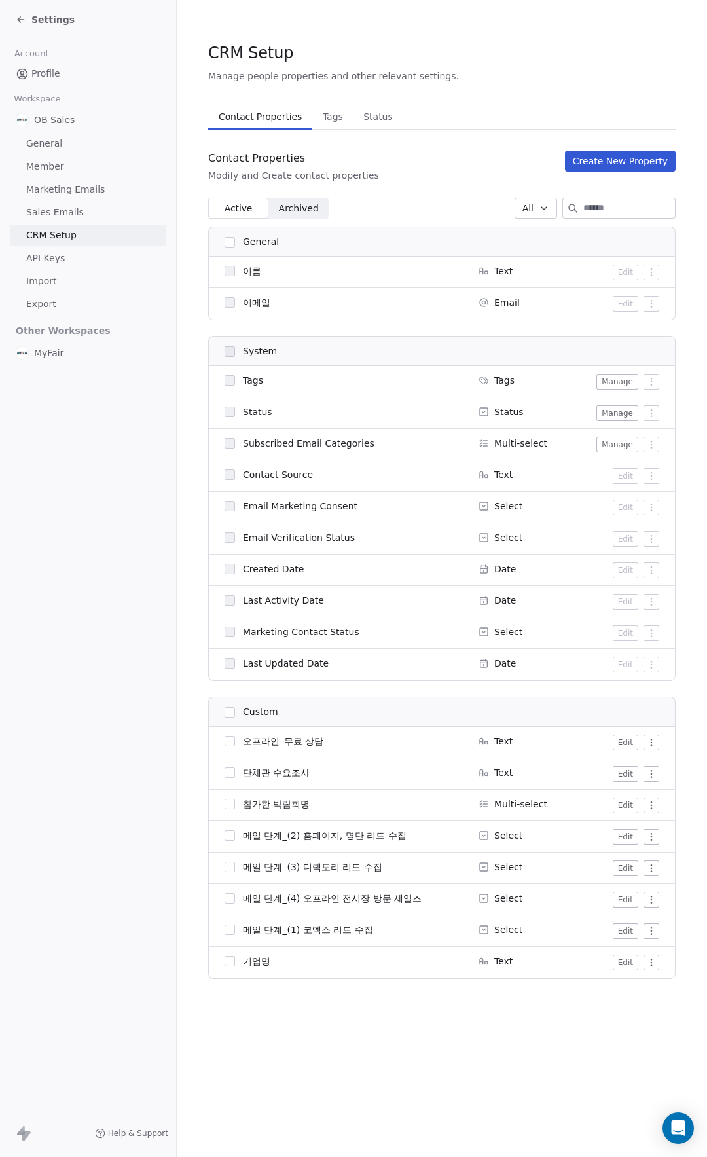
click at [359, 707] on div "Custom" at bounding box center [344, 712] width 238 height 14
click at [188, 702] on section "CRM Setup Manage people properties and other relevant settings. Contact Propert…" at bounding box center [442, 518] width 530 height 1037
click at [54, 25] on span "Settings" at bounding box center [52, 19] width 43 height 13
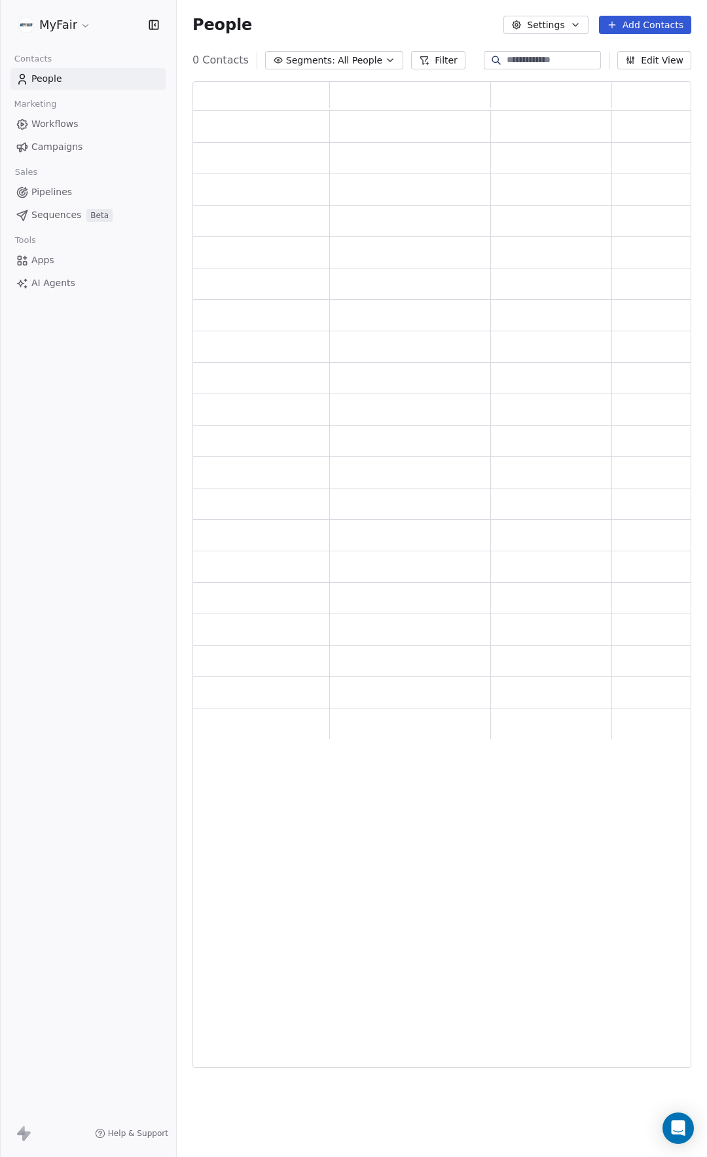
scroll to position [977, 489]
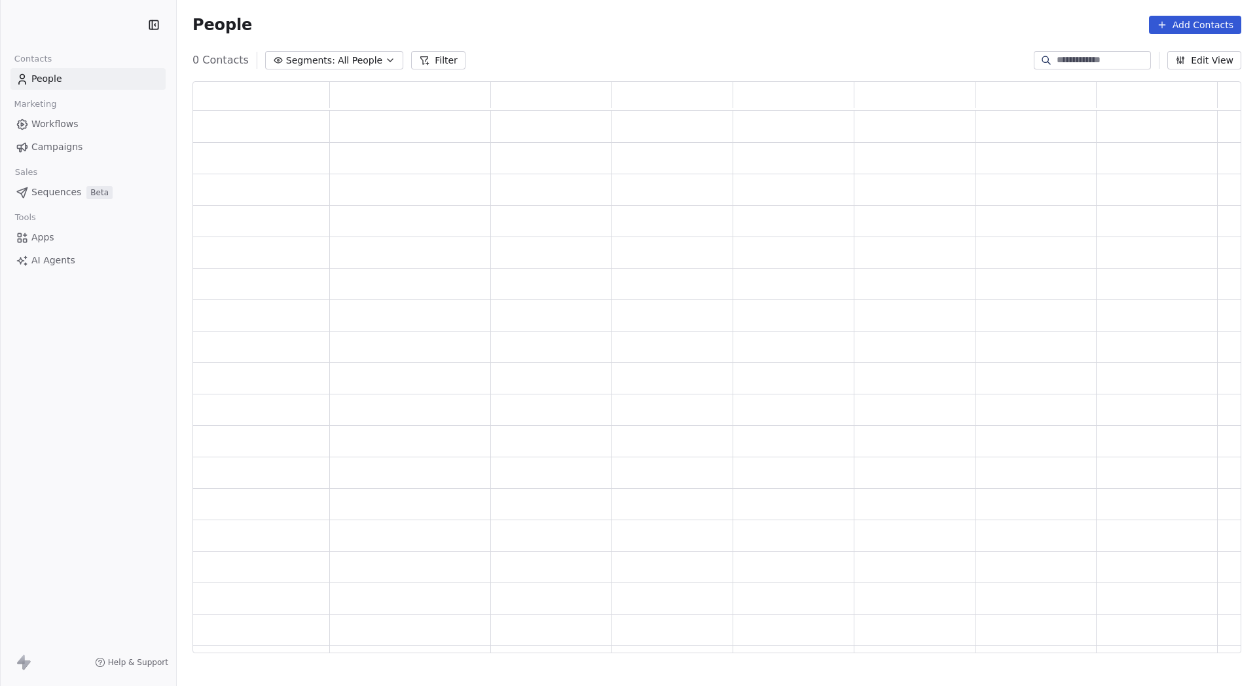
scroll to position [563, 1039]
click at [1101, 18] on button "Settings" at bounding box center [1096, 25] width 84 height 18
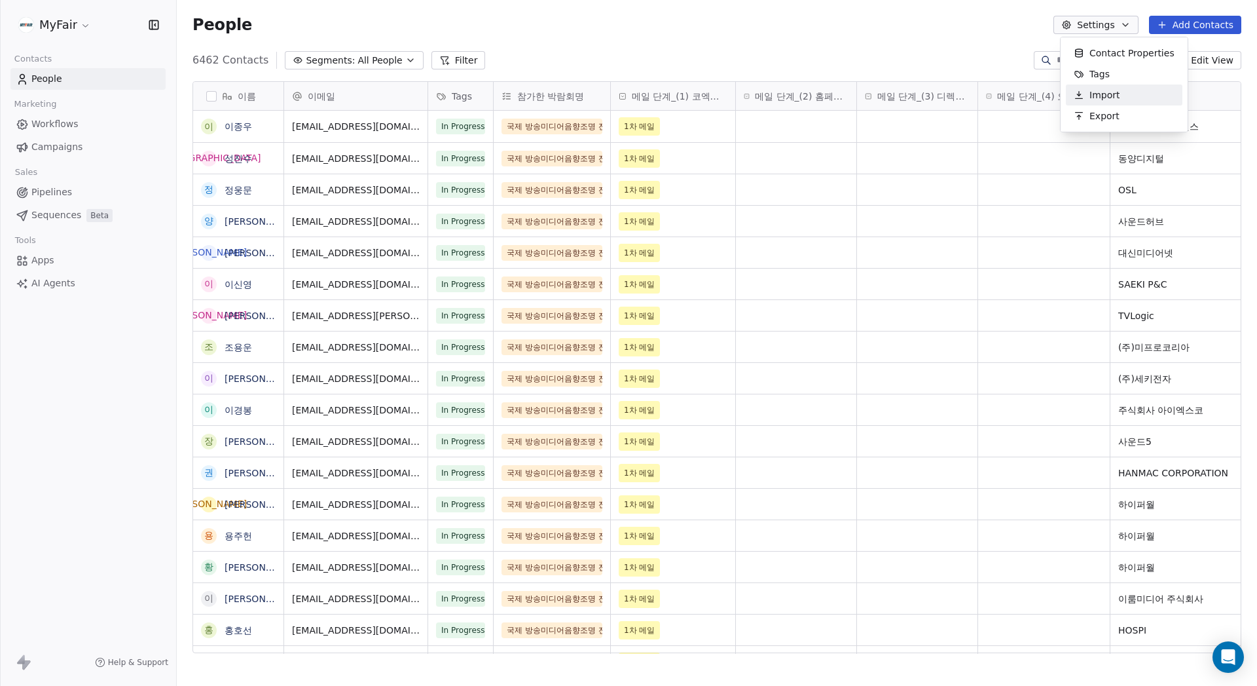
scroll to position [594, 1071]
click at [1127, 49] on span "Contact Properties" at bounding box center [1132, 53] width 85 height 14
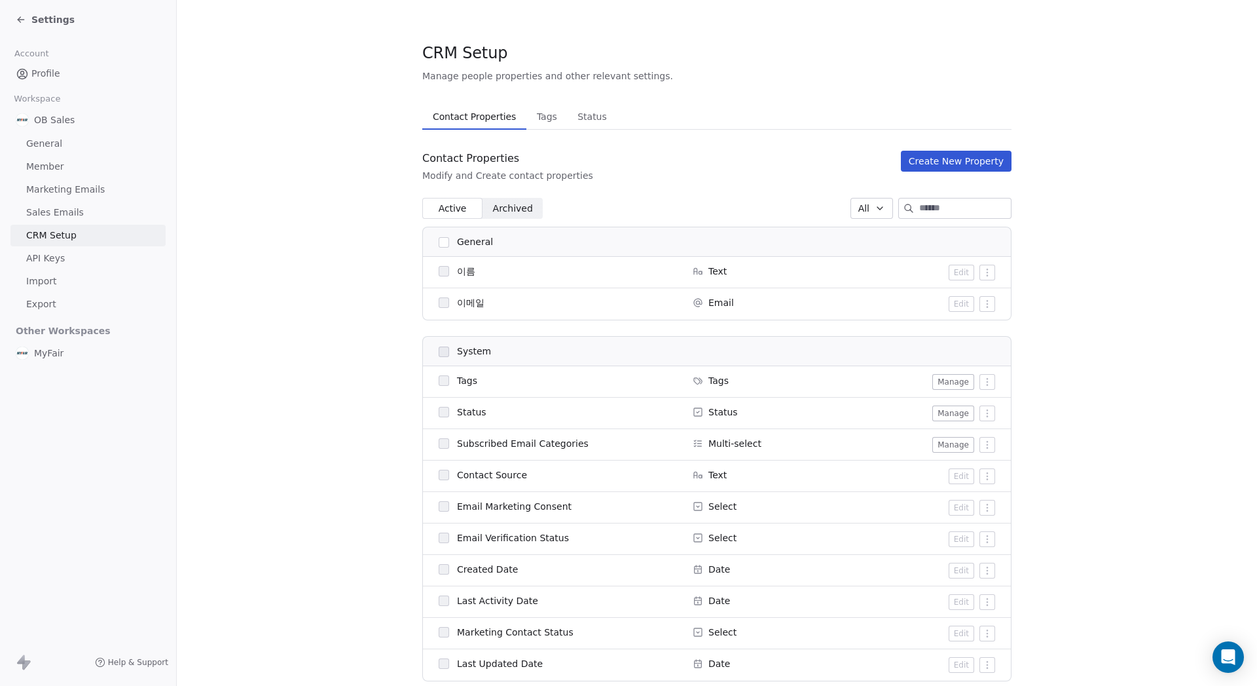
click at [547, 115] on span "Tags" at bounding box center [547, 116] width 31 height 18
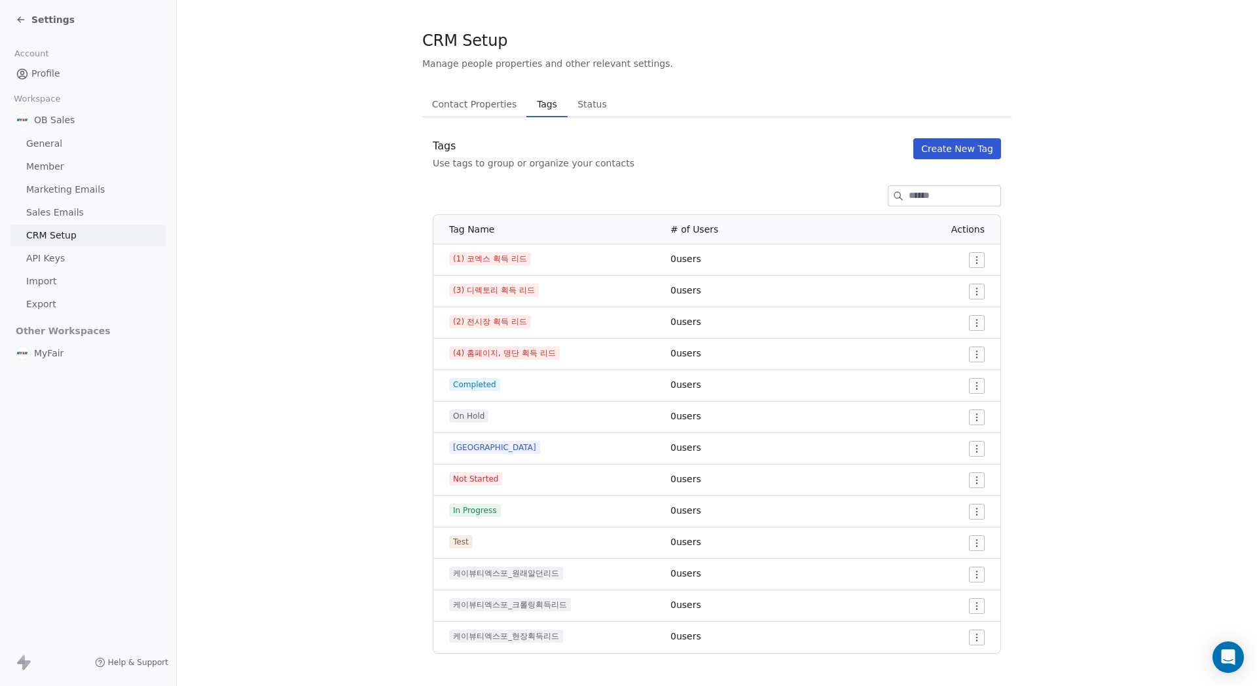
scroll to position [22, 0]
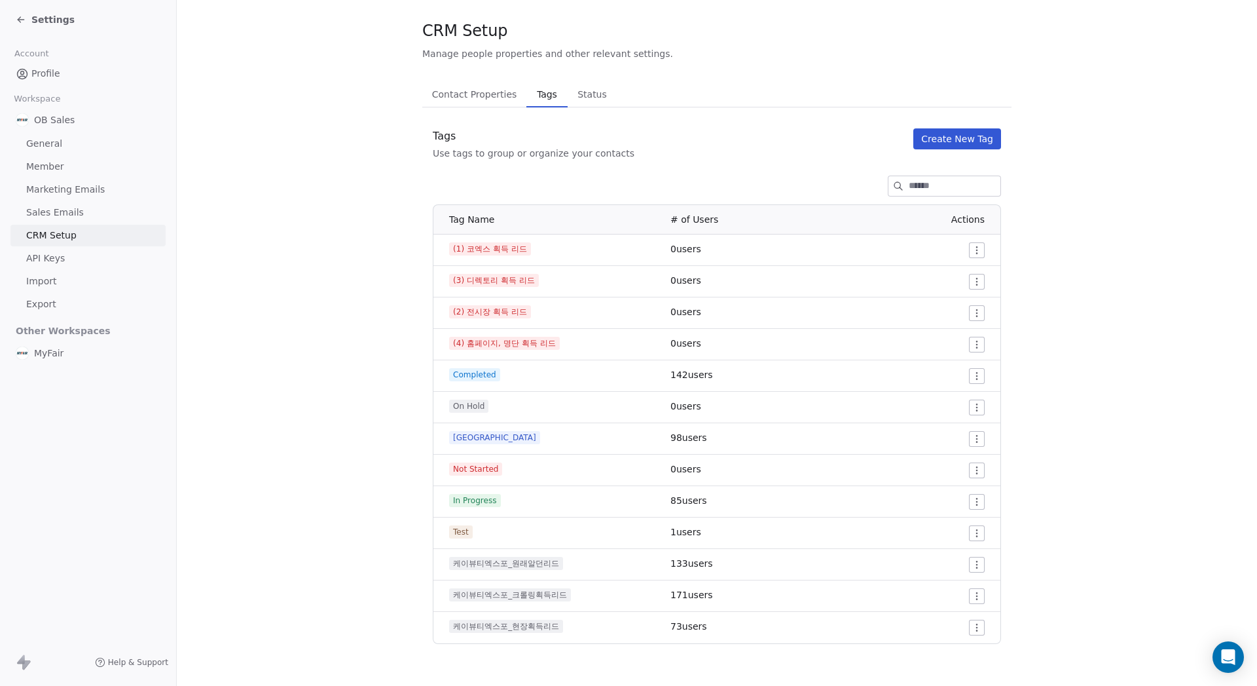
click at [43, 24] on span "Settings" at bounding box center [52, 19] width 43 height 13
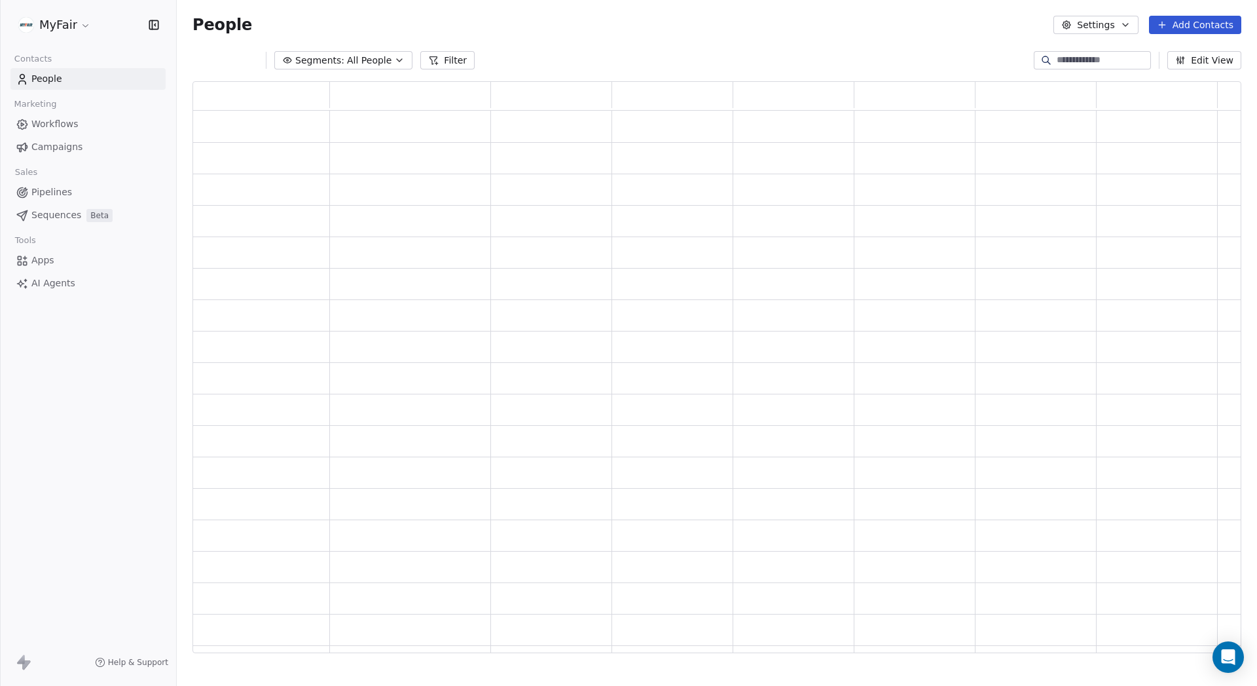
scroll to position [563, 1039]
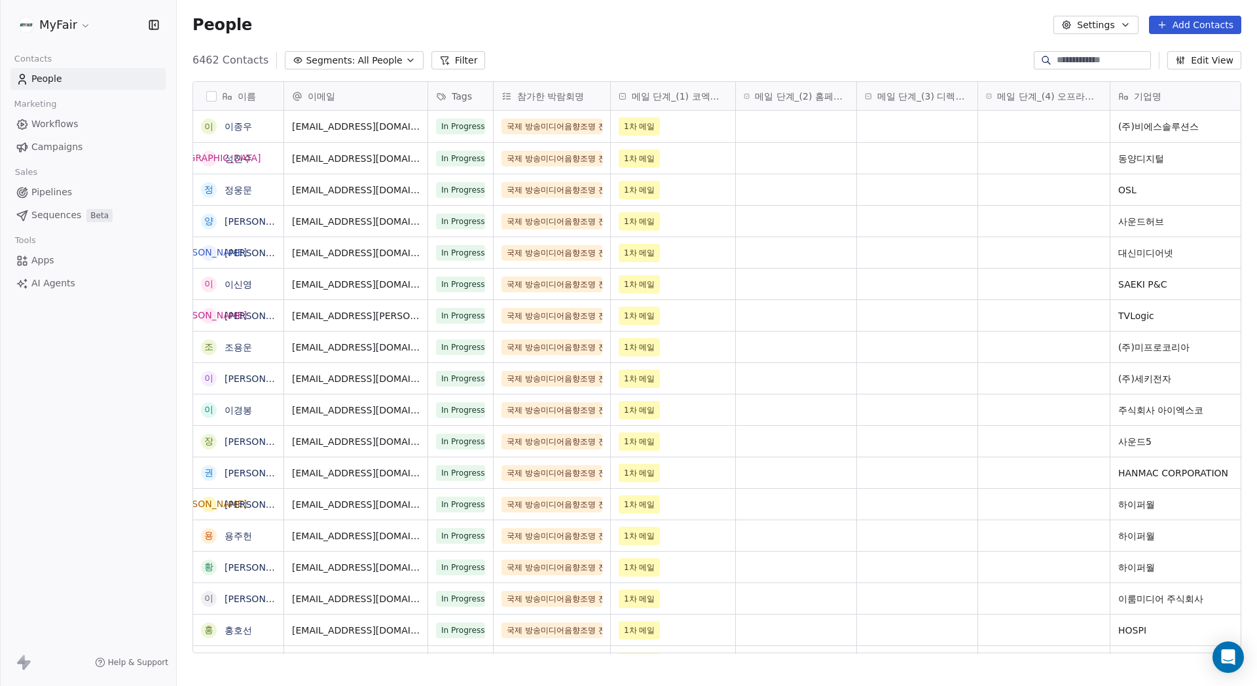
click at [916, 43] on div "People Settings Add Contacts" at bounding box center [717, 25] width 1081 height 50
click at [1208, 32] on button "Add Contacts" at bounding box center [1195, 25] width 92 height 18
click at [1173, 72] on span "Import from CSV" at bounding box center [1195, 74] width 76 height 14
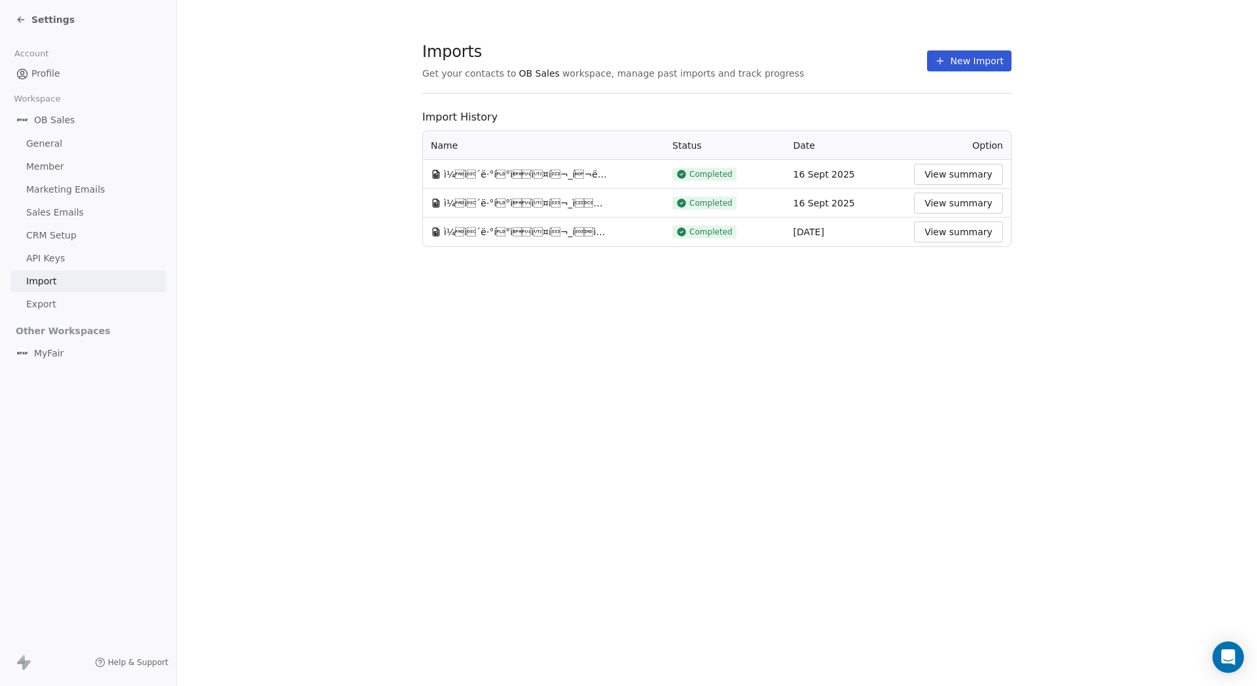
click at [969, 69] on button "New Import" at bounding box center [969, 60] width 84 height 21
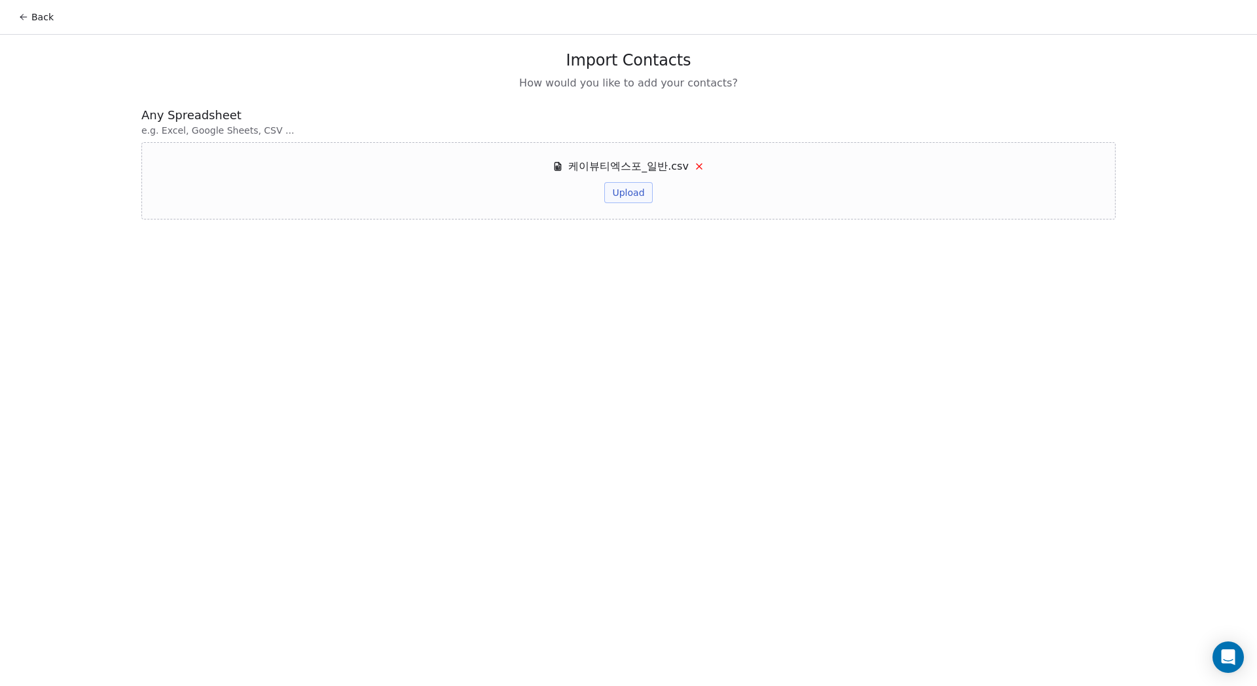
click at [608, 191] on button "Upload" at bounding box center [628, 192] width 48 height 21
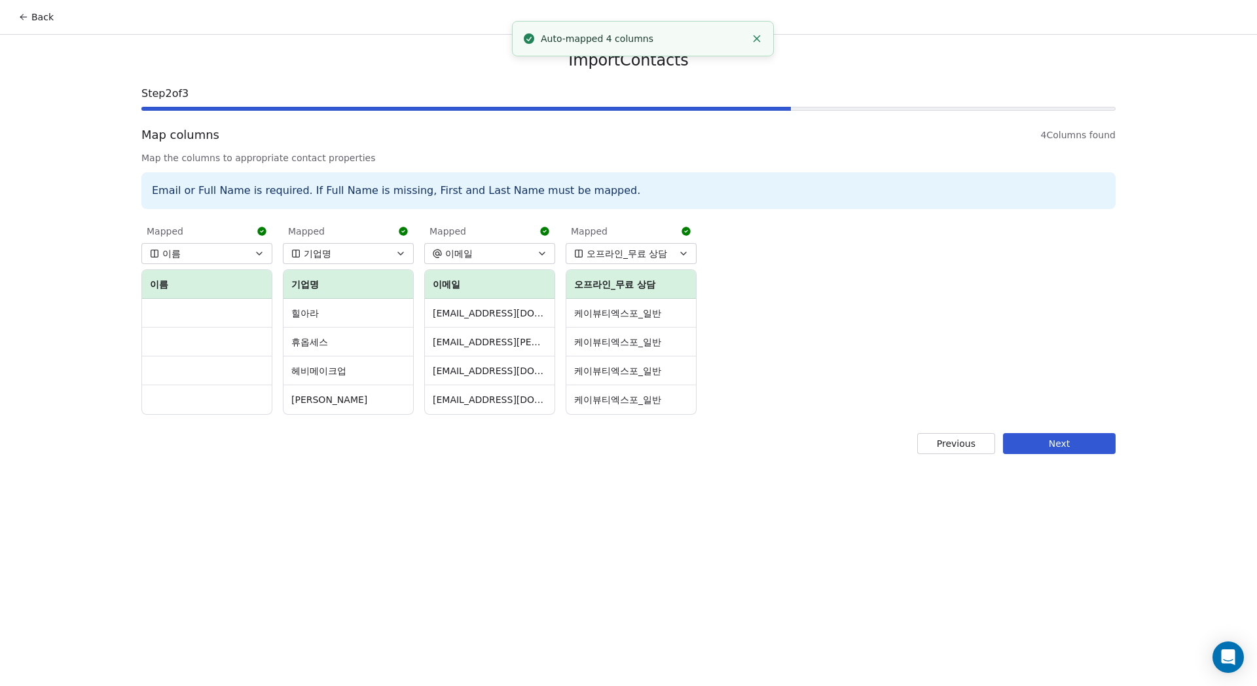
click at [1042, 449] on button "Next" at bounding box center [1059, 443] width 113 height 21
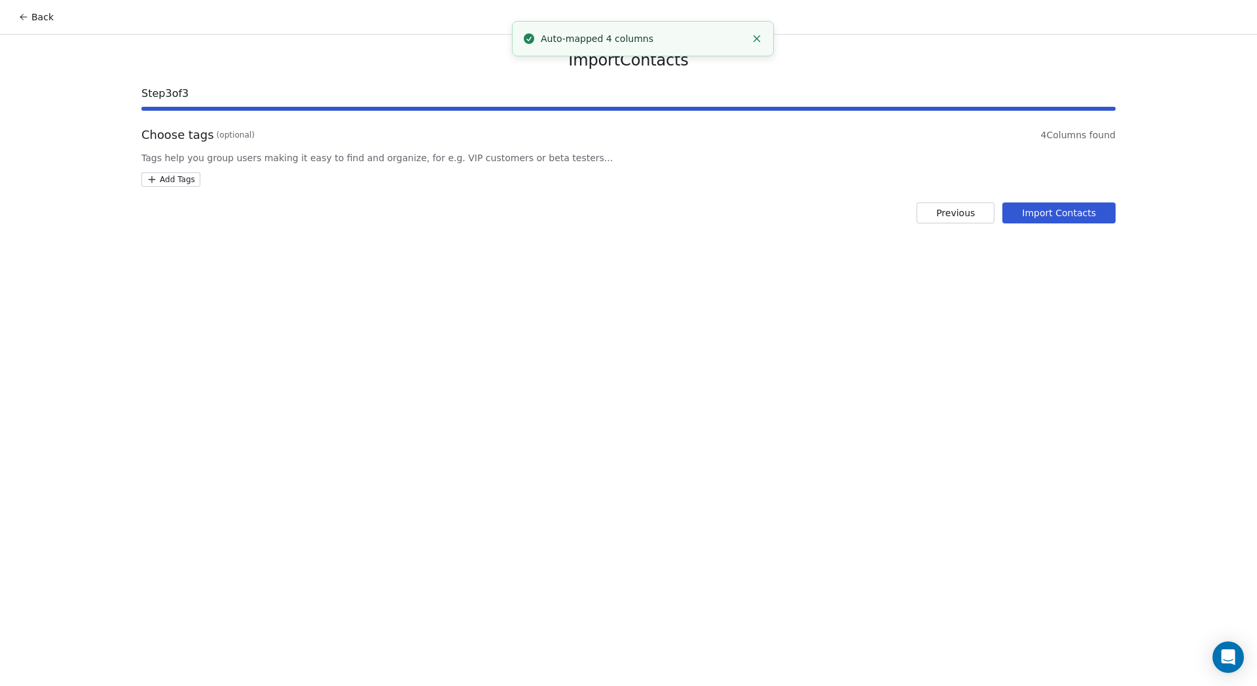
click at [172, 170] on div "Choose tags (optional) 4 Columns found Tags help you group users making it easy…" at bounding box center [628, 156] width 974 height 60
click at [173, 176] on html "Back Import Contacts Step 3 of 3 Choose tags (optional) 4 Columns found Tags he…" at bounding box center [628, 343] width 1257 height 686
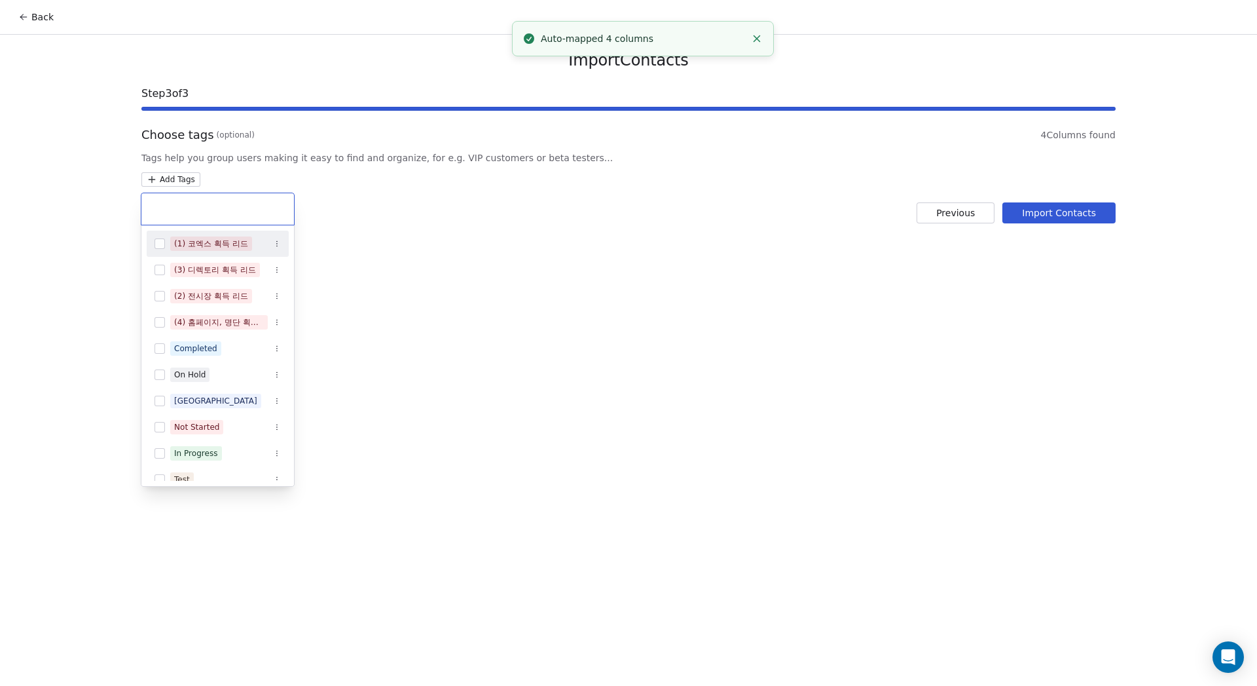
click at [198, 248] on div "(1) 코엑스 획득 리드" at bounding box center [211, 244] width 74 height 12
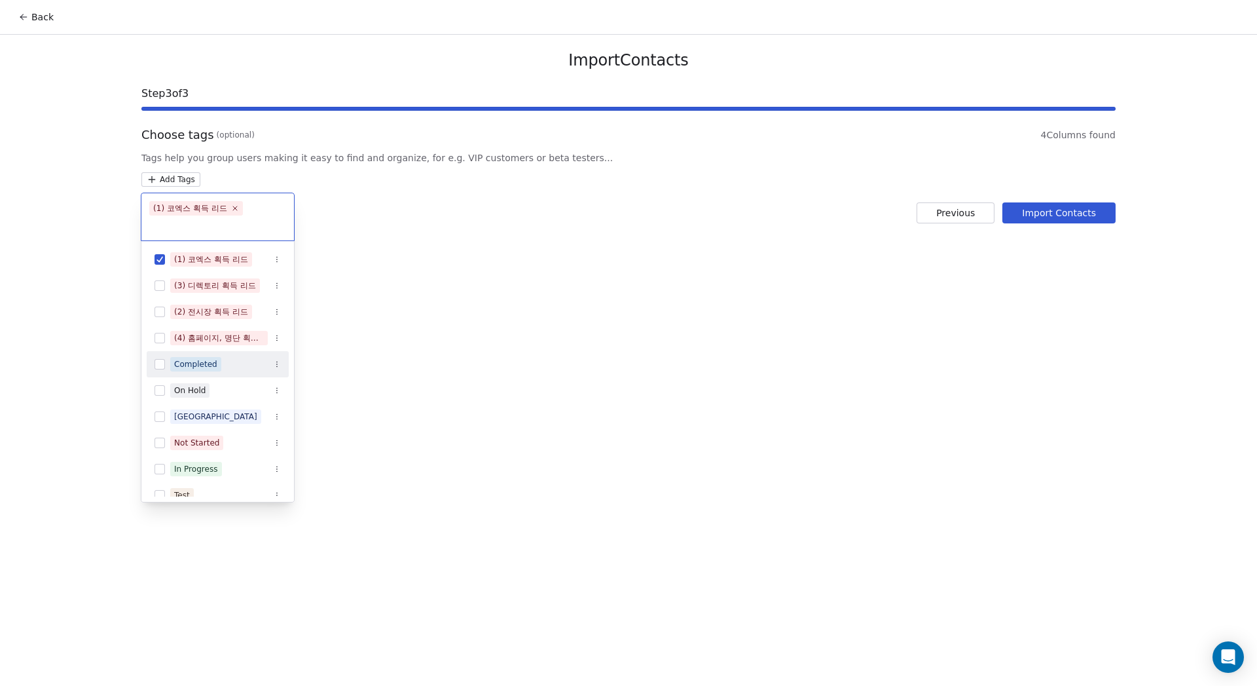
click at [199, 358] on div "Completed" at bounding box center [195, 364] width 43 height 12
click at [470, 327] on html "Back Import Contacts Step 3 of 3 Choose tags (optional) 4 Columns found Tags he…" at bounding box center [628, 343] width 1257 height 686
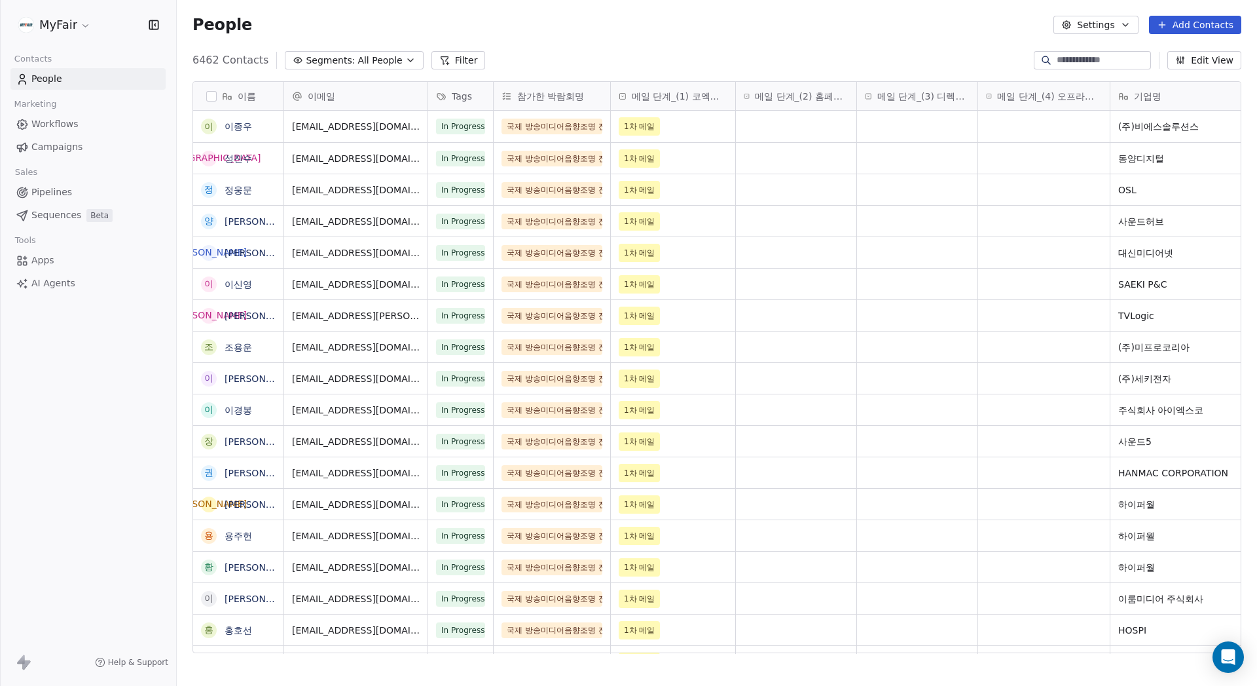
scroll to position [594, 1071]
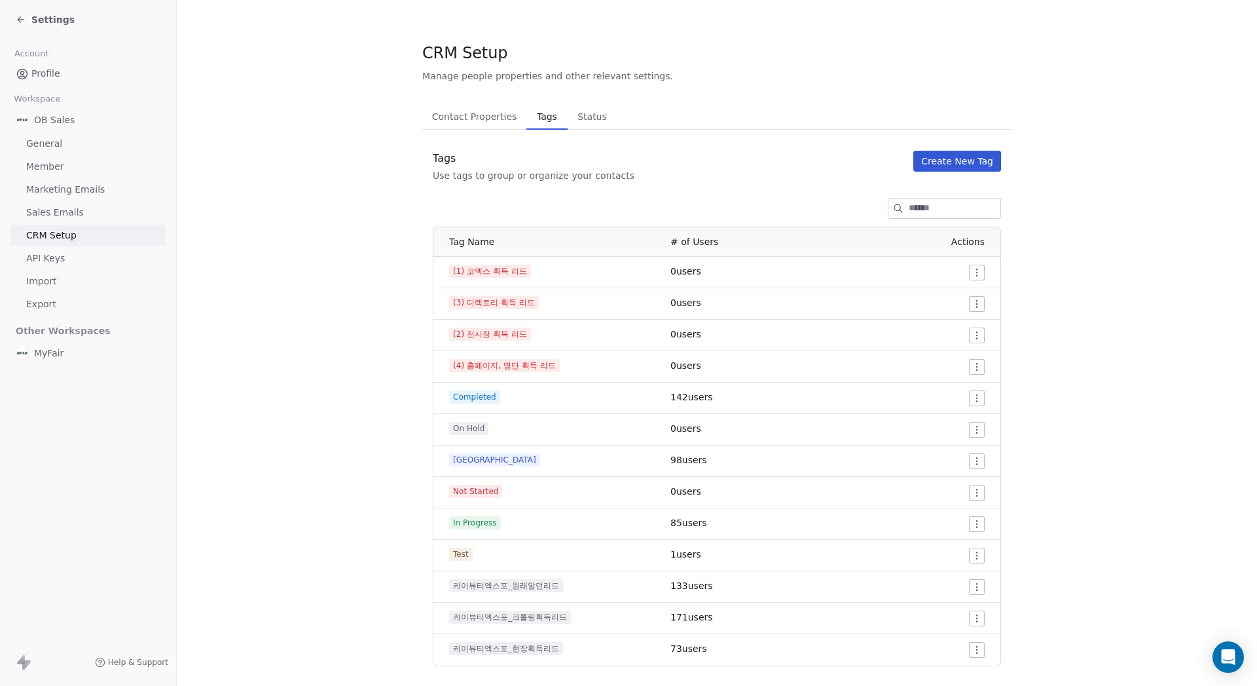
click at [685, 183] on div "Tags Use tags to group or organize your contacts Create New Tag Tag Name # of U…" at bounding box center [716, 408] width 589 height 515
click at [1068, 409] on section "CRM Setup Manage people properties and other relevant settings. Contact Propert…" at bounding box center [717, 354] width 1081 height 708
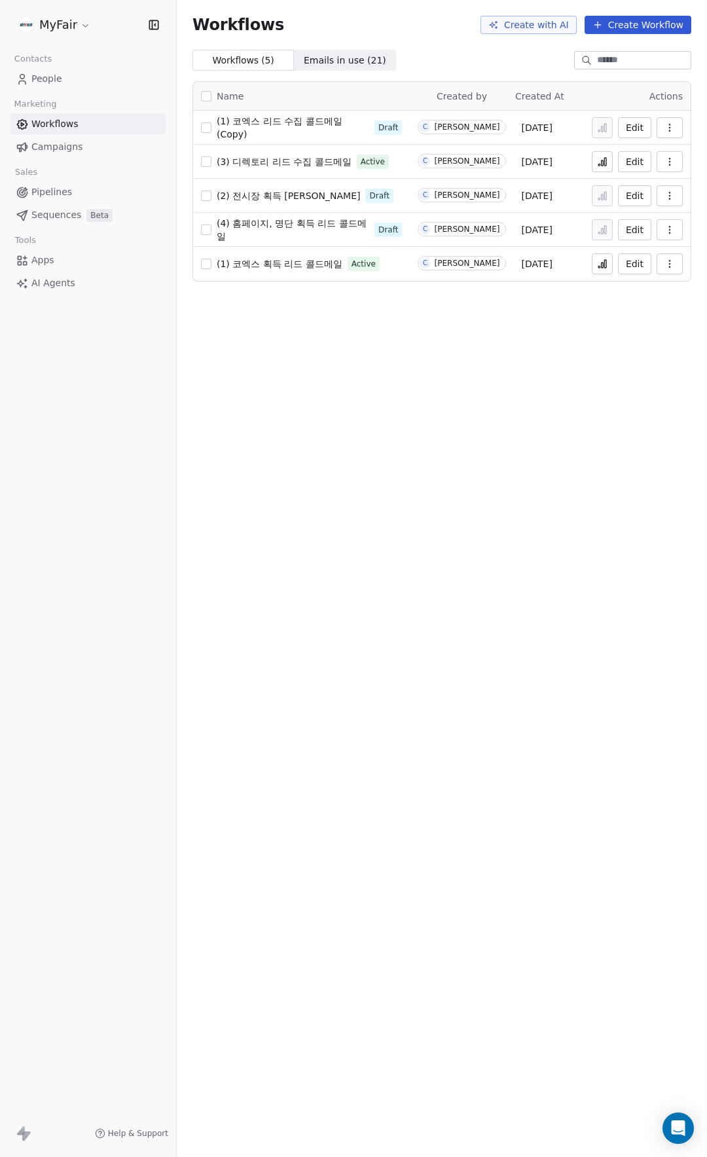
click at [673, 130] on icon "button" at bounding box center [670, 127] width 10 height 10
click at [639, 224] on span "Delete" at bounding box center [630, 221] width 30 height 13
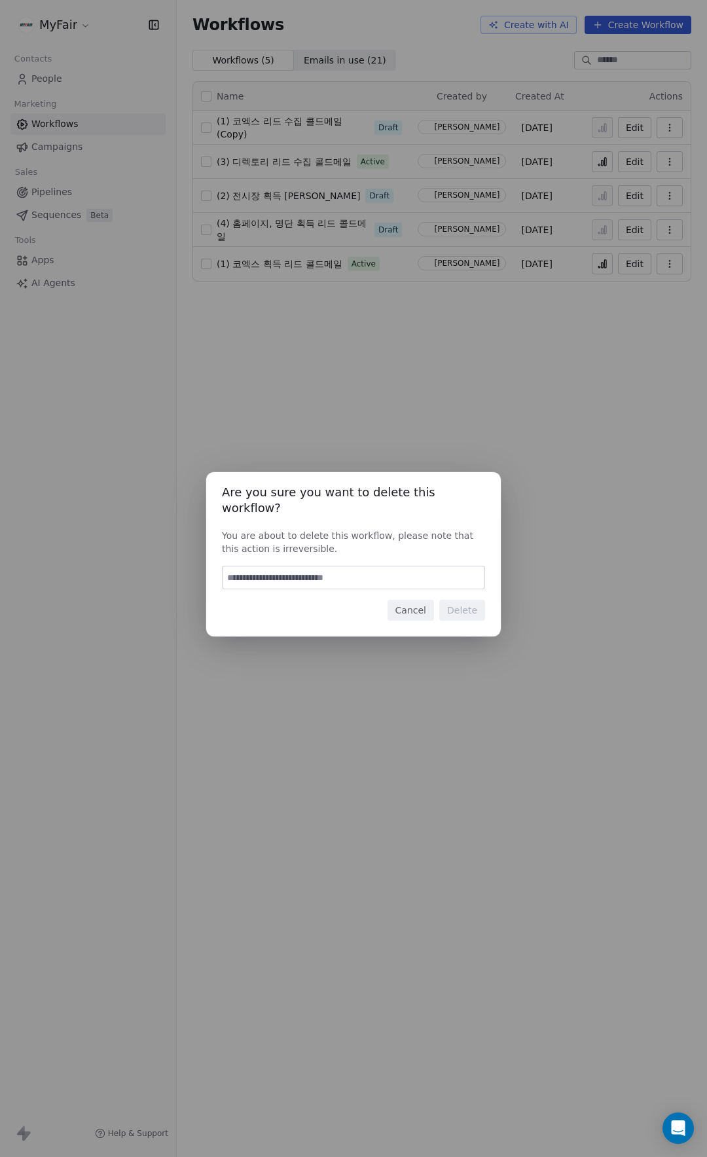
click at [388, 566] on input at bounding box center [354, 577] width 262 height 22
type input "*"
type input "******"
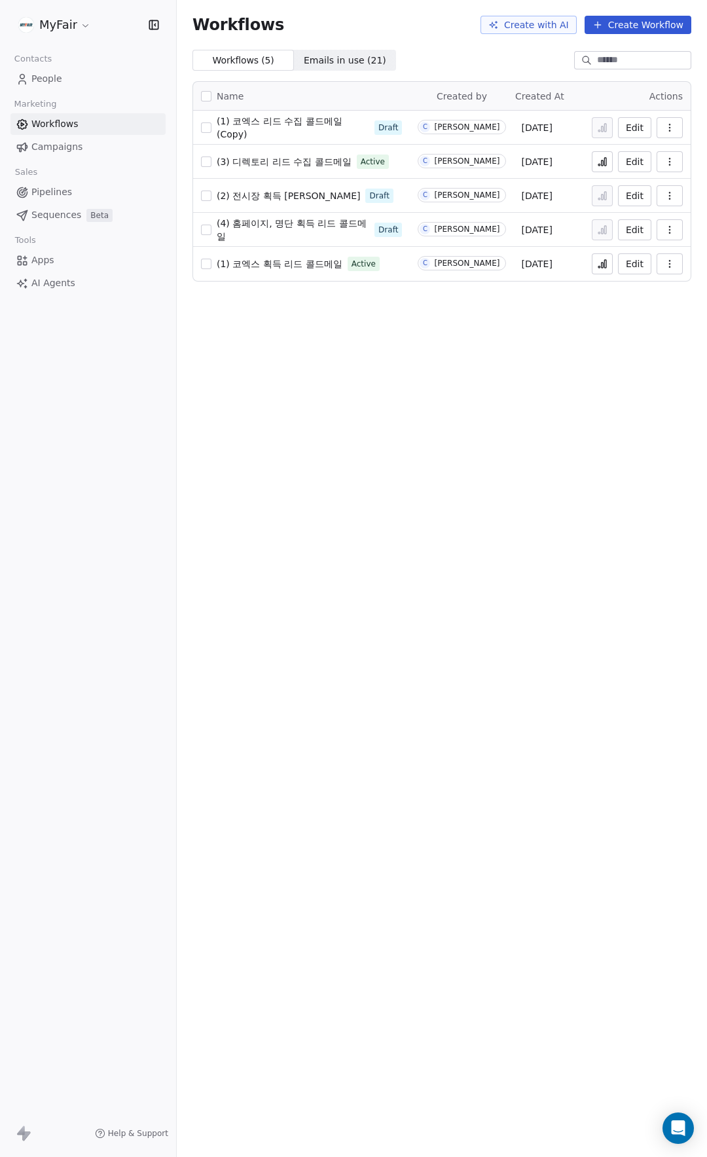
drag, startPoint x: 535, startPoint y: 379, endPoint x: 521, endPoint y: 365, distance: 19.5
click at [528, 375] on div "Workflows Create with AI Create Workflow Workflows ( 5 ) Workflows ( 5 ) Emails…" at bounding box center [442, 578] width 530 height 1157
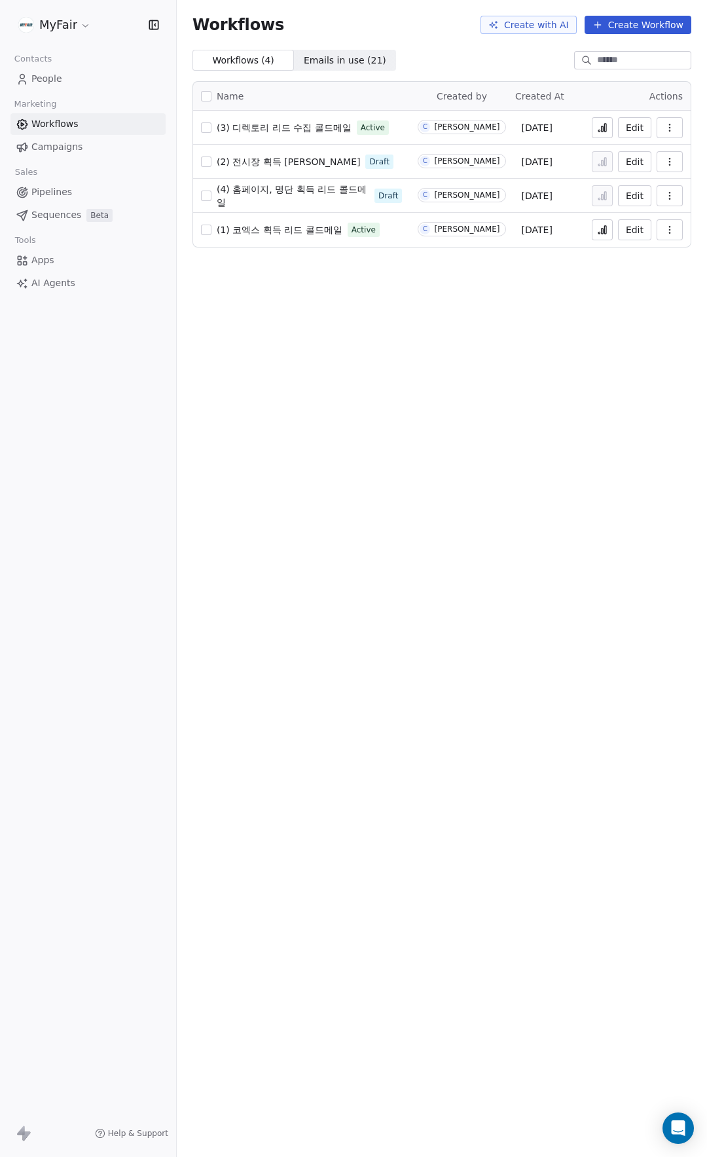
click at [668, 225] on icon "button" at bounding box center [670, 230] width 10 height 10
click at [632, 276] on span "Duplicate" at bounding box center [637, 282] width 44 height 13
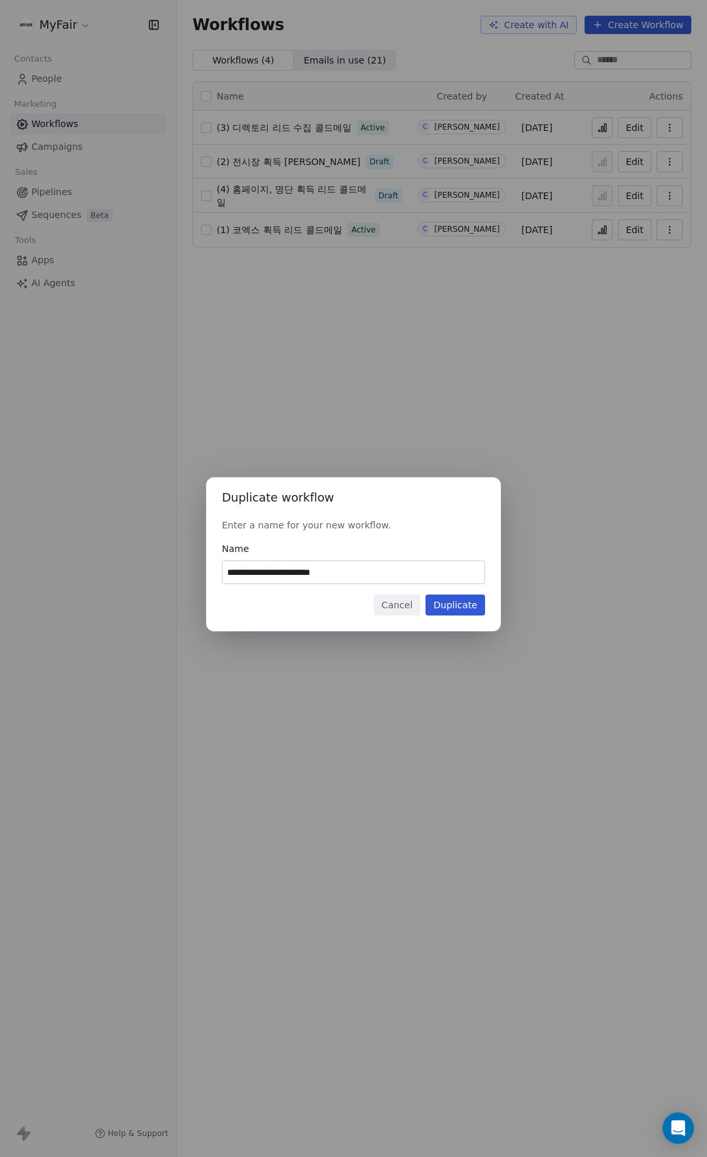
click at [459, 605] on button "Duplicate" at bounding box center [456, 605] width 60 height 21
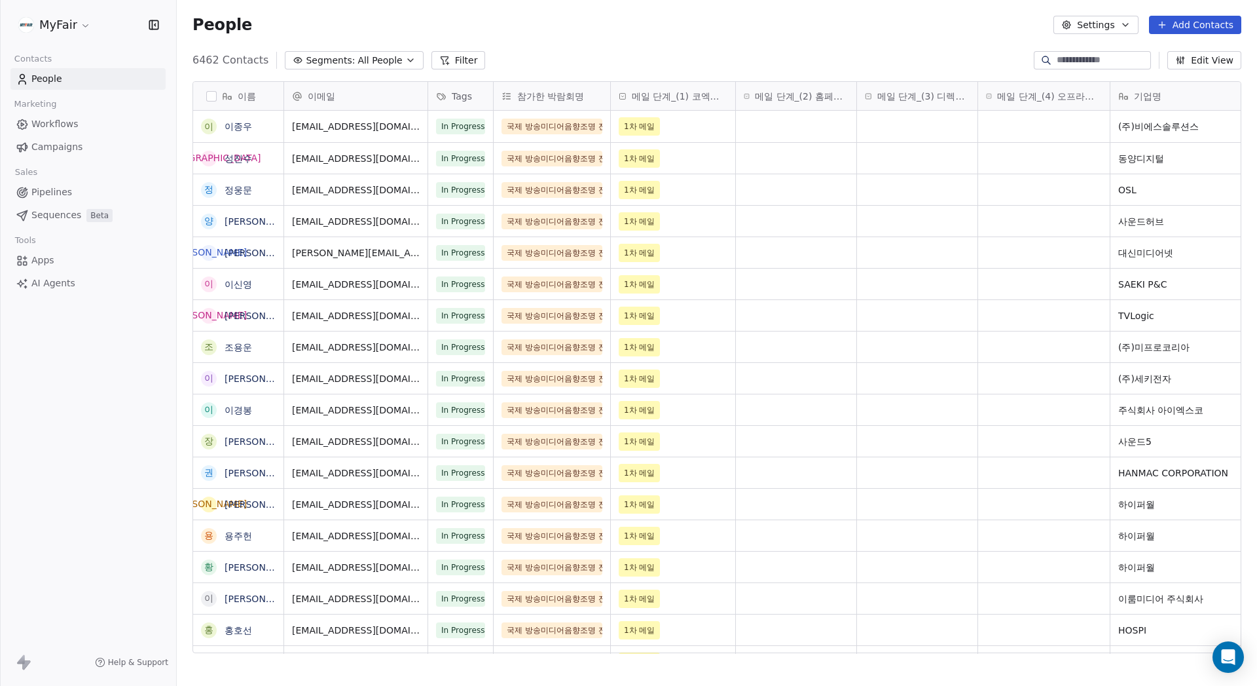
scroll to position [594, 1071]
click at [72, 127] on span "Workflows" at bounding box center [54, 124] width 47 height 14
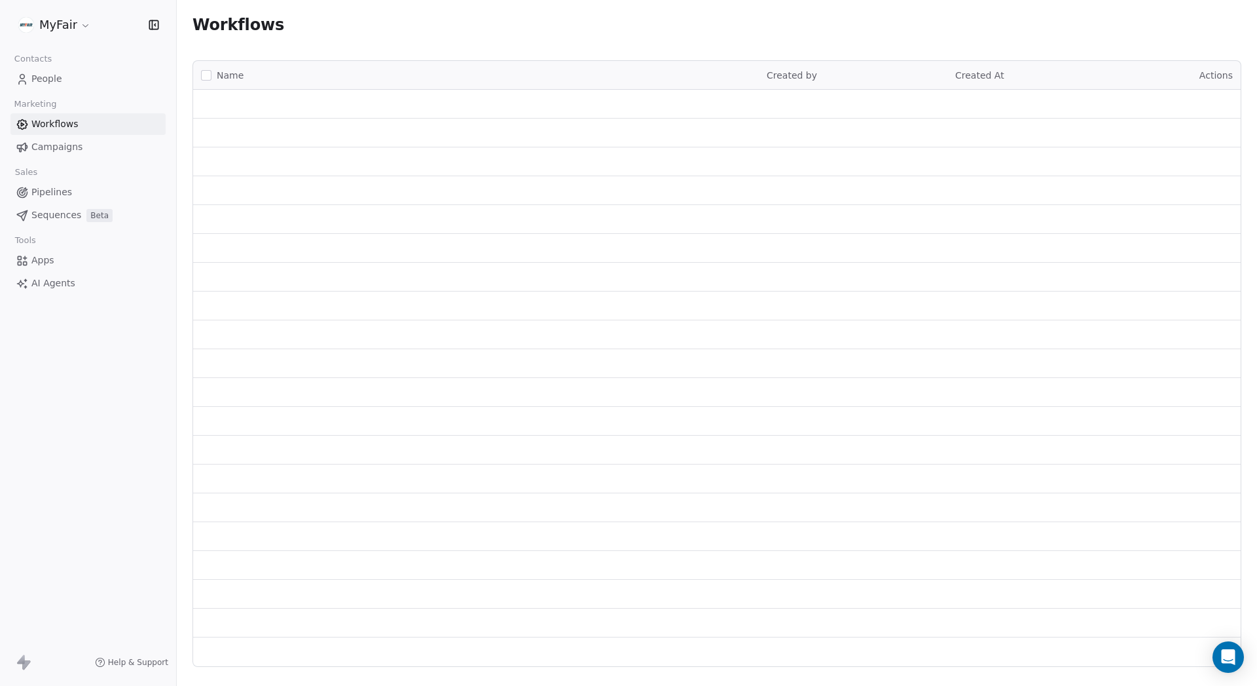
click at [937, 33] on div "Workflows" at bounding box center [717, 25] width 1049 height 18
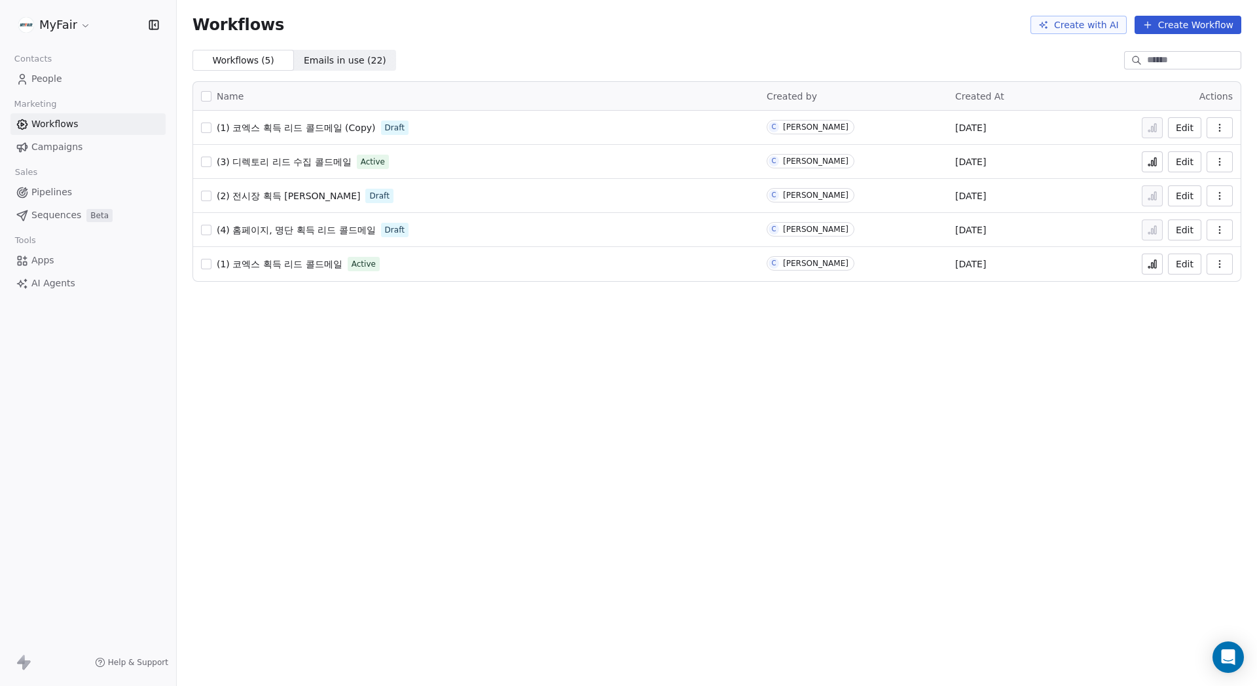
click at [1220, 128] on icon "button" at bounding box center [1219, 127] width 1 height 1
click at [1187, 223] on span "Delete" at bounding box center [1180, 221] width 30 height 13
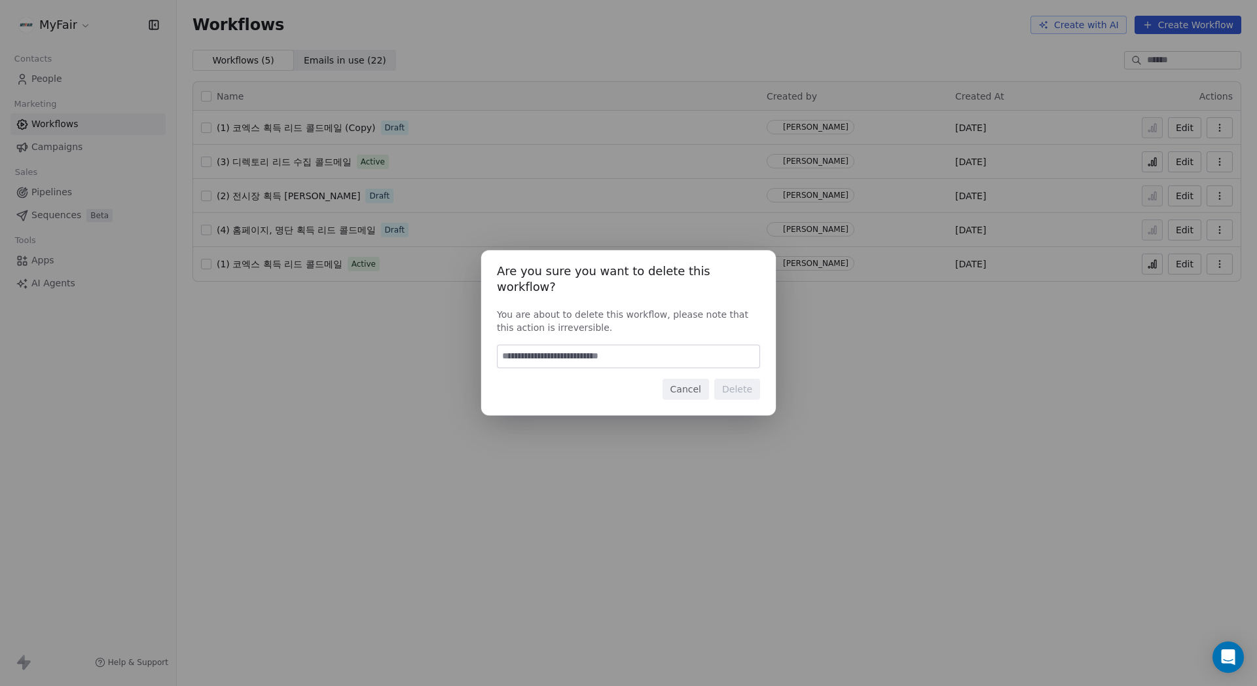
click at [707, 346] on input at bounding box center [629, 356] width 262 height 22
type input "*"
type input "******"
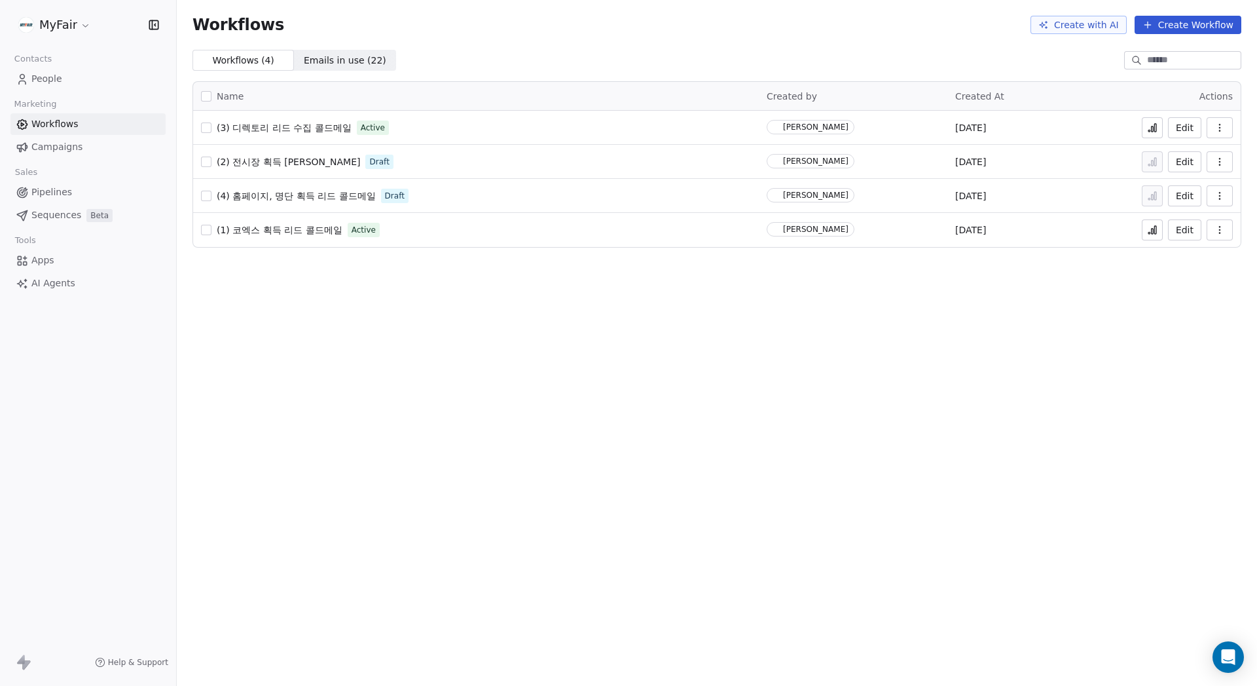
click at [499, 81] on div "Name Created by Created At Actions (3) 디렉토리 리드 수집 콜드메일 Active Chris Lee Sep 07,…" at bounding box center [717, 164] width 1049 height 166
click at [264, 231] on span "(1) 코엑스 획득 리드 콜드메일" at bounding box center [280, 230] width 126 height 10
click at [538, 59] on div "Workflows ( 4 ) Workflows ( 4 ) Emails in use ( 22 ) Emails in use ( 22 )" at bounding box center [717, 60] width 1081 height 21
drag, startPoint x: 547, startPoint y: 53, endPoint x: 829, endPoint y: 52, distance: 281.6
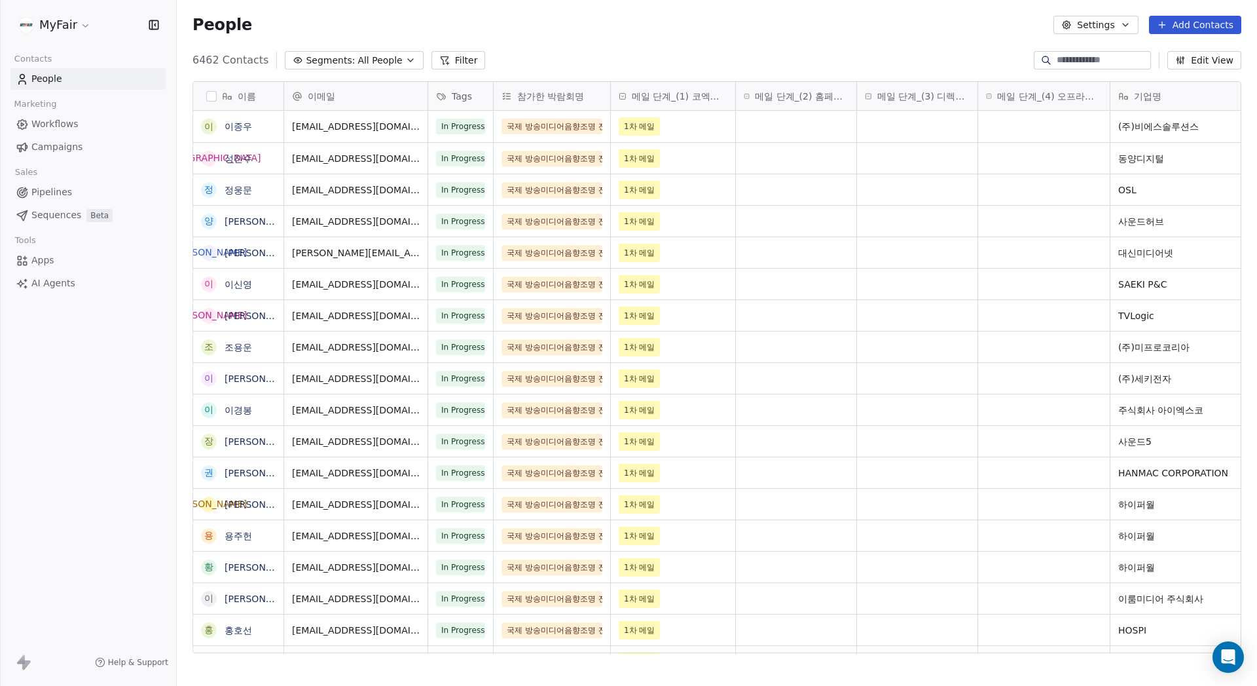
scroll to position [594, 1071]
click at [61, 111] on div "Marketing" at bounding box center [87, 104] width 155 height 18
click at [61, 126] on span "Workflows" at bounding box center [54, 124] width 47 height 14
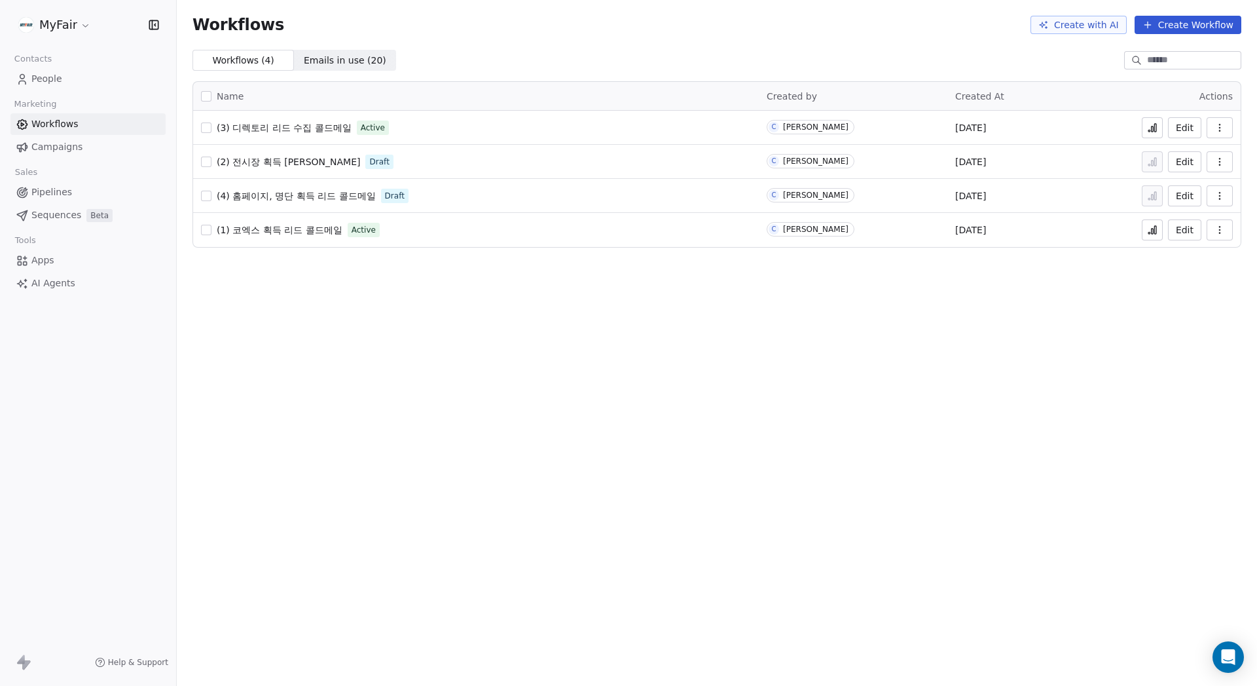
click at [1172, 28] on button "Create Workflow" at bounding box center [1188, 25] width 107 height 18
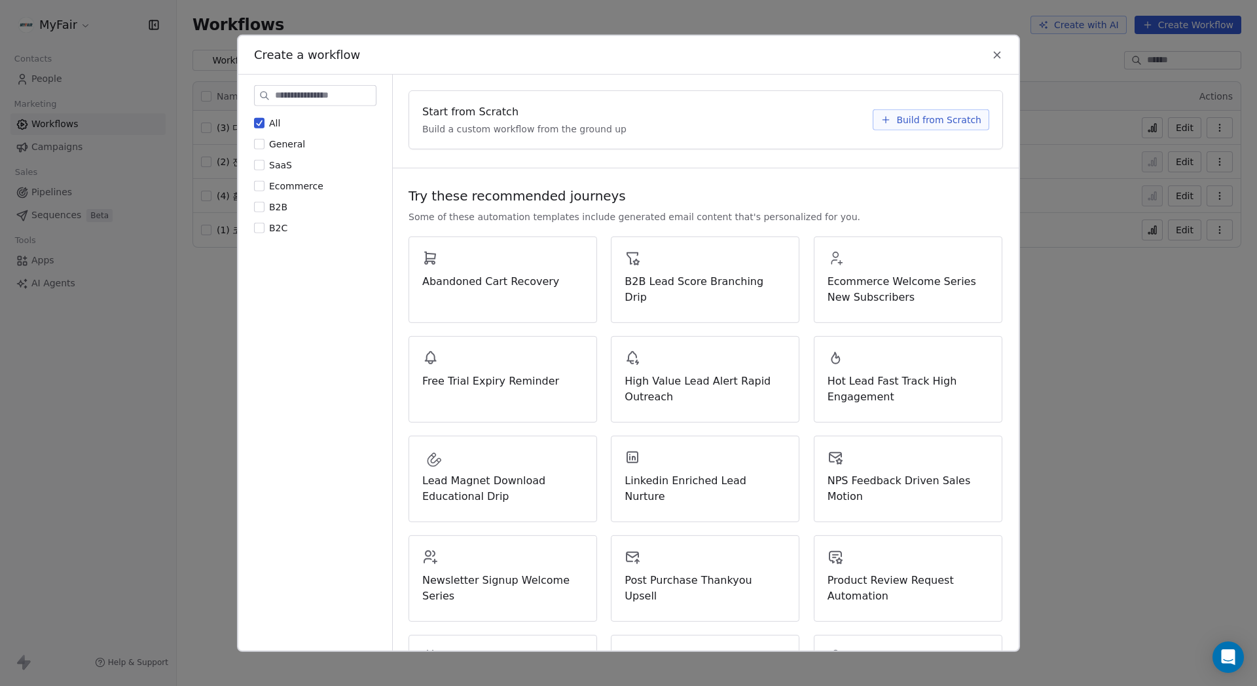
click at [1002, 51] on icon at bounding box center [997, 54] width 12 height 12
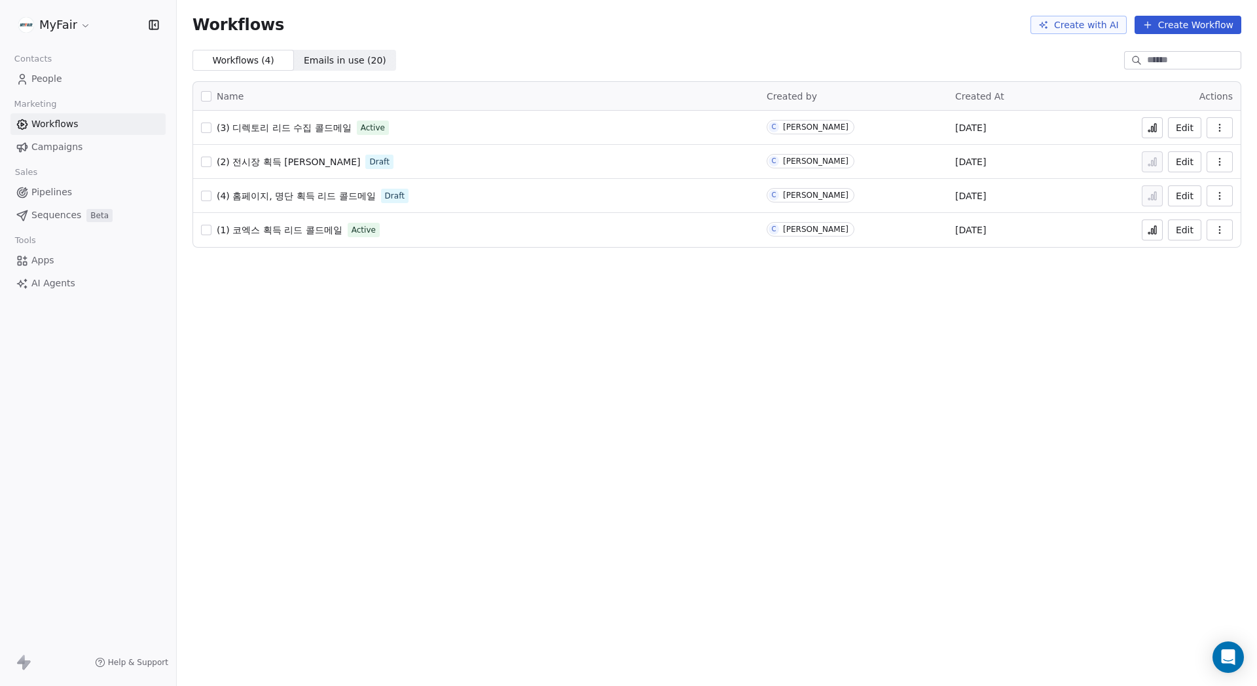
click at [1221, 232] on icon "button" at bounding box center [1220, 230] width 10 height 10
click at [1192, 299] on span "Rename" at bounding box center [1183, 303] width 37 height 13
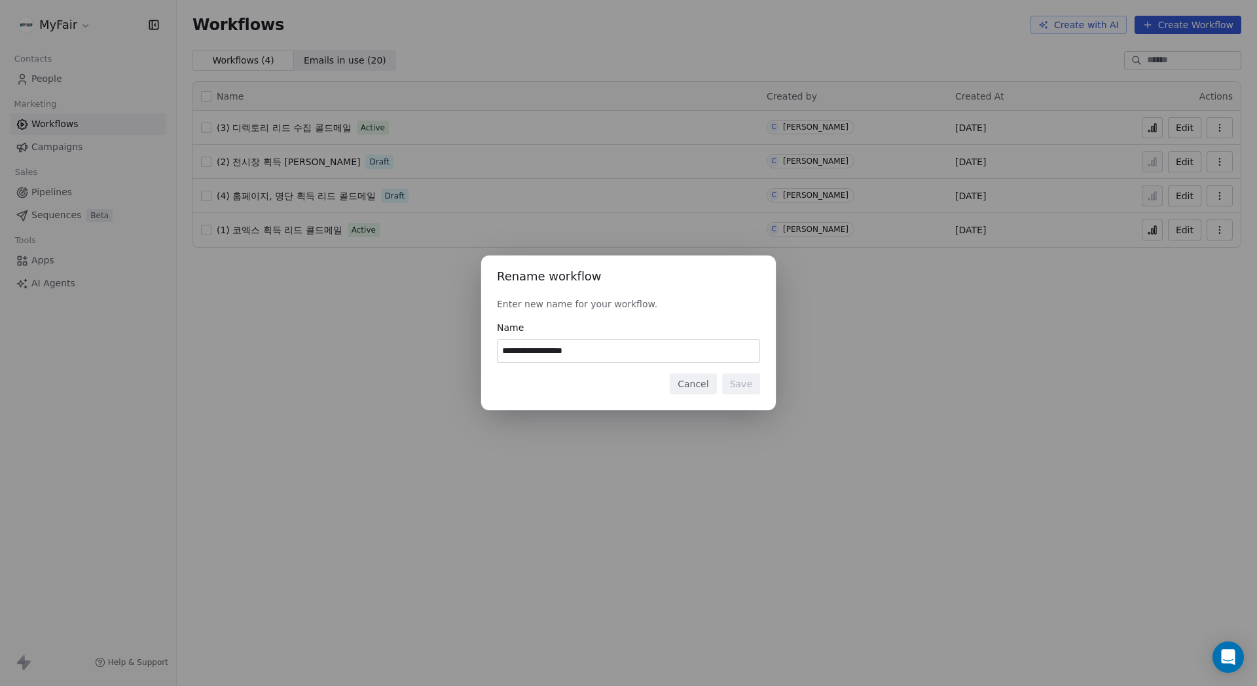
drag, startPoint x: 703, startPoint y: 353, endPoint x: 737, endPoint y: 362, distance: 35.9
click at [703, 354] on input "**********" at bounding box center [629, 351] width 262 height 22
click at [694, 379] on button "Cancel" at bounding box center [693, 383] width 46 height 21
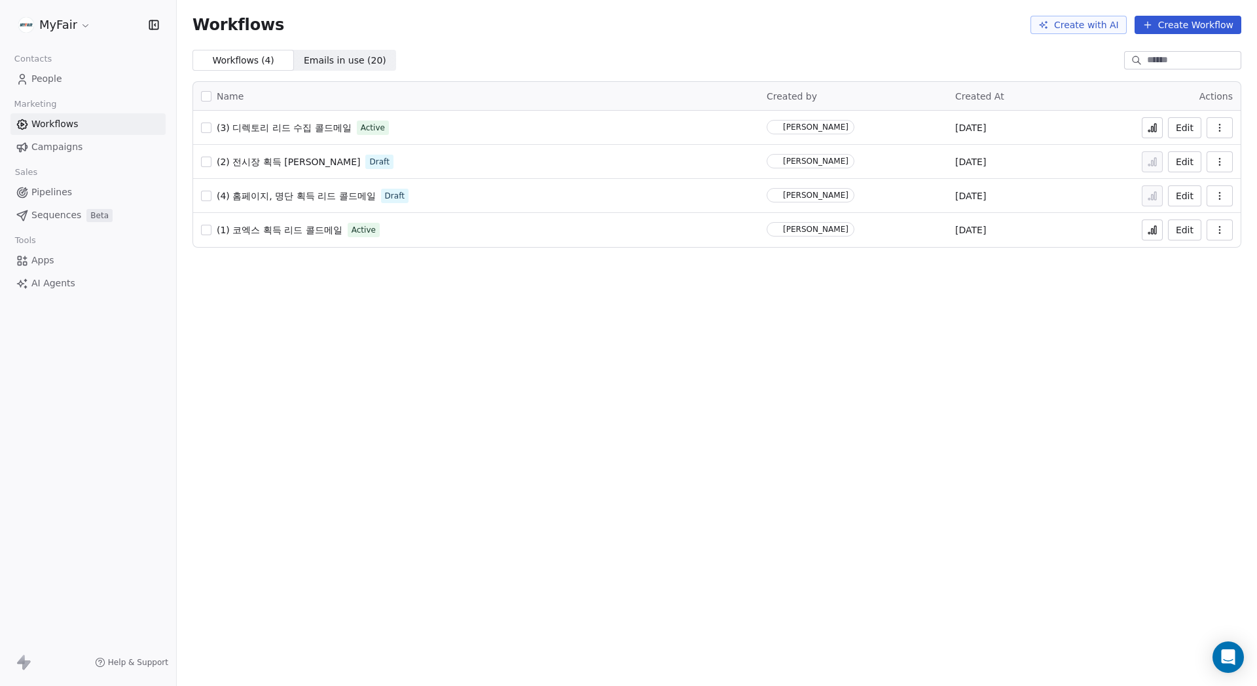
drag, startPoint x: 1007, startPoint y: 355, endPoint x: 1085, endPoint y: 158, distance: 212.2
click at [1039, 344] on div "Workflows Create with AI Create Workflow Workflows ( 4 ) Workflows ( 4 ) Emails…" at bounding box center [717, 343] width 1081 height 686
click at [1199, 31] on button "Create Workflow" at bounding box center [1188, 25] width 107 height 18
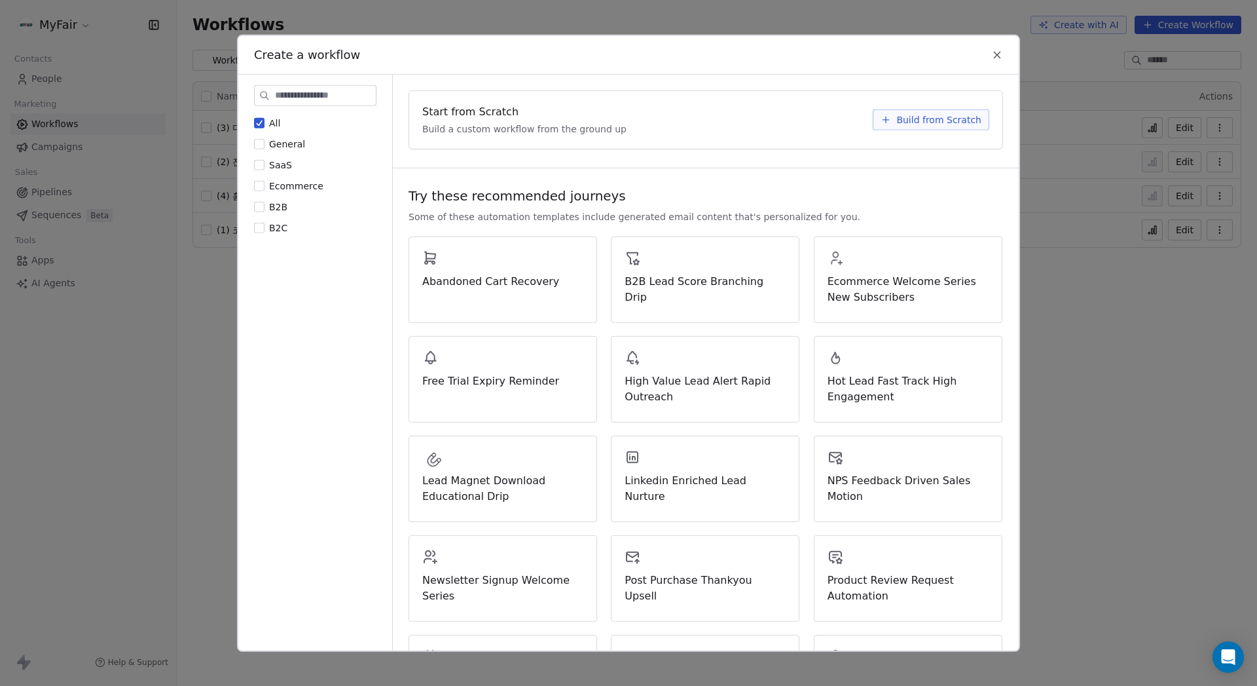
click at [938, 122] on span "Build from Scratch" at bounding box center [939, 119] width 85 height 13
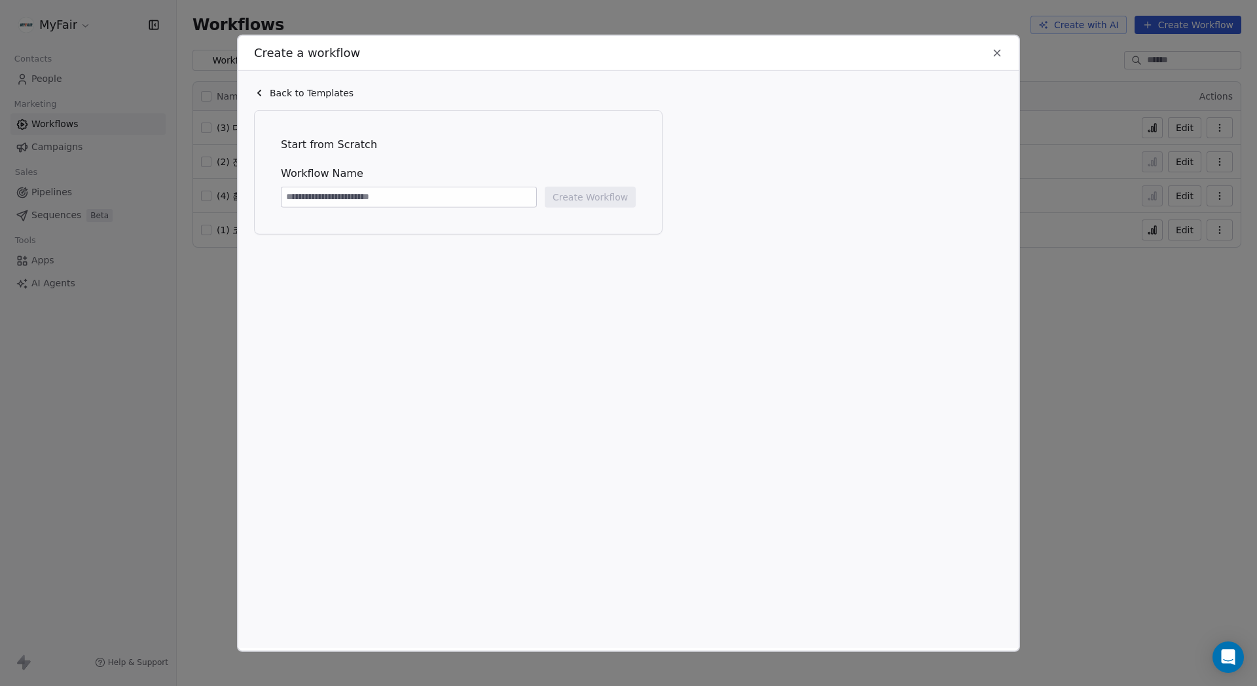
click at [377, 190] on input at bounding box center [409, 197] width 255 height 20
type input "**********"
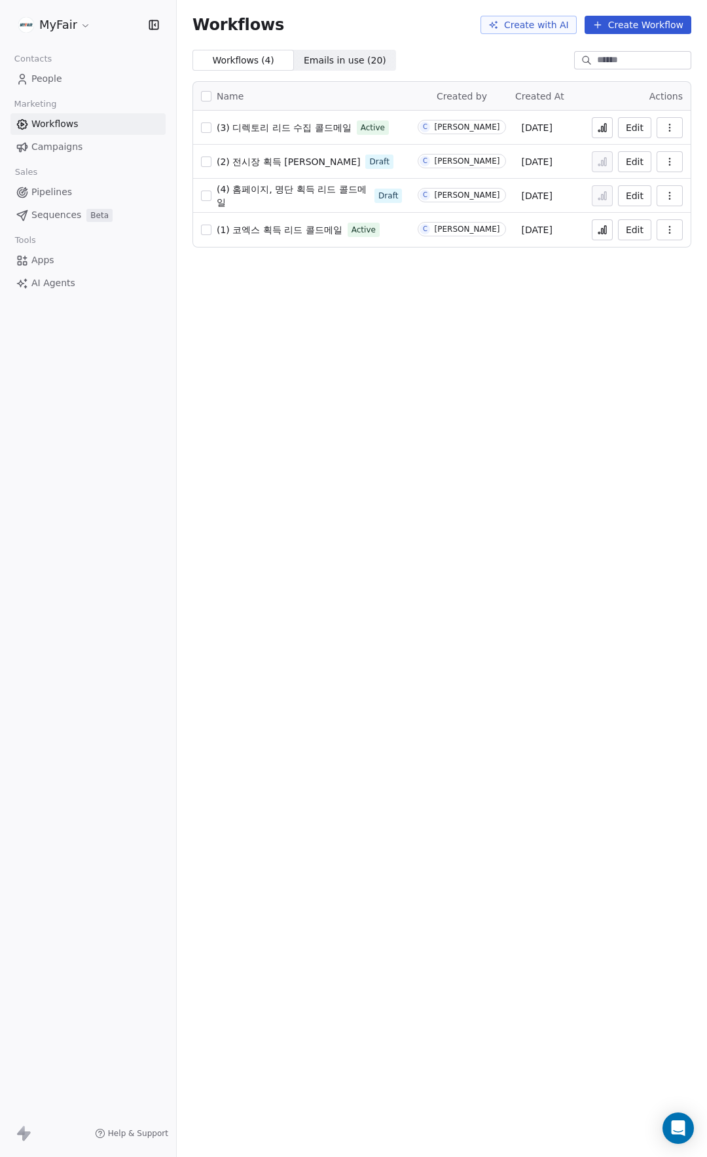
click at [267, 220] on td "(1) 코엑스 획득 리드 콜드메일 Active" at bounding box center [301, 230] width 217 height 34
click at [267, 227] on span "(1) 코엑스 획득 리드 콜드메일" at bounding box center [280, 230] width 126 height 10
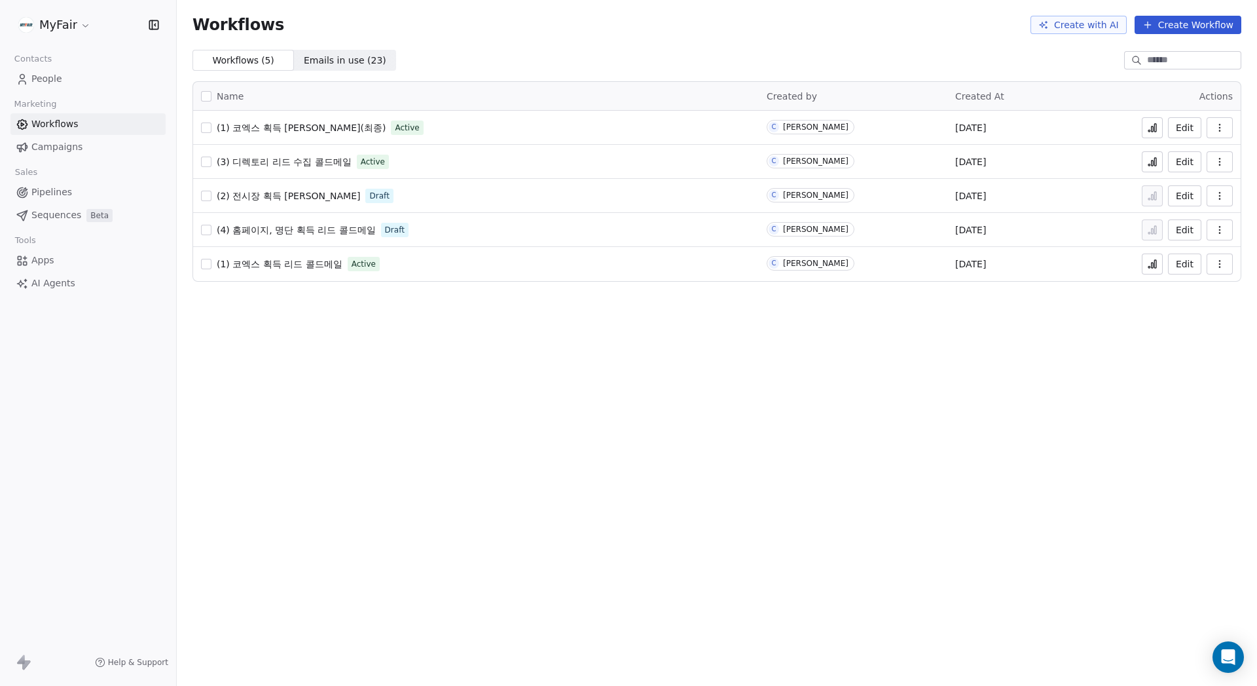
click at [333, 314] on div "Workflows Create with AI Create Workflow Workflows ( 5 ) Workflows ( 5 ) Emails…" at bounding box center [717, 343] width 1081 height 686
click at [1217, 119] on button "button" at bounding box center [1220, 127] width 26 height 21
click at [1191, 178] on span "Duplicate" at bounding box center [1187, 180] width 44 height 13
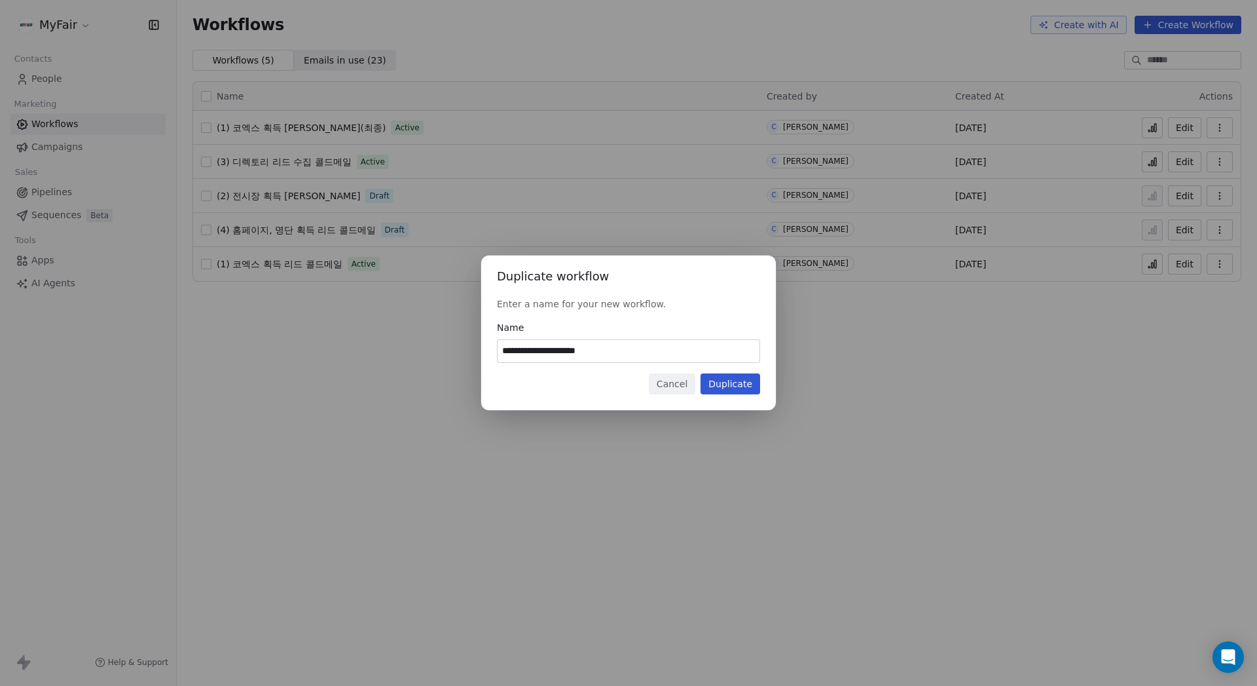
type input "**********"
click at [741, 382] on button "Duplicate" at bounding box center [731, 383] width 60 height 21
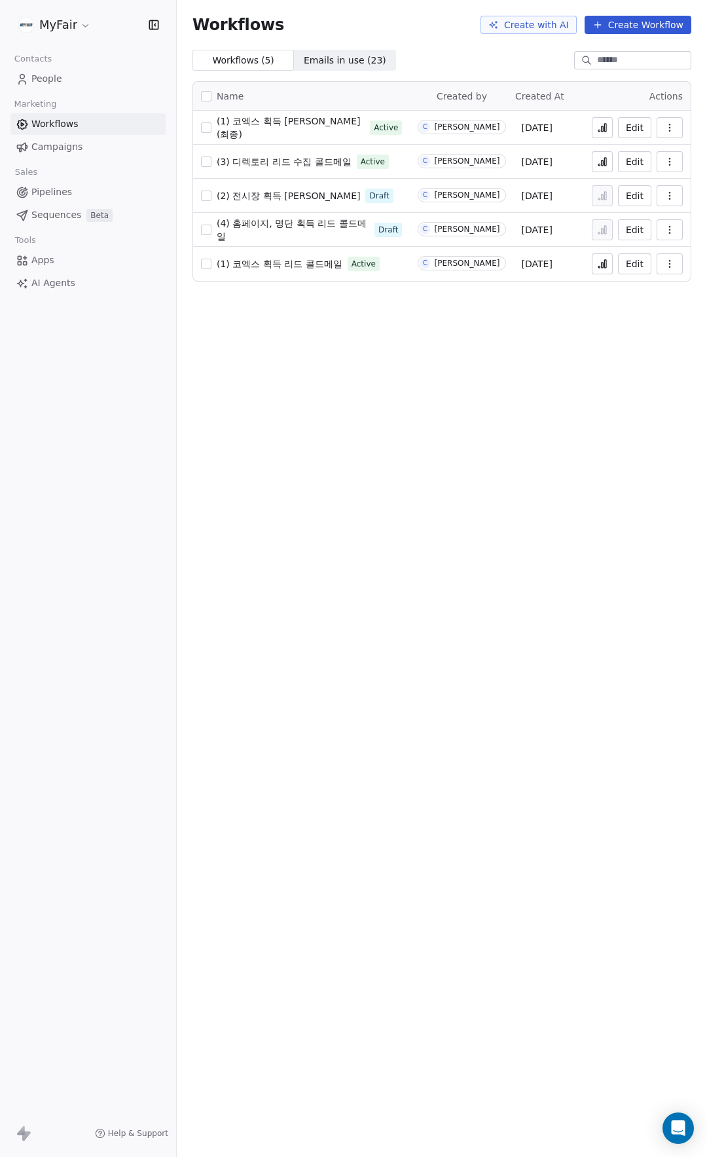
click at [289, 162] on span "(3) 디렉토리 리드 수집 콜드메일" at bounding box center [284, 162] width 135 height 10
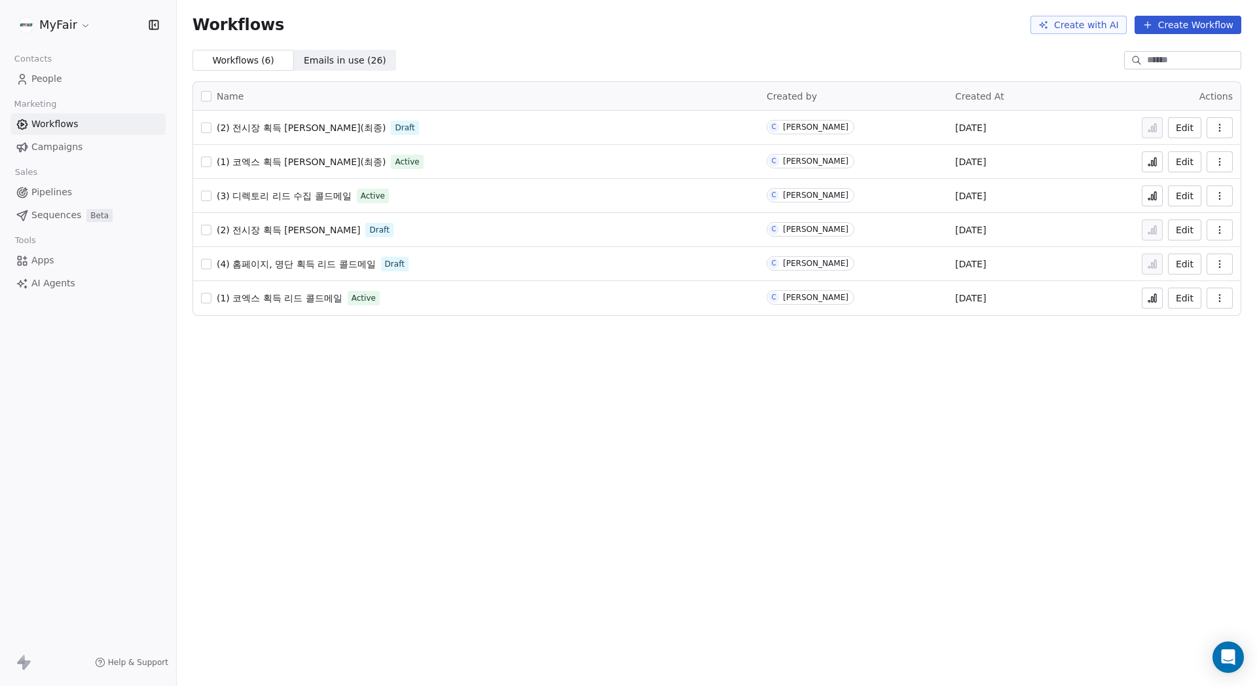
click at [1223, 157] on icon "button" at bounding box center [1220, 162] width 10 height 10
click at [1193, 217] on span "Duplicate" at bounding box center [1187, 214] width 44 height 13
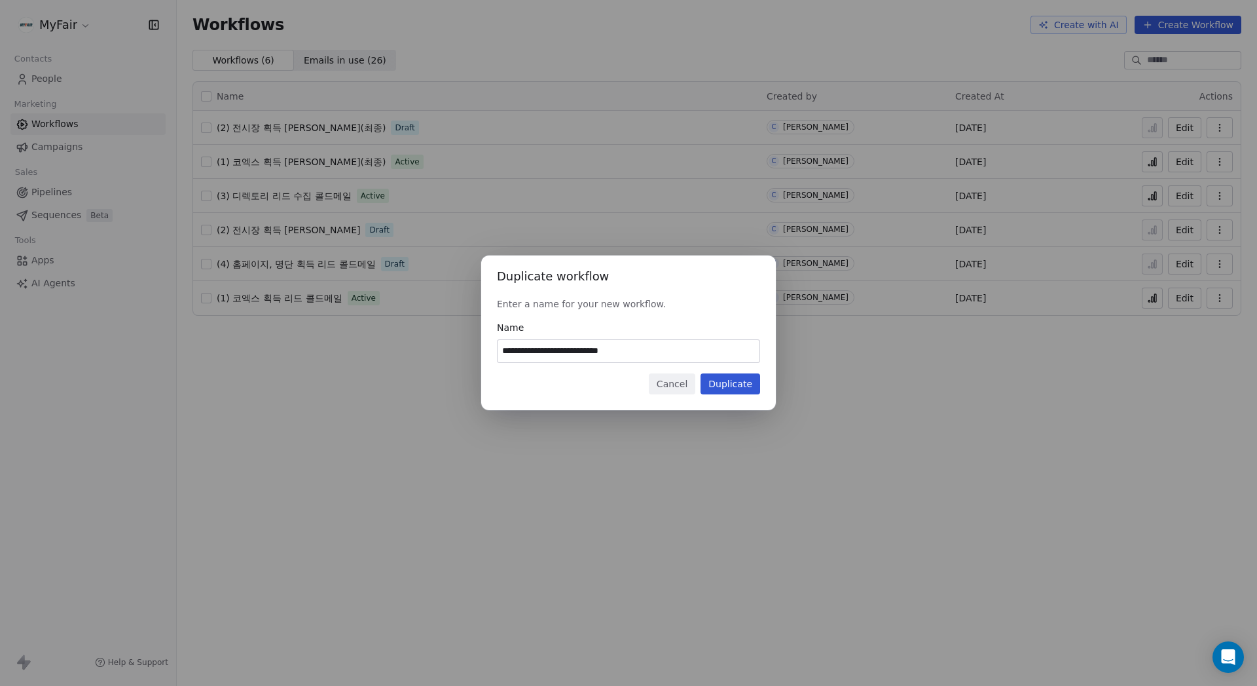
drag, startPoint x: 509, startPoint y: 354, endPoint x: 574, endPoint y: 359, distance: 64.3
click at [510, 354] on input "**********" at bounding box center [629, 351] width 262 height 22
type input "**********"
click at [734, 384] on button "Duplicate" at bounding box center [731, 383] width 60 height 21
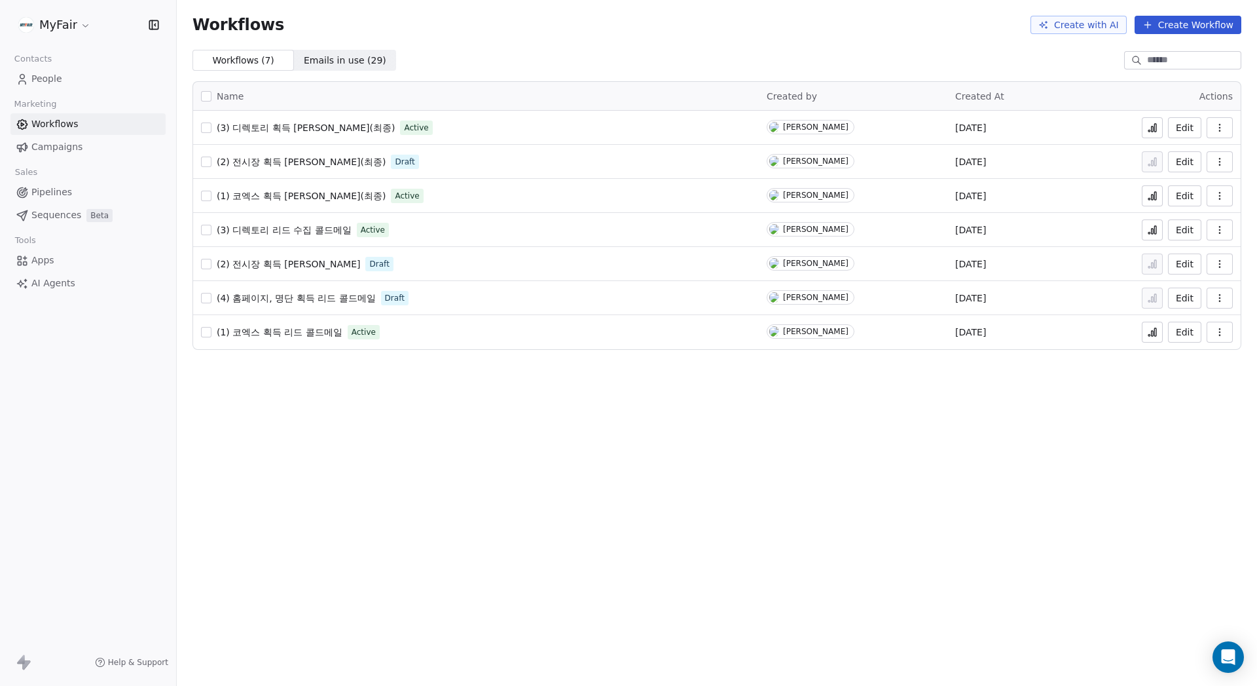
click at [342, 161] on span "(2) 전시장 획득 [PERSON_NAME](최종)" at bounding box center [301, 162] width 169 height 10
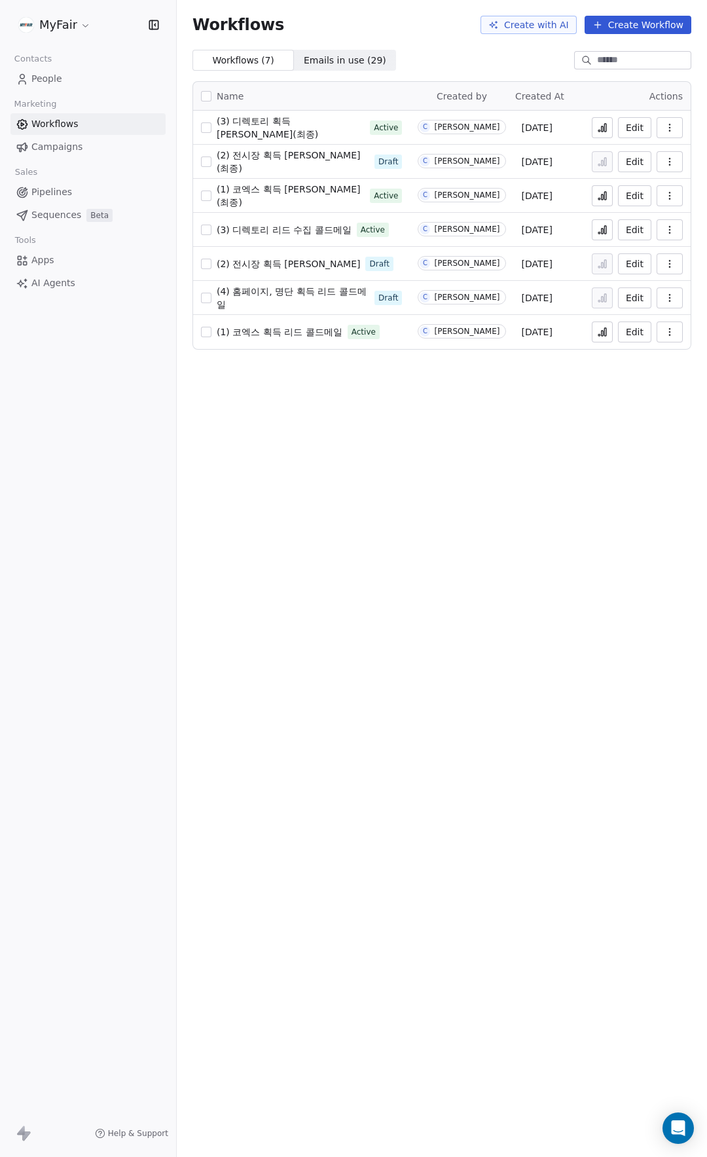
drag, startPoint x: 274, startPoint y: 257, endPoint x: 244, endPoint y: 261, distance: 30.4
click at [231, 261] on span "(2) 전시장 획득 [PERSON_NAME]" at bounding box center [288, 264] width 143 height 10
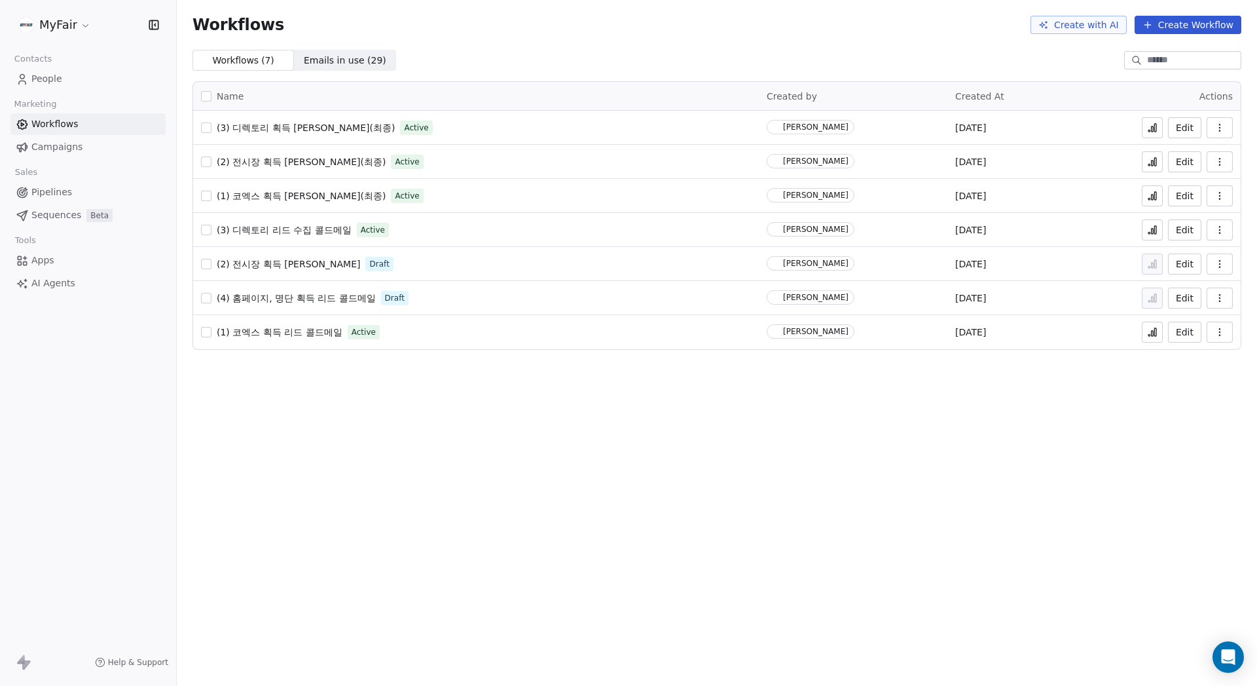
click at [325, 131] on span "(3) 디렉토리 획득 [PERSON_NAME](최종)" at bounding box center [306, 127] width 178 height 10
click at [1224, 299] on icon "button" at bounding box center [1220, 298] width 10 height 10
click at [459, 221] on div "(3) 디렉토리 리드 수집 콜드메일 Active" at bounding box center [476, 230] width 550 height 18
click at [1225, 194] on button "button" at bounding box center [1220, 195] width 26 height 21
click at [1194, 246] on span "Duplicate" at bounding box center [1187, 248] width 44 height 13
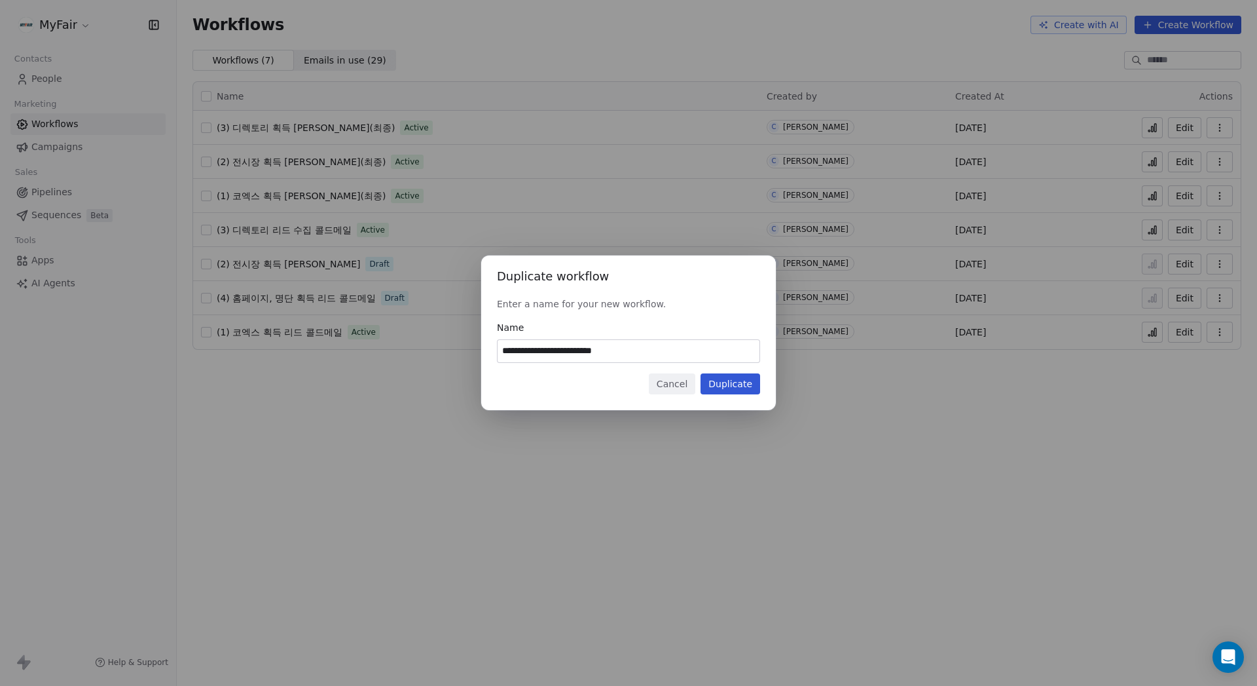
type input "**********"
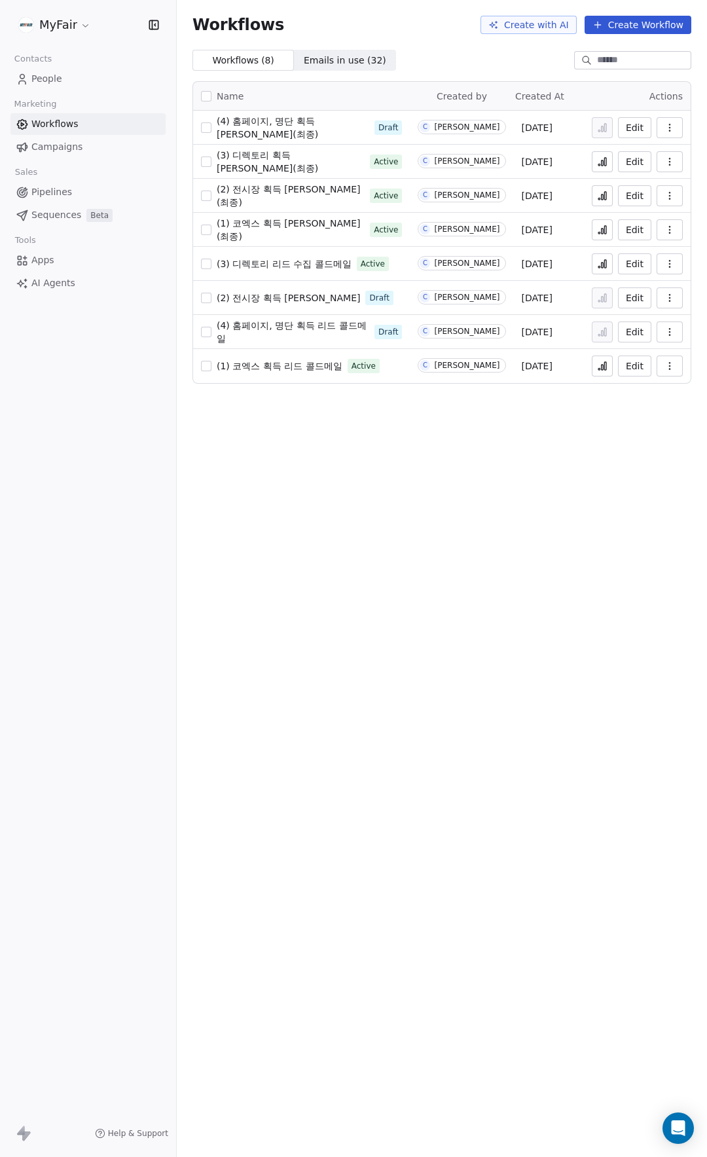
click at [276, 335] on span "(4) 홈페이지, 명단 획득 리드 콜드메일" at bounding box center [292, 332] width 150 height 24
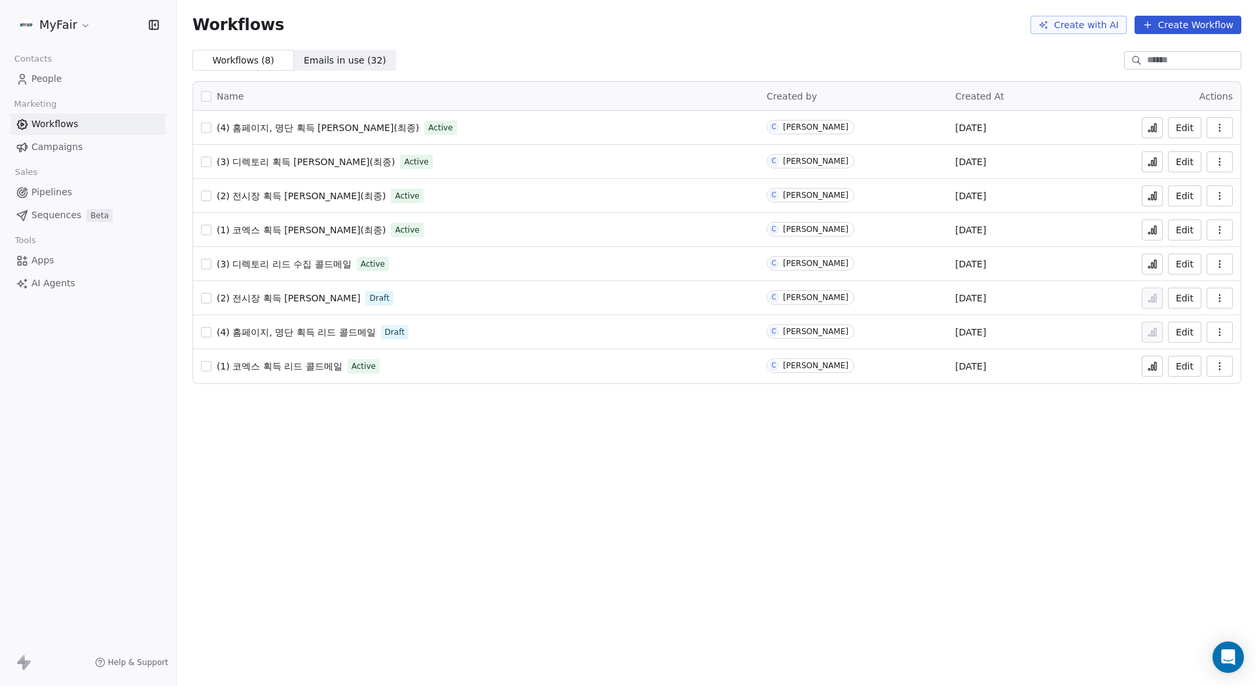
click at [205, 263] on button "button" at bounding box center [206, 264] width 10 height 10
click at [200, 303] on td "(2) 전시장 획득 [PERSON_NAME]메일 Draft" at bounding box center [476, 298] width 566 height 34
click at [206, 303] on div "(2) 전시장 획득 [PERSON_NAME]메일 Draft" at bounding box center [476, 298] width 550 height 18
click at [207, 299] on button "button" at bounding box center [206, 298] width 10 height 10
click at [206, 333] on button "button" at bounding box center [206, 332] width 10 height 10
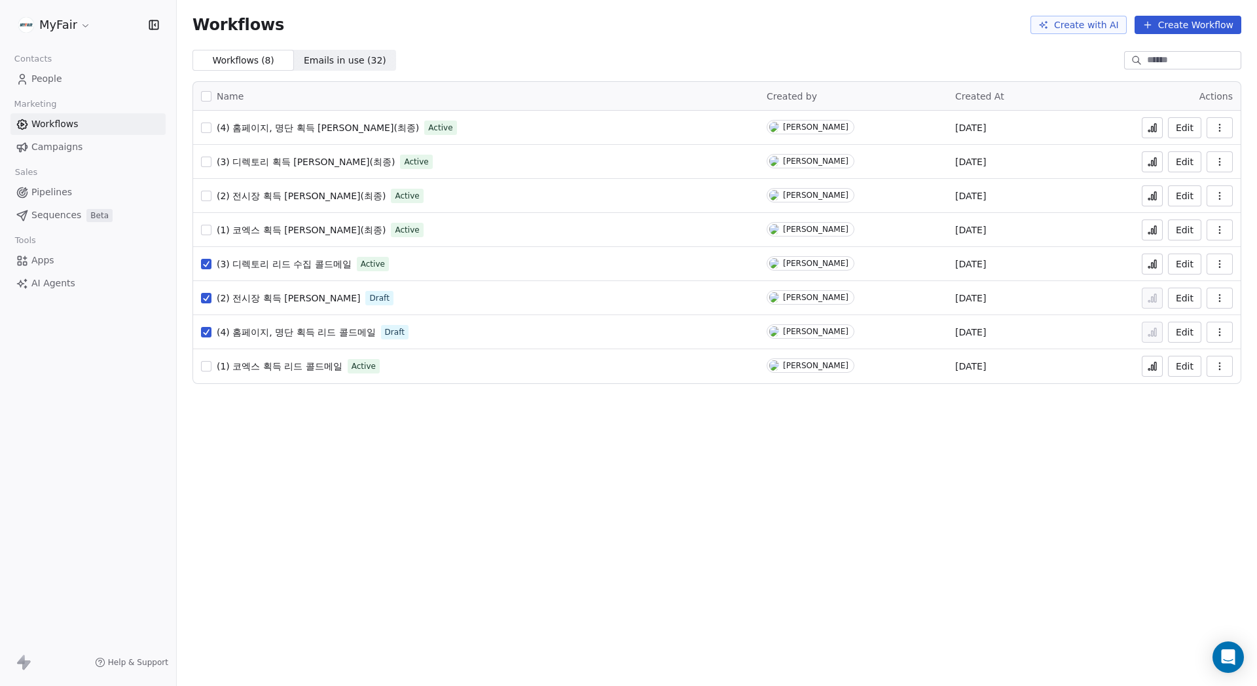
click at [207, 364] on button "button" at bounding box center [206, 366] width 10 height 10
click at [1219, 264] on icon "button" at bounding box center [1219, 263] width 1 height 1
click at [1198, 358] on div "Delete" at bounding box center [1186, 358] width 84 height 21
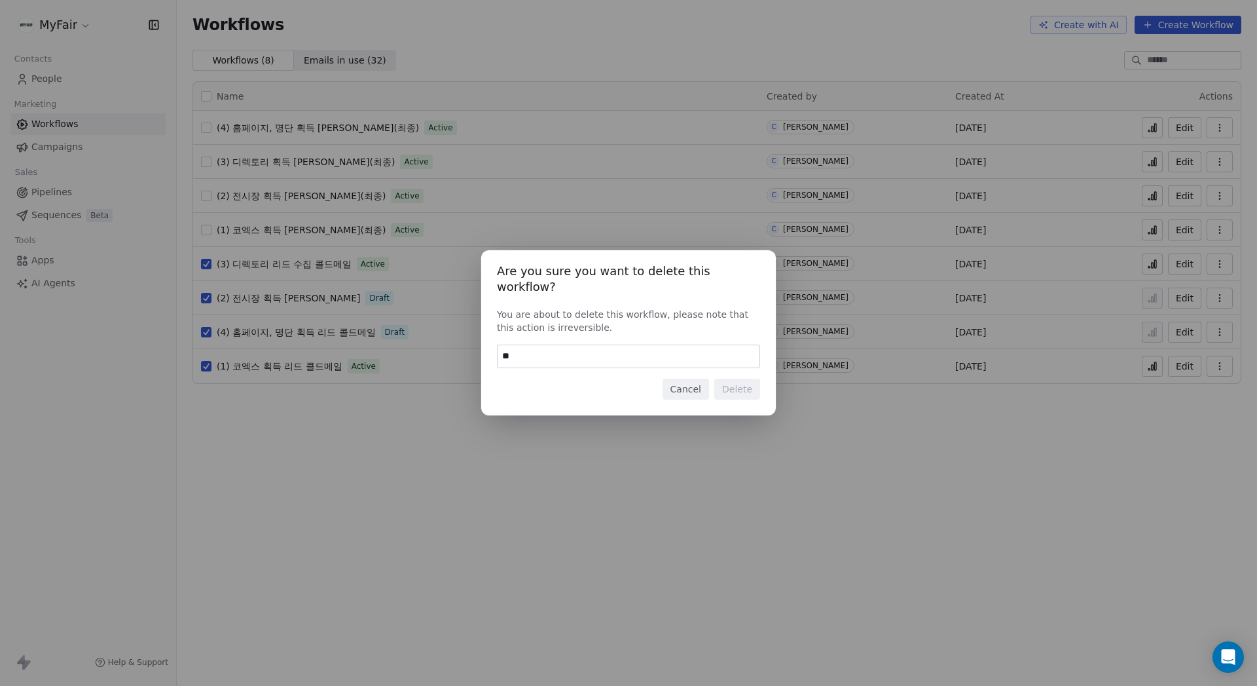
type input "*"
type input "******"
click at [745, 390] on button "Delete" at bounding box center [737, 389] width 46 height 21
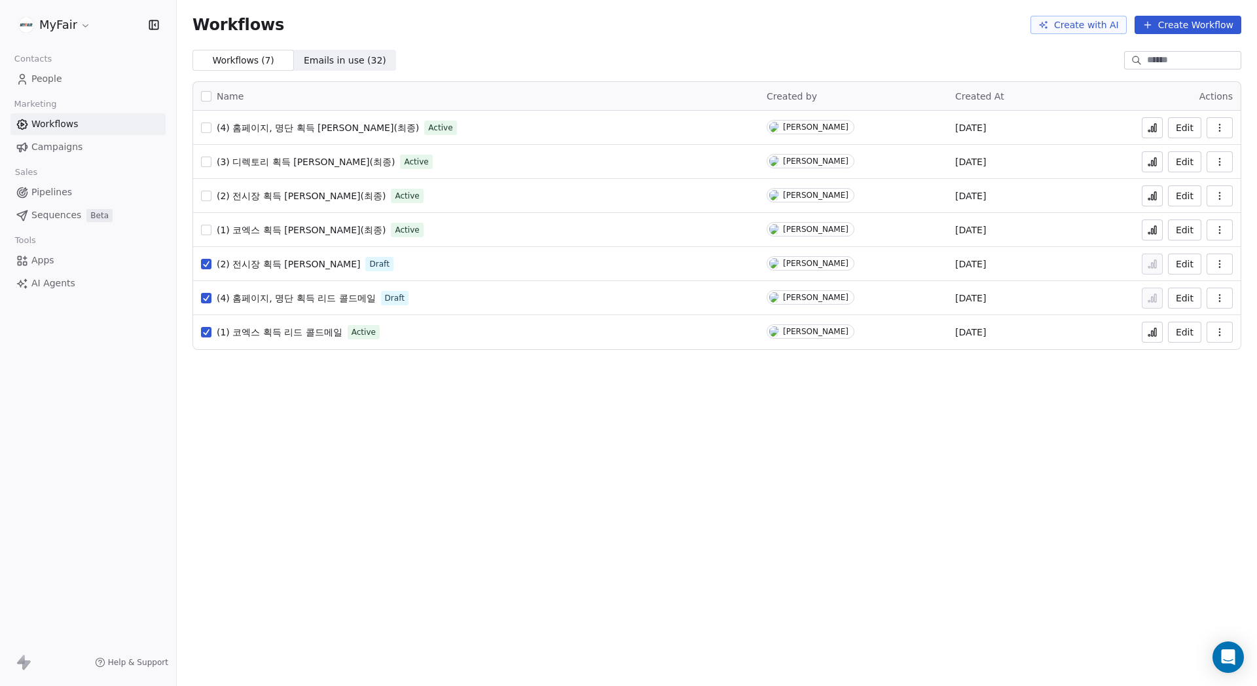
click at [1225, 325] on button "button" at bounding box center [1220, 332] width 26 height 21
click at [1188, 430] on span "Delete" at bounding box center [1180, 426] width 30 height 13
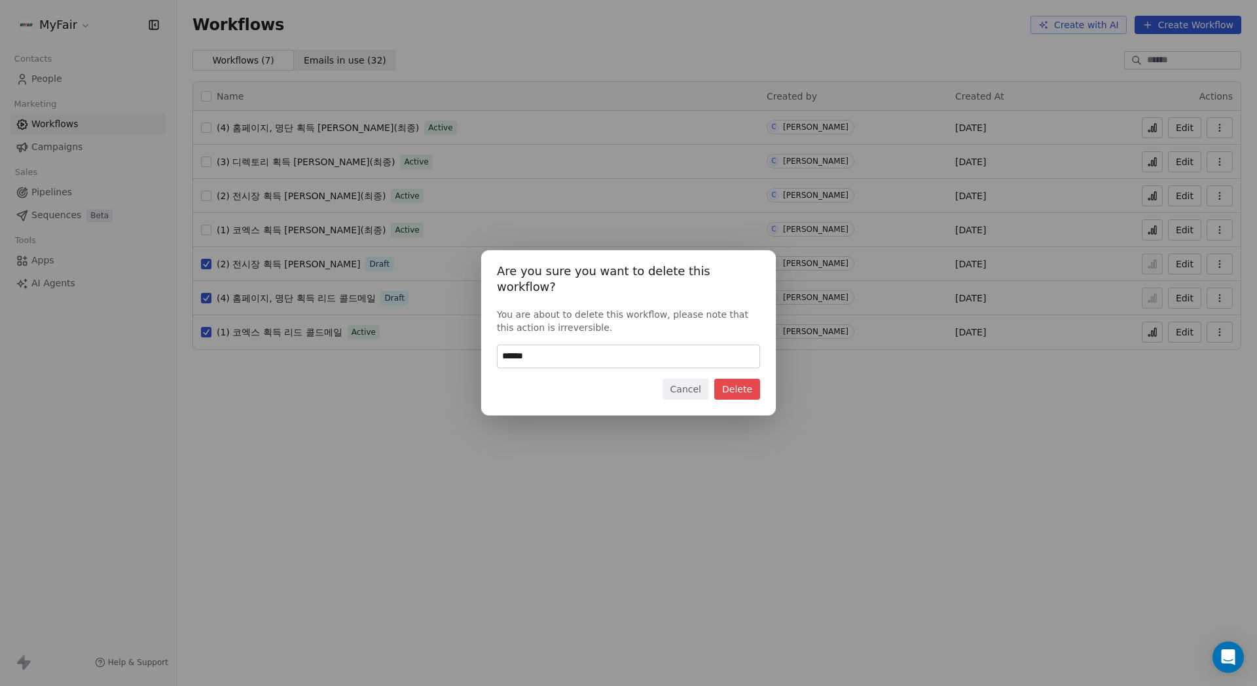
type input "******"
click at [756, 394] on div "Are you sure you want to delete this workflow? You are about to delete this wor…" at bounding box center [628, 332] width 295 height 165
click at [745, 383] on button "Delete" at bounding box center [737, 389] width 46 height 21
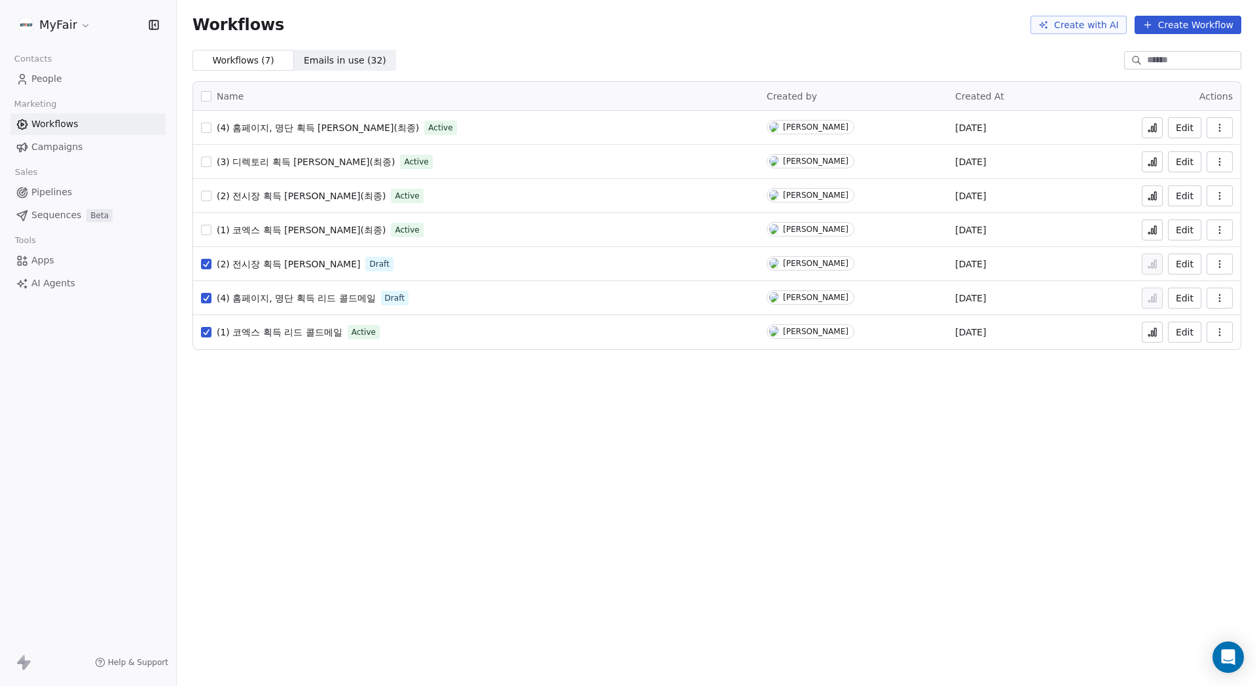
click at [1220, 301] on icon "button" at bounding box center [1219, 301] width 1 height 1
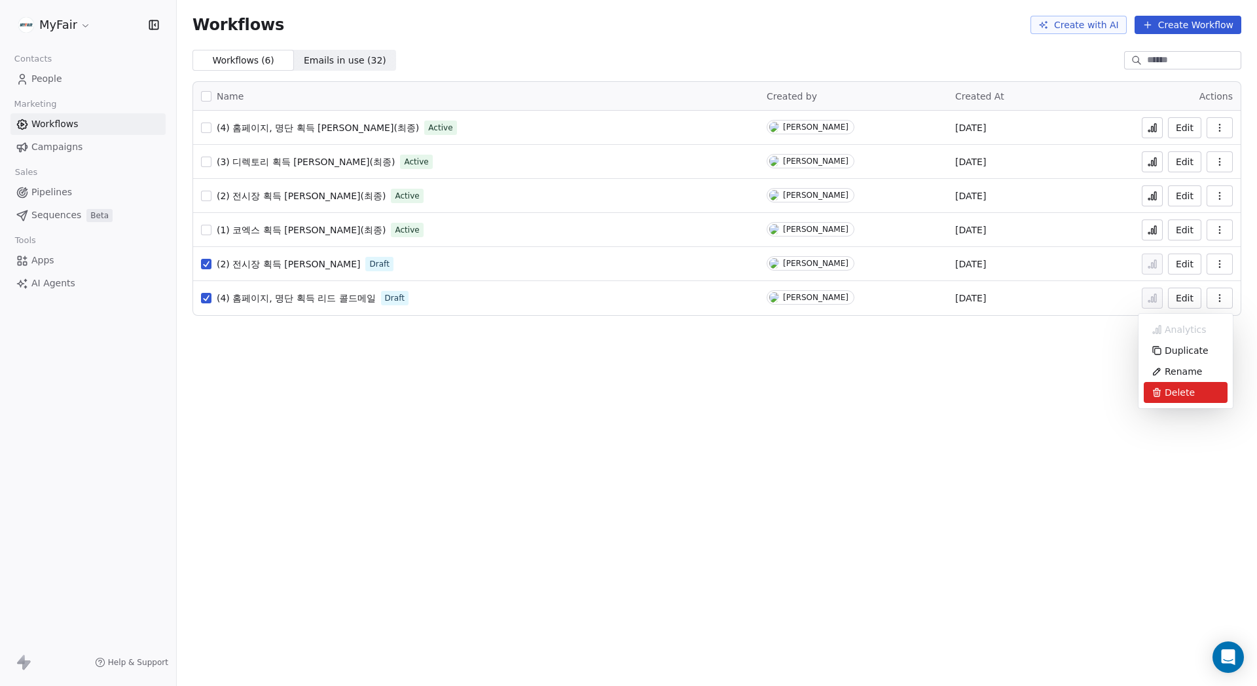
click at [1184, 396] on span "Delete" at bounding box center [1180, 392] width 30 height 13
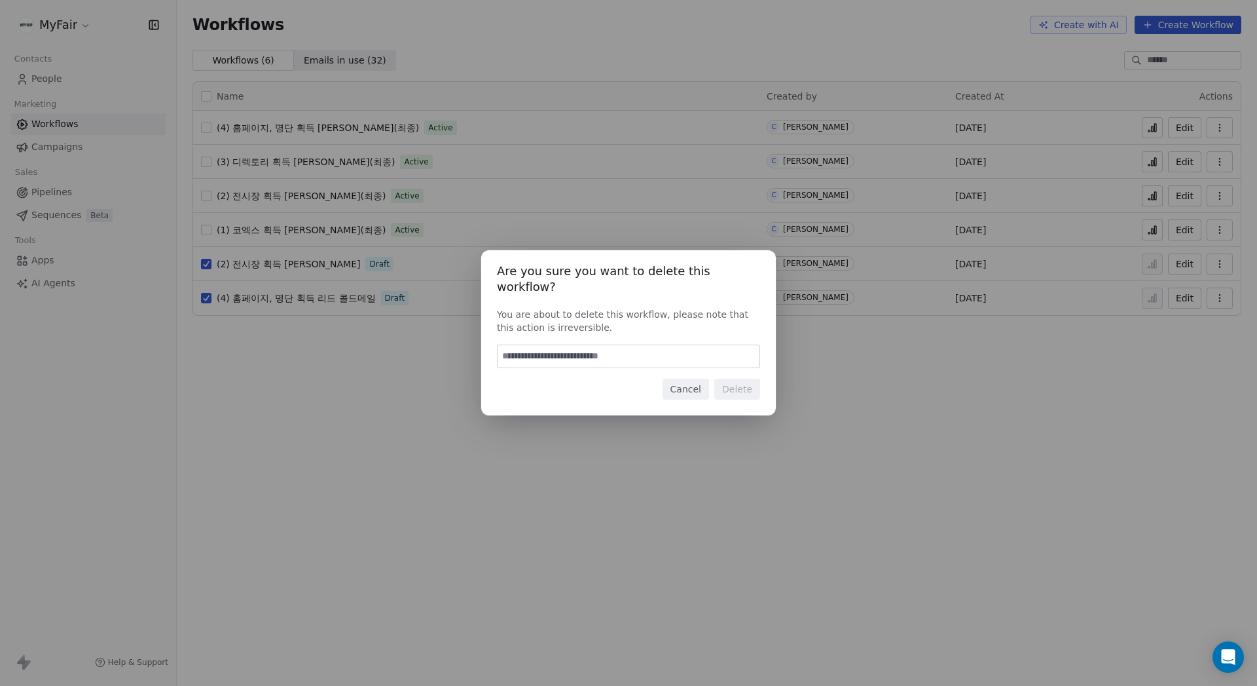
click at [703, 345] on input at bounding box center [629, 356] width 262 height 22
type input "******"
click at [739, 390] on button "Delete" at bounding box center [737, 389] width 46 height 21
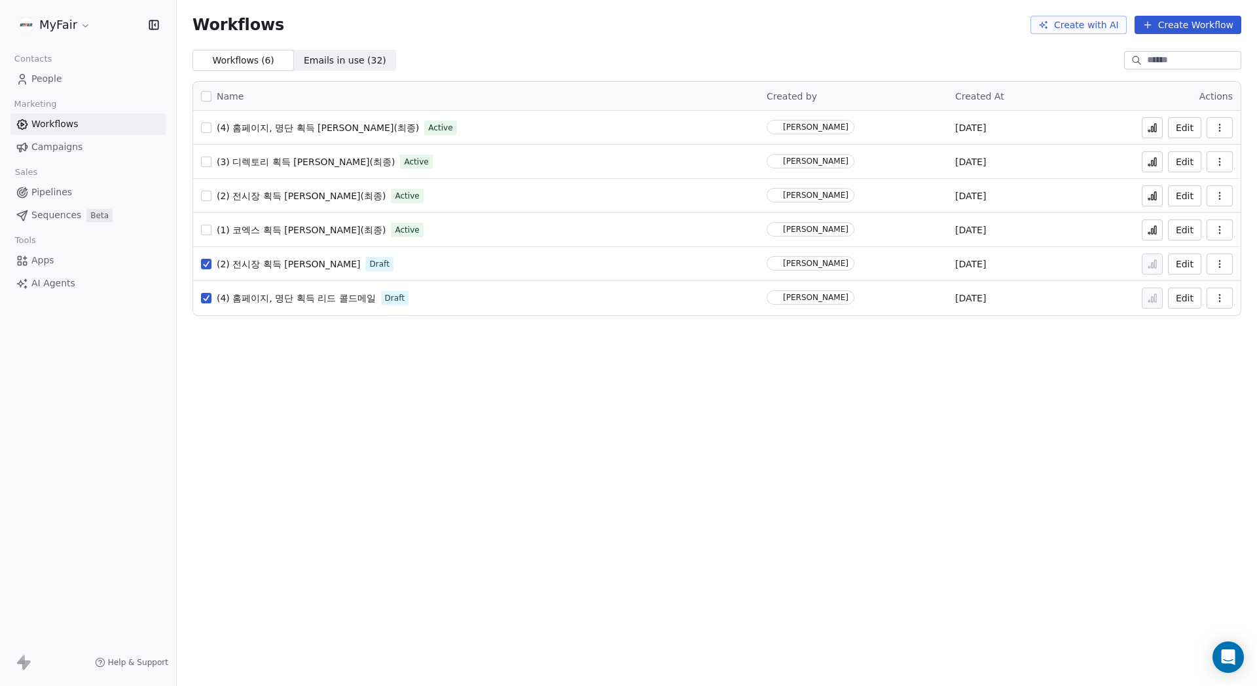
click at [1220, 261] on icon "button" at bounding box center [1219, 261] width 1 height 1
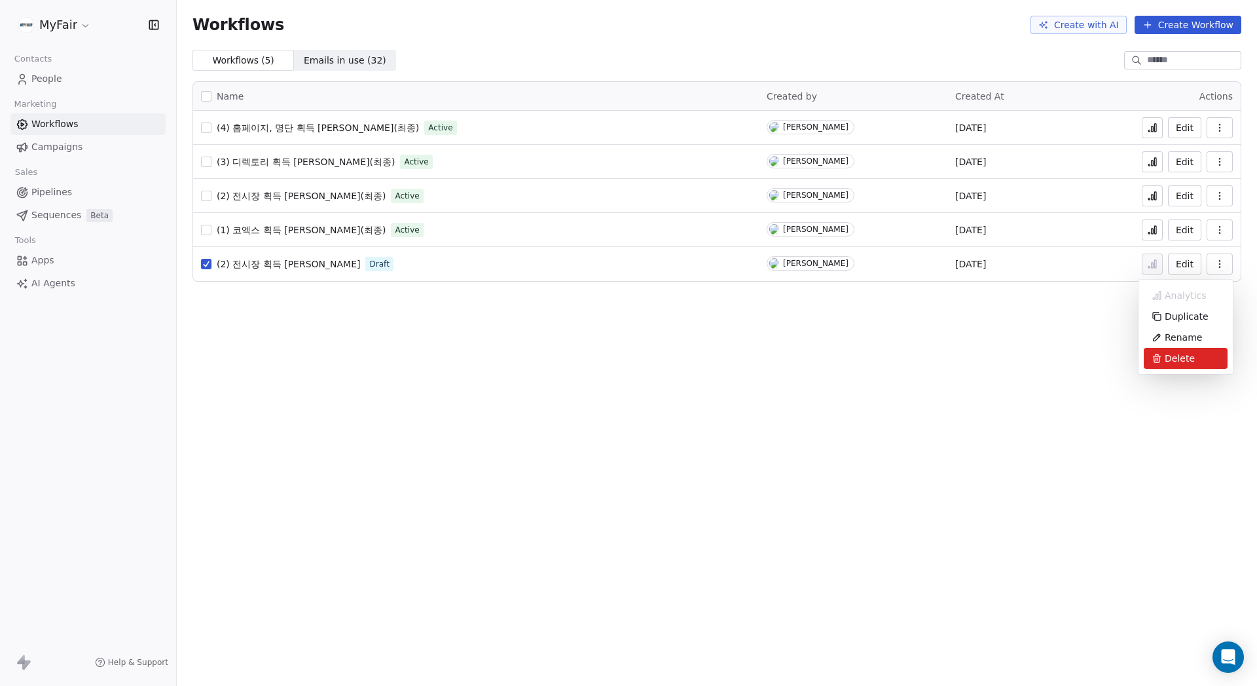
click at [1194, 360] on div "Delete" at bounding box center [1186, 358] width 84 height 21
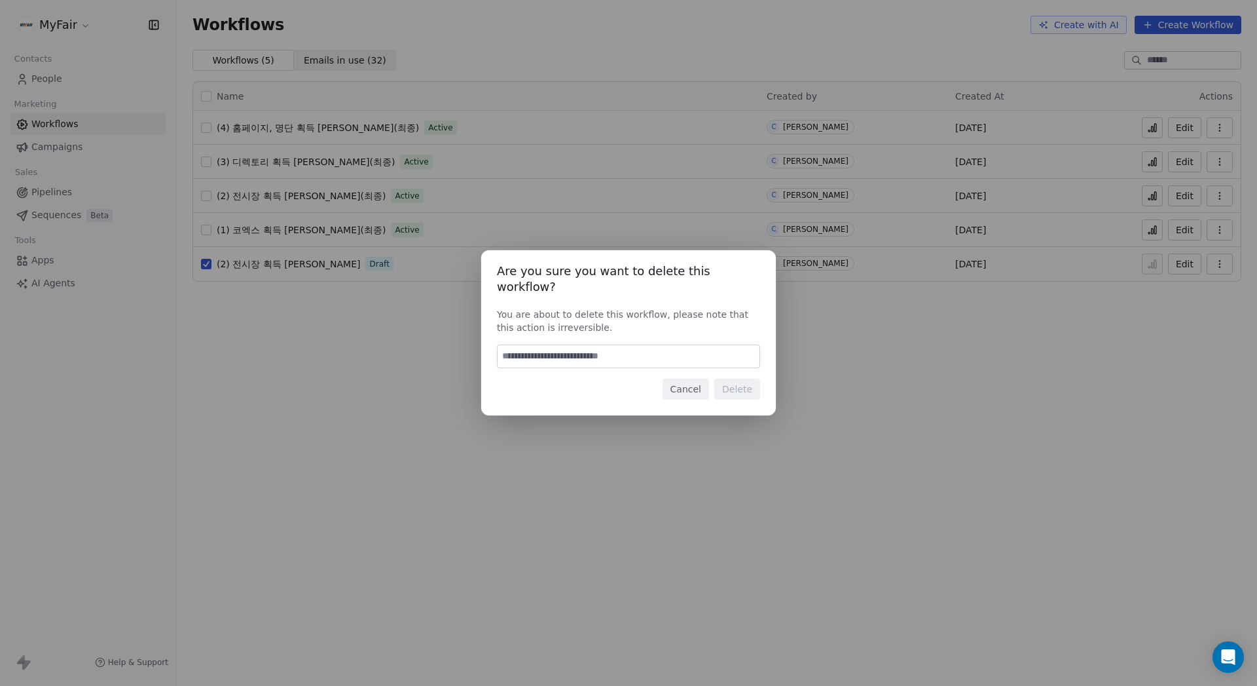
click at [713, 345] on input at bounding box center [629, 356] width 262 height 22
type input "******"
click at [729, 383] on button "Delete" at bounding box center [737, 389] width 46 height 21
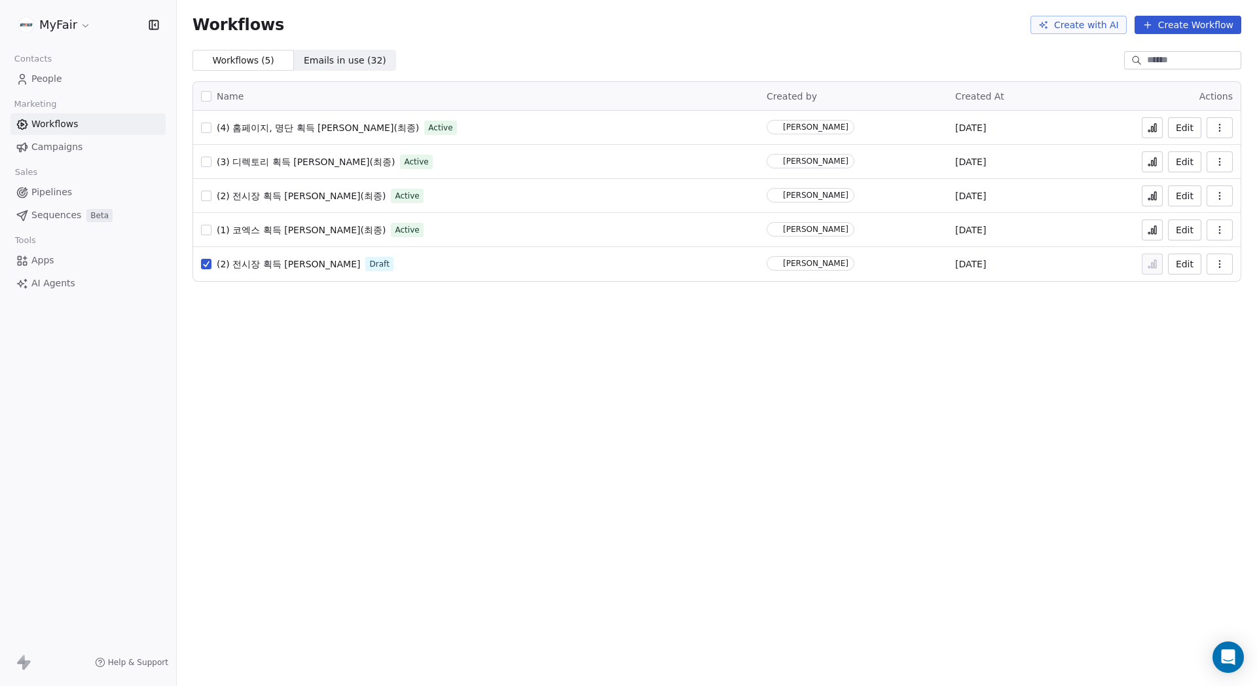
drag, startPoint x: 979, startPoint y: 391, endPoint x: 752, endPoint y: 360, distance: 228.8
click at [971, 388] on div "Workflows Create with AI Create Workflow Workflows ( 5 ) Workflows ( 5 ) Emails…" at bounding box center [717, 343] width 1081 height 686
click at [592, 37] on div "Workflows Create with AI Create Workflow" at bounding box center [717, 25] width 1081 height 50
click at [426, 33] on div "Workflows Create with AI Create Workflow" at bounding box center [717, 25] width 1049 height 18
click at [431, 27] on div "Workflows Create with AI Create Workflow" at bounding box center [717, 25] width 1049 height 18
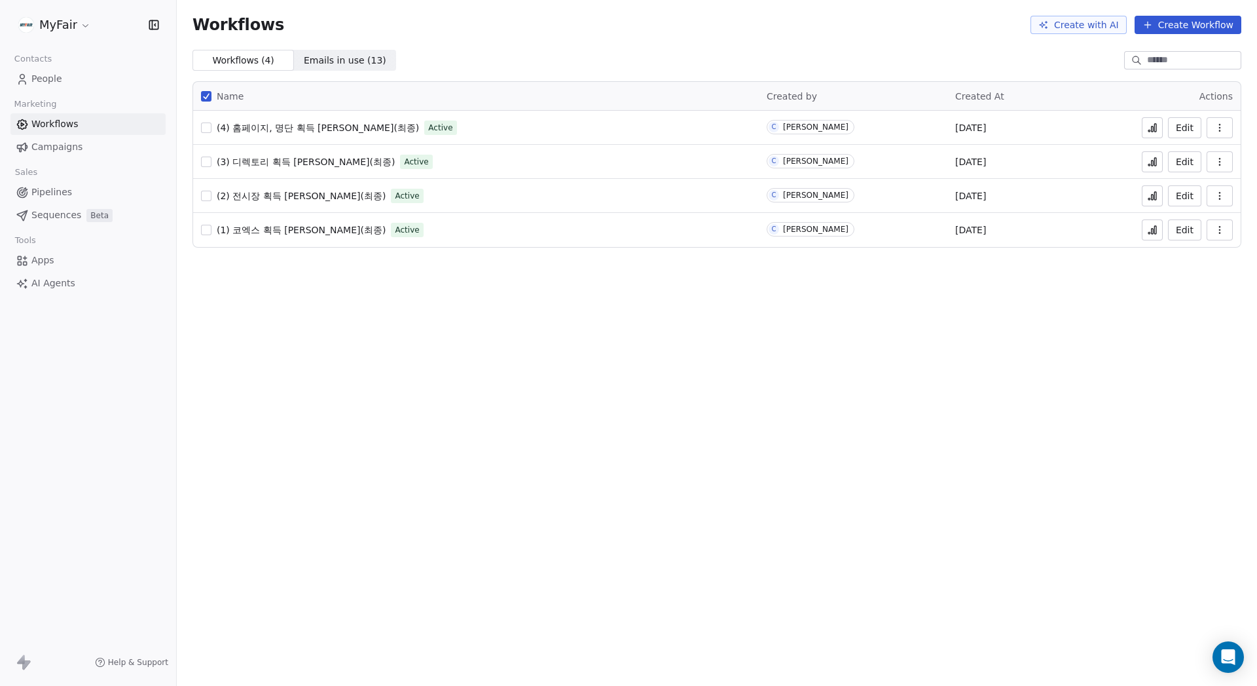
click at [789, 637] on div "Workflows Create with AI Create Workflow Workflows ( 4 ) Workflows ( 4 ) Emails…" at bounding box center [717, 343] width 1081 height 686
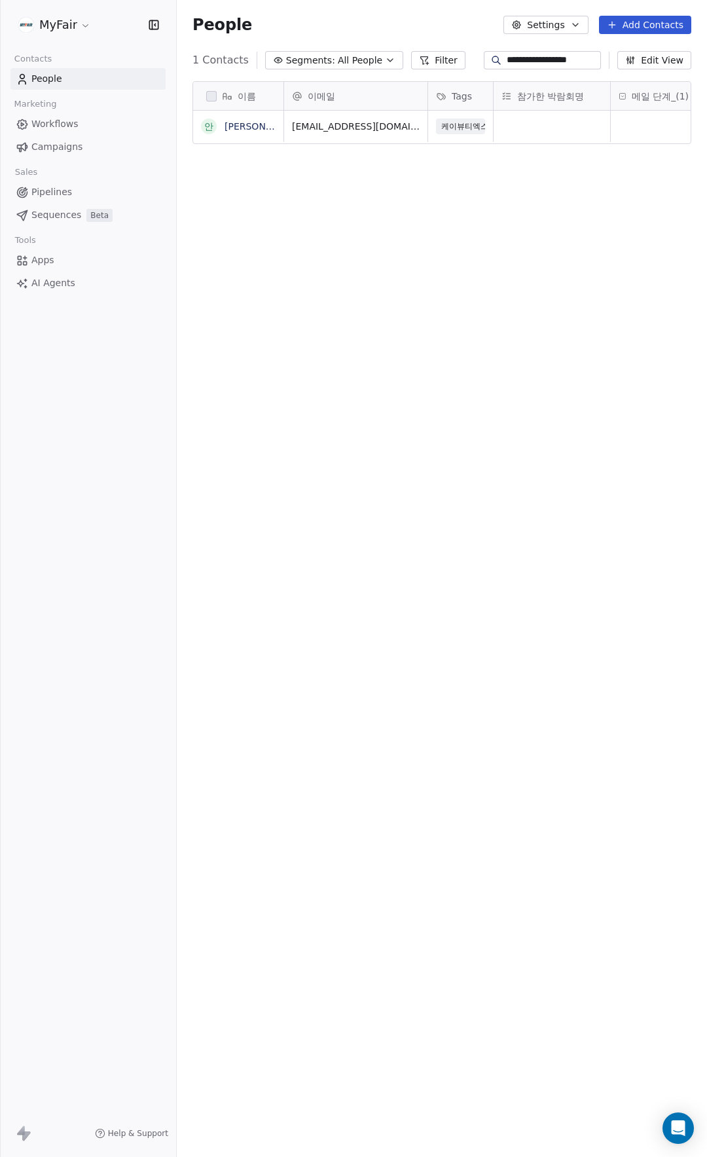
scroll to position [1009, 521]
click at [61, 149] on span "Campaigns" at bounding box center [56, 147] width 51 height 14
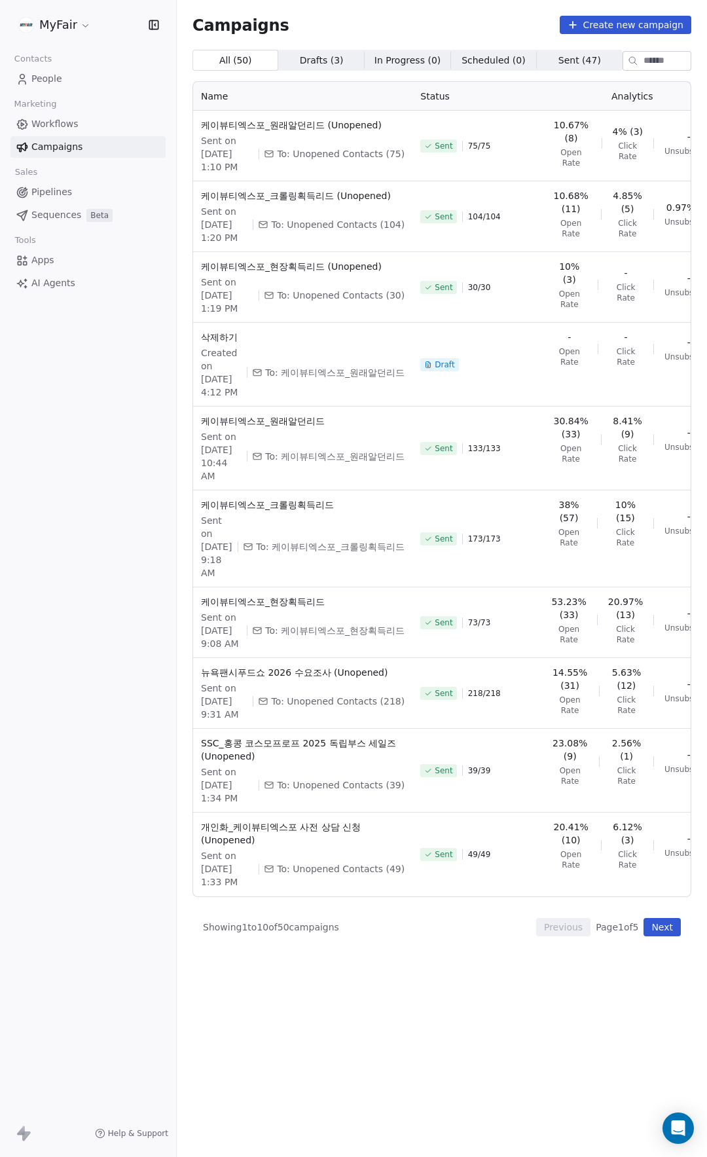
click at [75, 86] on link "People" at bounding box center [87, 79] width 155 height 22
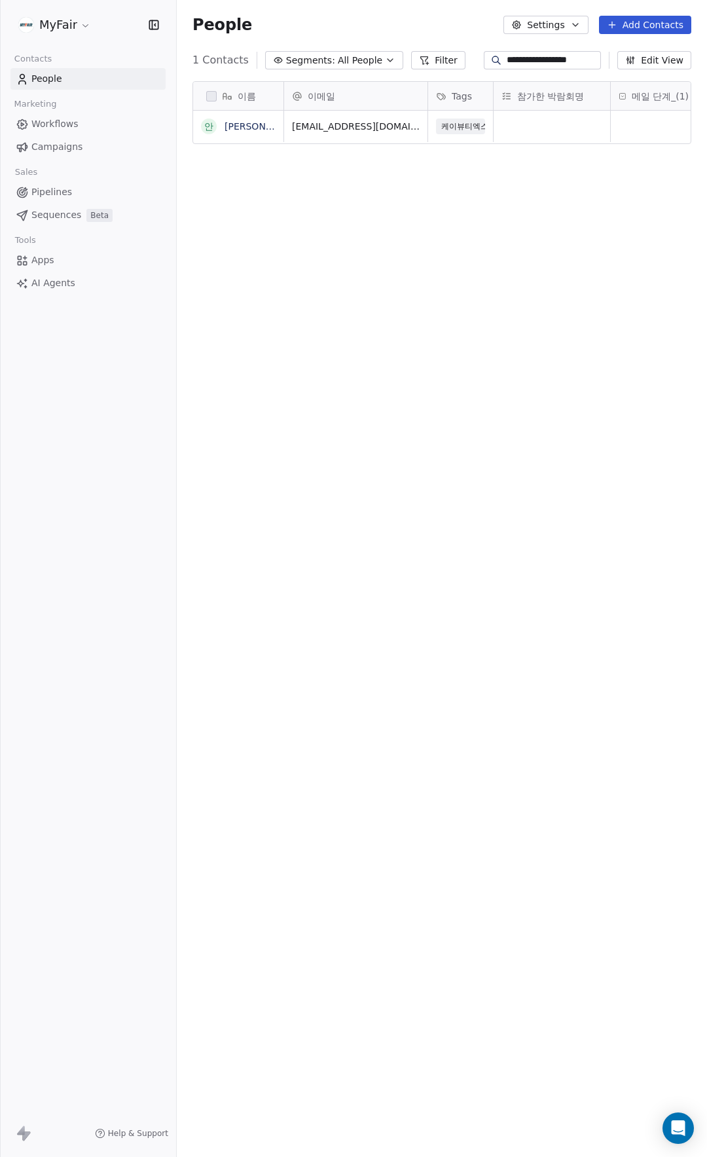
scroll to position [1009, 521]
click at [583, 64] on input "**********" at bounding box center [553, 60] width 92 height 13
type input "***"
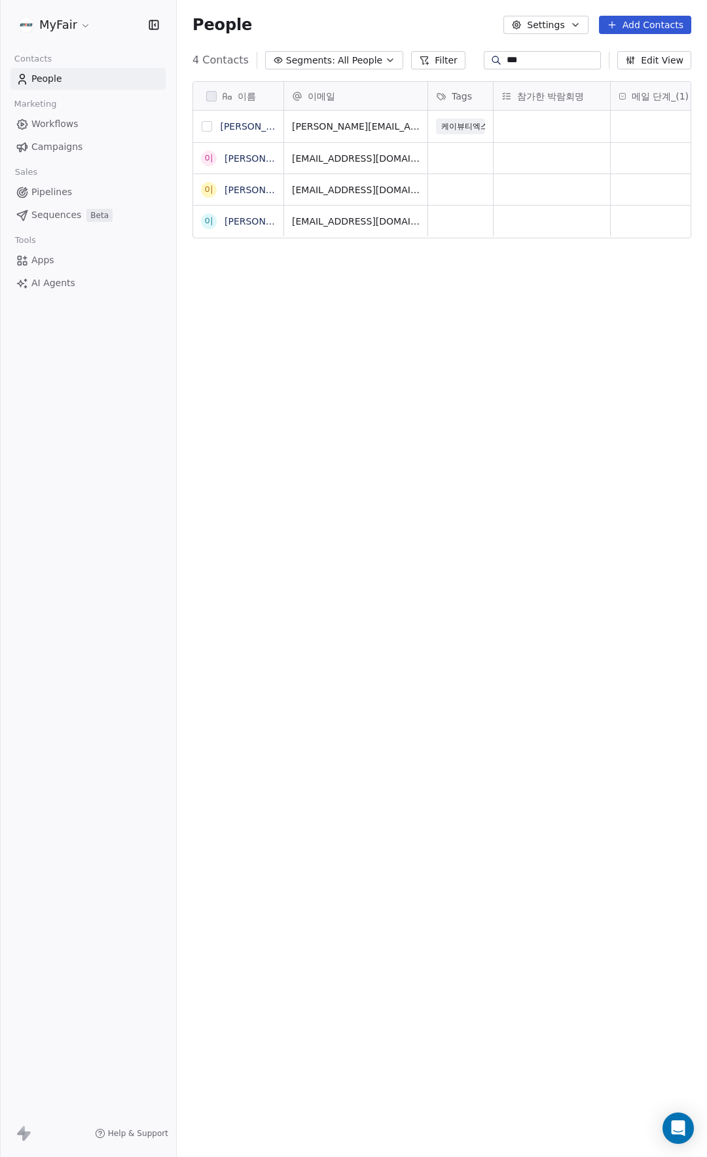
click at [206, 126] on button "grid" at bounding box center [207, 126] width 10 height 10
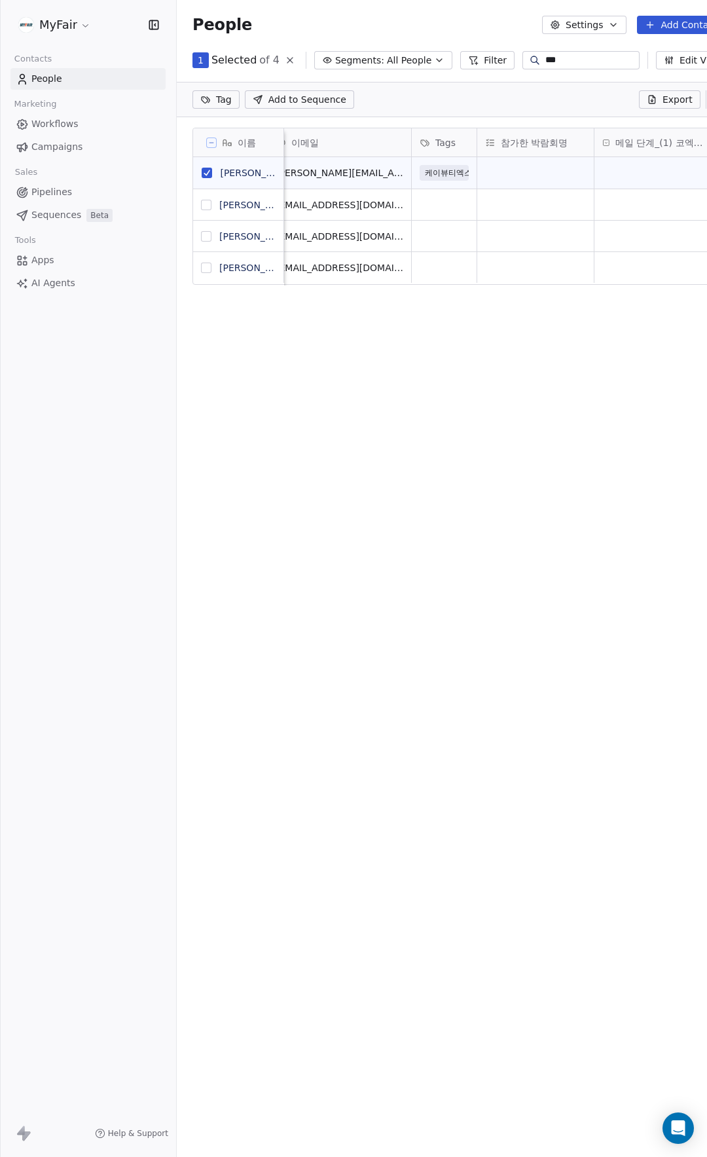
scroll to position [0, 41]
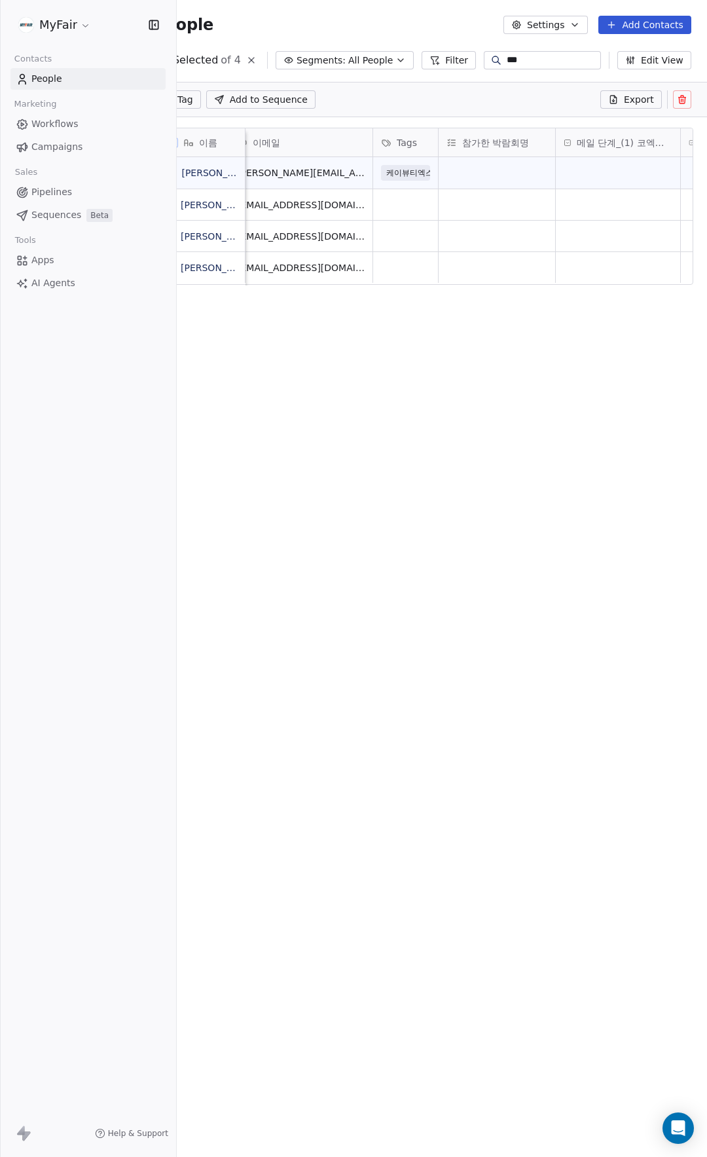
click at [682, 92] on button at bounding box center [682, 99] width 18 height 18
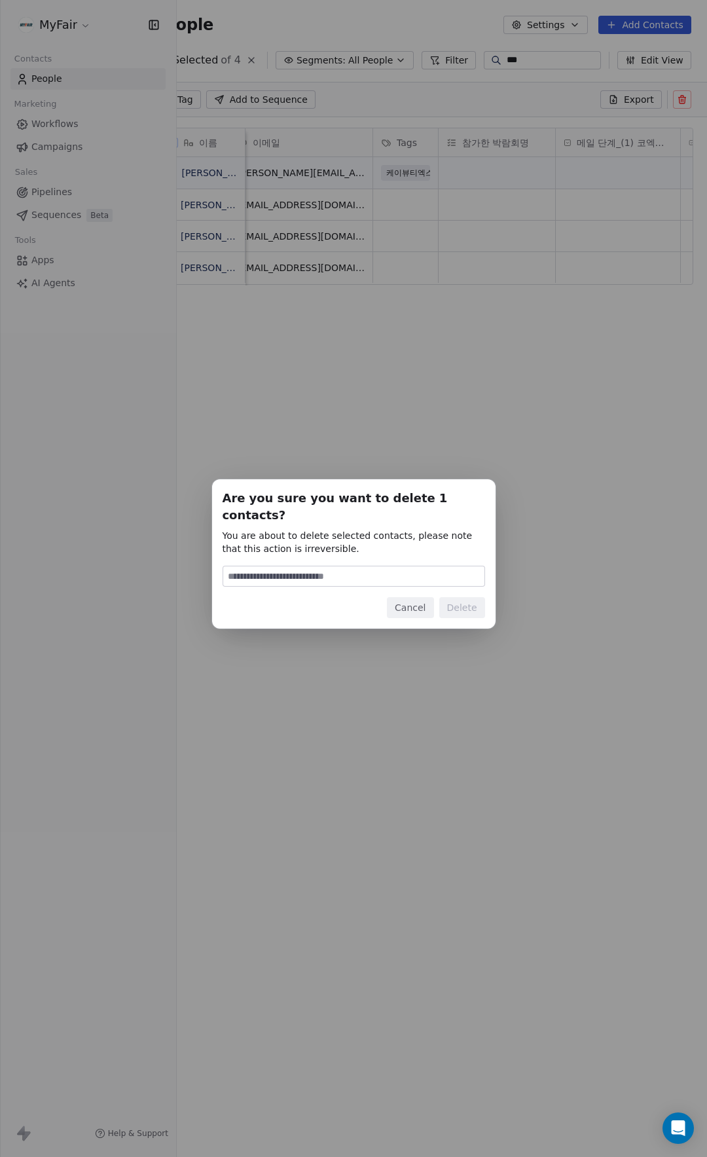
click at [418, 538] on input at bounding box center [353, 576] width 261 height 20
type input "******"
click at [475, 538] on button "Delete" at bounding box center [462, 607] width 46 height 21
